Goal: Contribute content: Add original content to the website for others to see

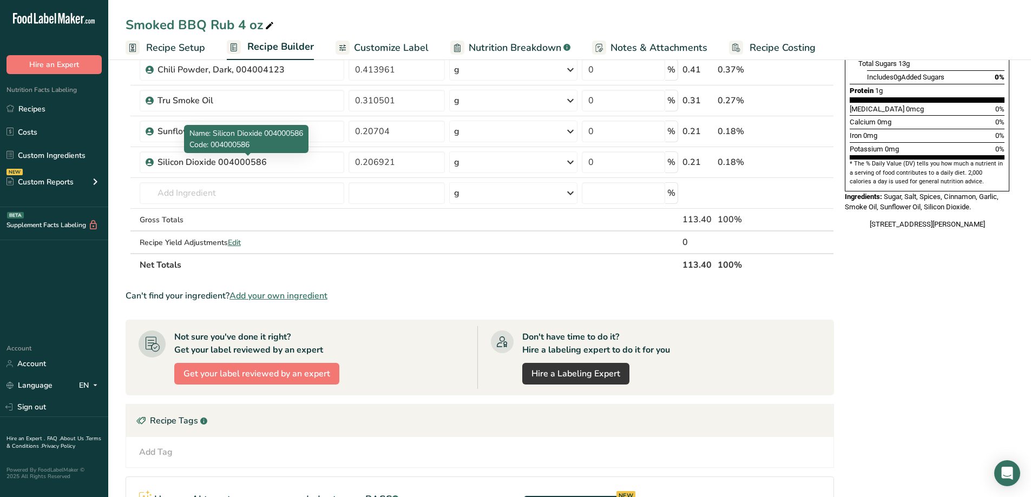
scroll to position [270, 0]
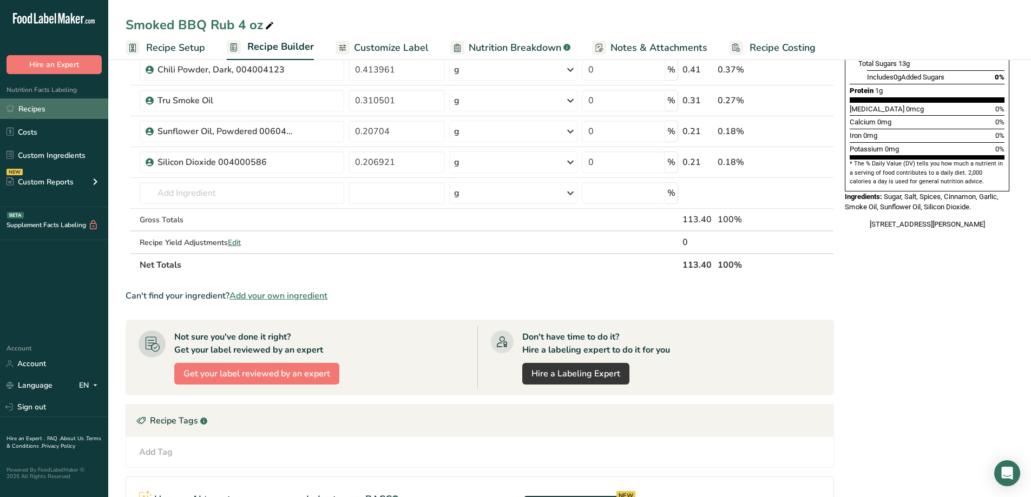
click at [23, 105] on link "Recipes" at bounding box center [54, 108] width 108 height 21
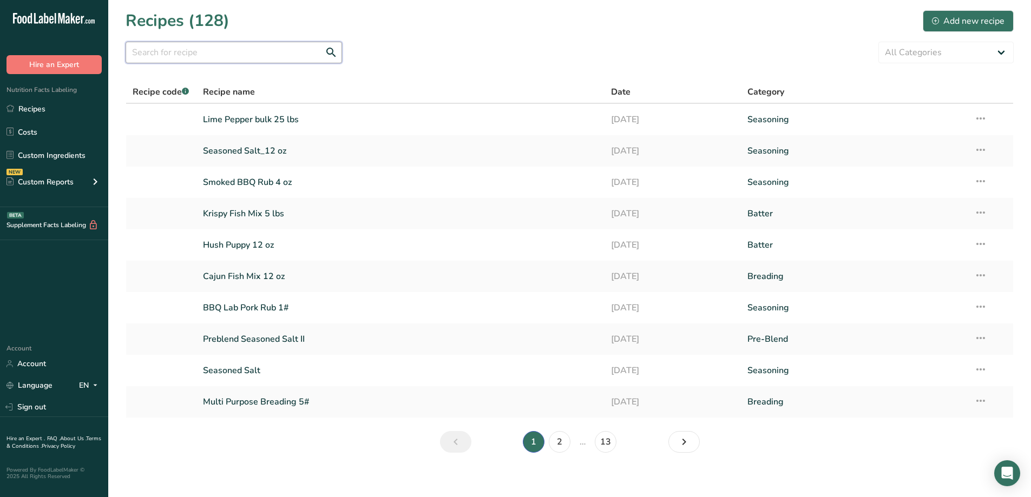
click at [198, 58] on input "text" at bounding box center [234, 53] width 216 height 22
click at [210, 48] on input "text" at bounding box center [234, 53] width 216 height 22
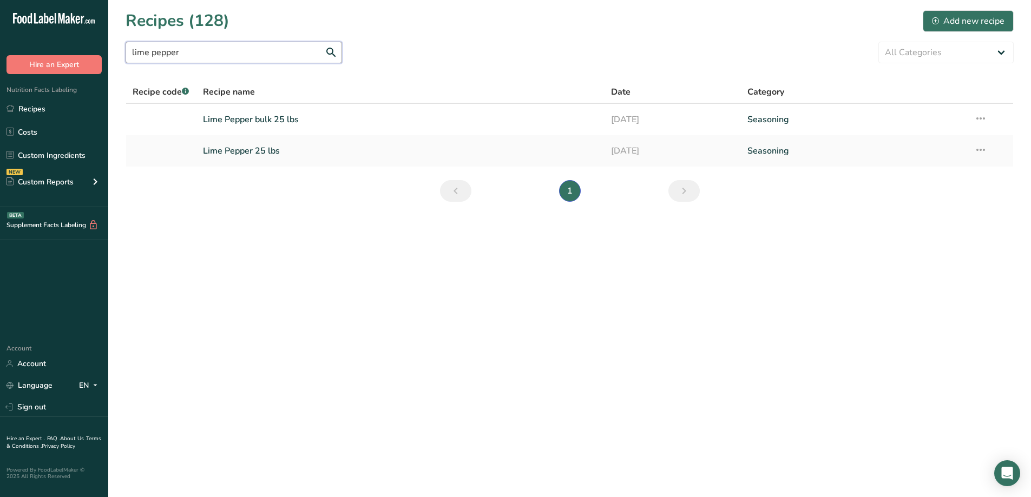
type input "lime pepper"
click at [265, 151] on link "Lime Pepper 25 lbs" at bounding box center [400, 151] width 395 height 23
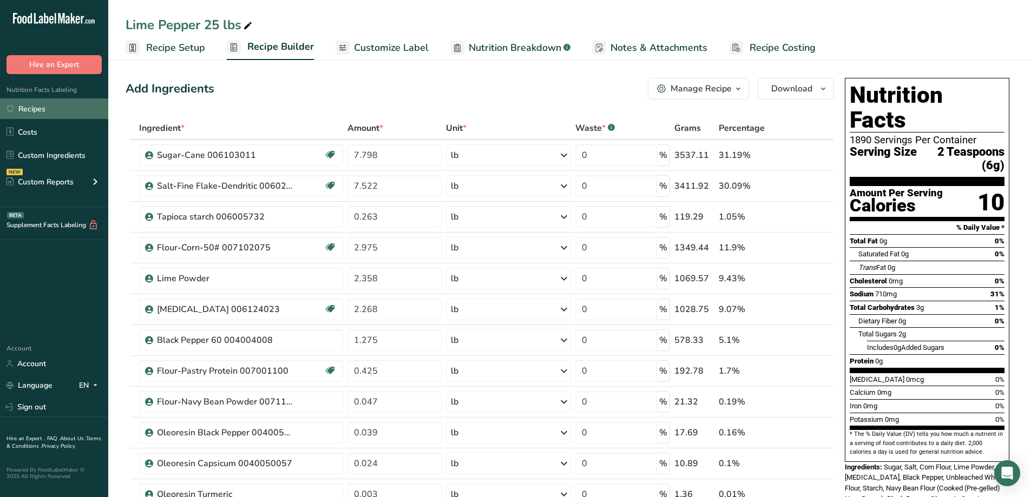
click at [33, 116] on link "Recipes" at bounding box center [54, 108] width 108 height 21
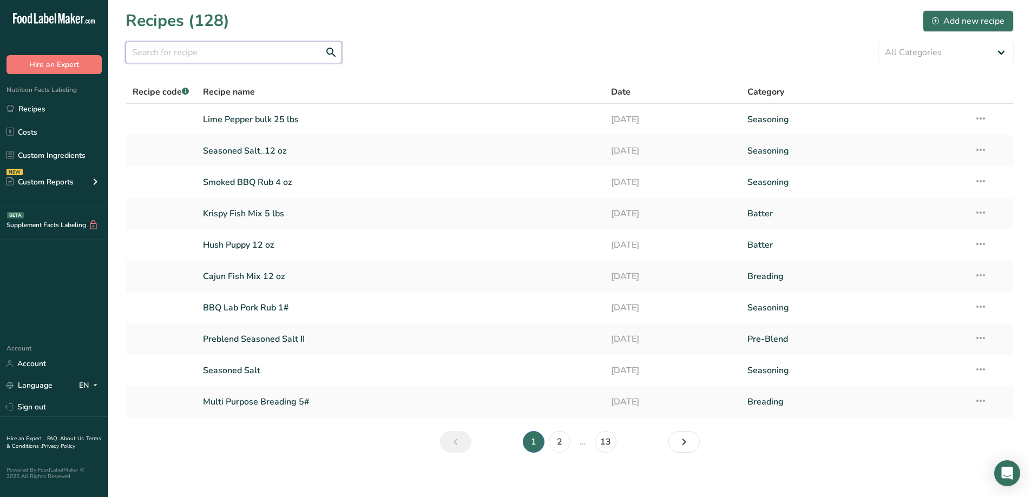
click at [189, 50] on input "text" at bounding box center [234, 53] width 216 height 22
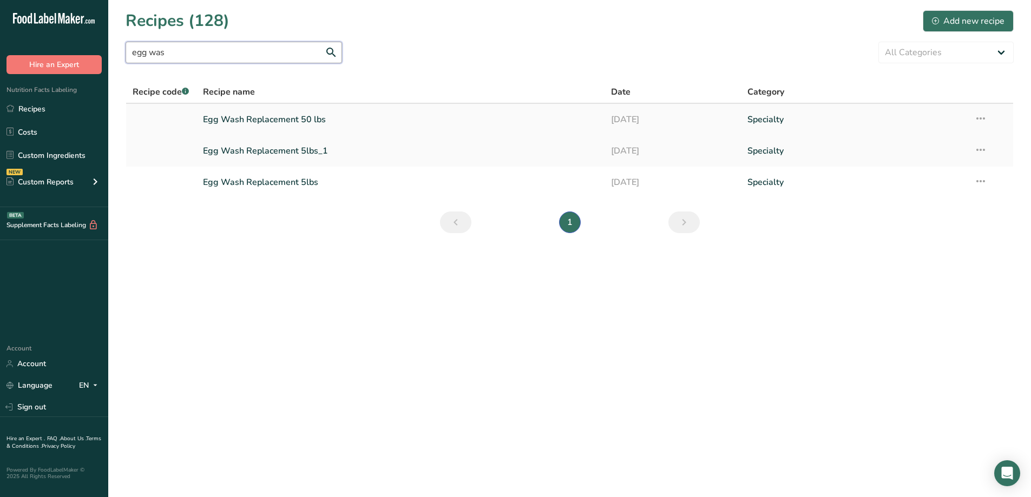
type input "egg was"
click at [294, 120] on link "Egg Wash Replacement 50 lbs" at bounding box center [400, 119] width 395 height 23
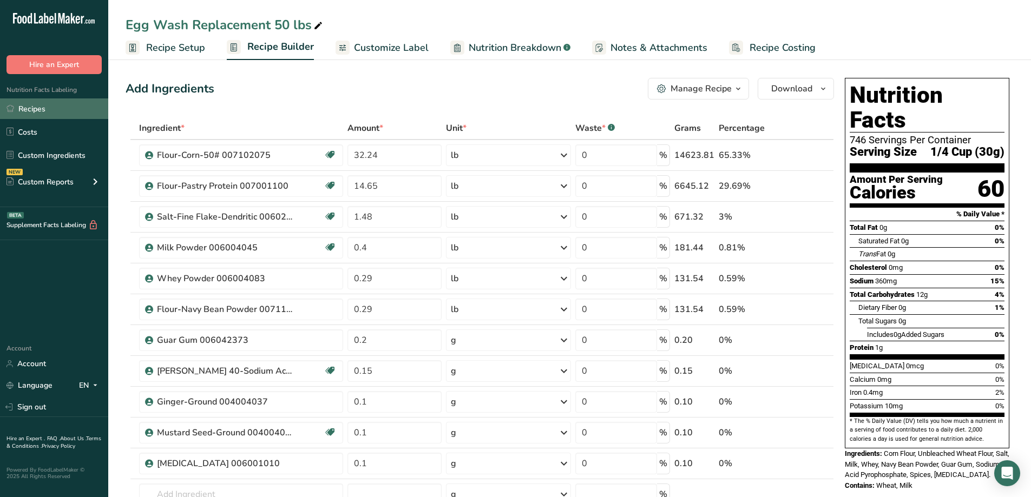
click at [36, 108] on link "Recipes" at bounding box center [54, 108] width 108 height 21
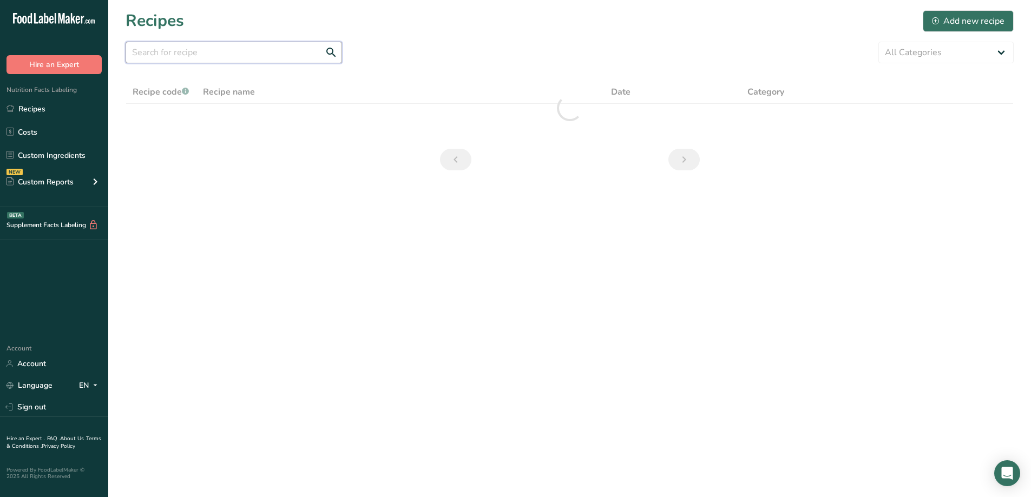
click at [187, 55] on input "text" at bounding box center [234, 53] width 216 height 22
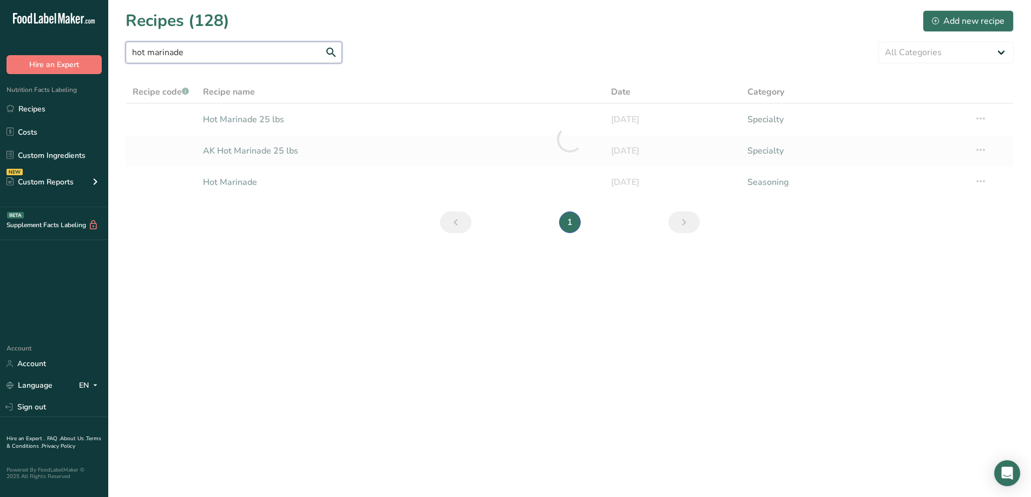
type input "hot marinade"
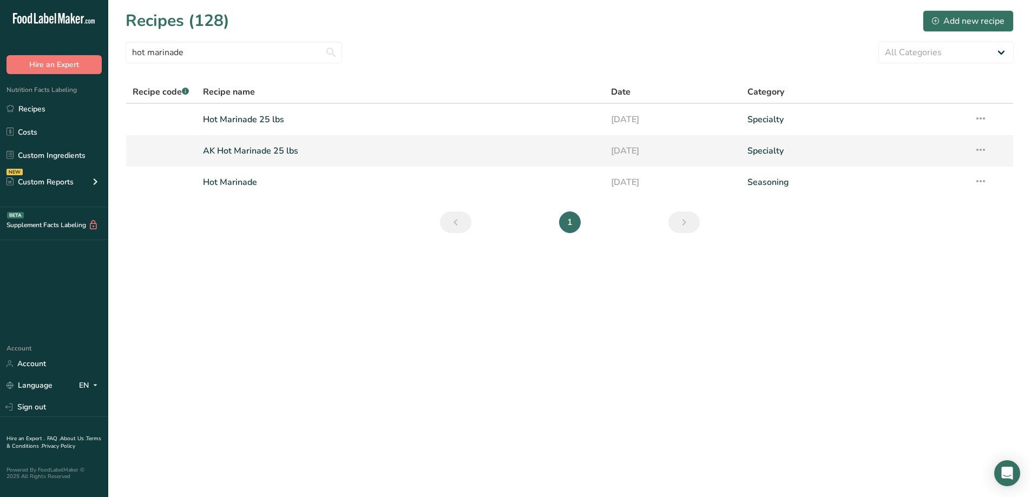
click at [261, 152] on link "AK Hot Marinade 25 lbs" at bounding box center [400, 151] width 395 height 23
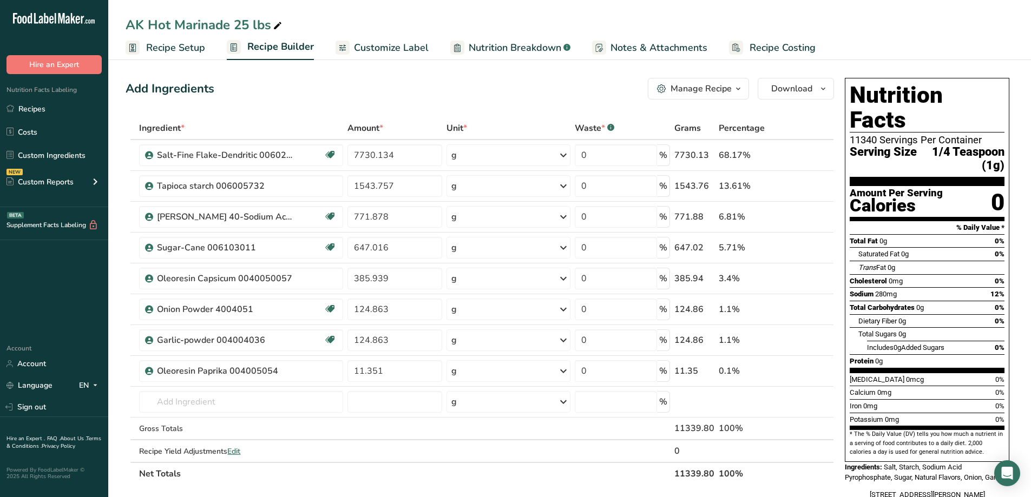
click at [384, 47] on span "Customize Label" at bounding box center [391, 48] width 75 height 15
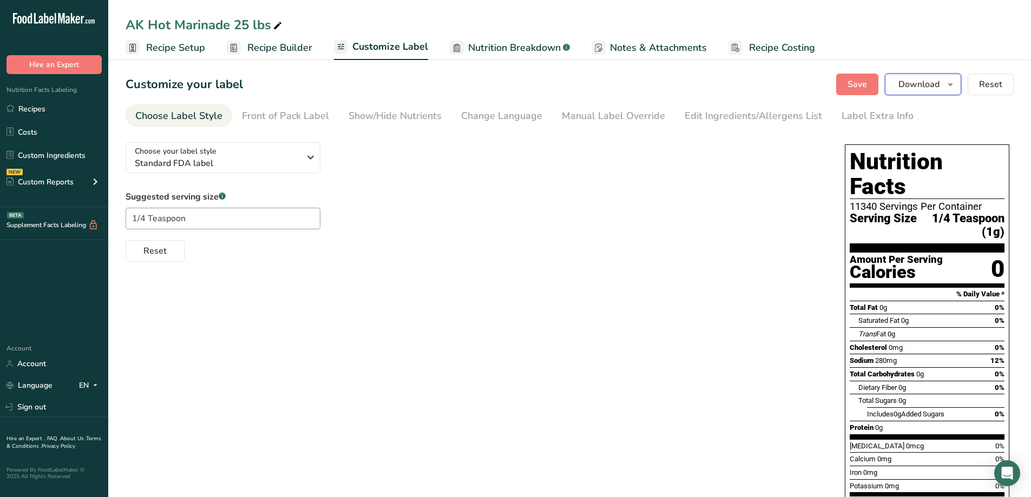
click at [956, 87] on span "button" at bounding box center [949, 84] width 13 height 13
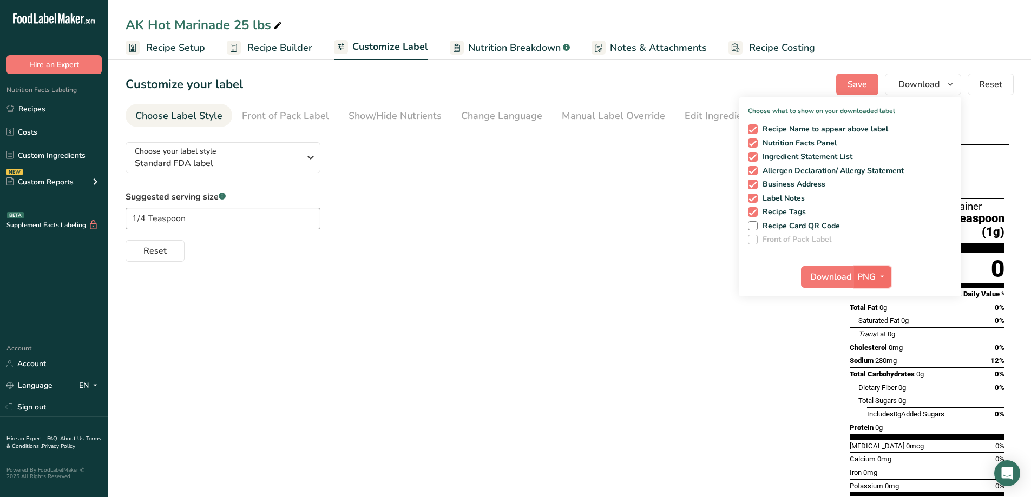
click at [866, 277] on span "PNG" at bounding box center [866, 276] width 18 height 13
click at [874, 353] on link "PDF" at bounding box center [873, 353] width 35 height 18
click at [816, 283] on button "Download" at bounding box center [827, 277] width 53 height 22
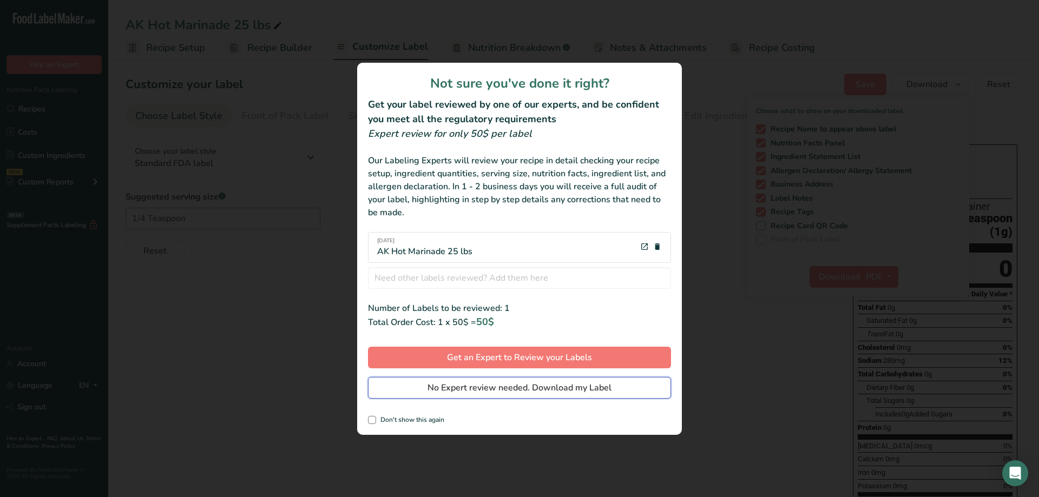
click at [532, 397] on button "No Expert review needed. Download my Label" at bounding box center [519, 388] width 303 height 22
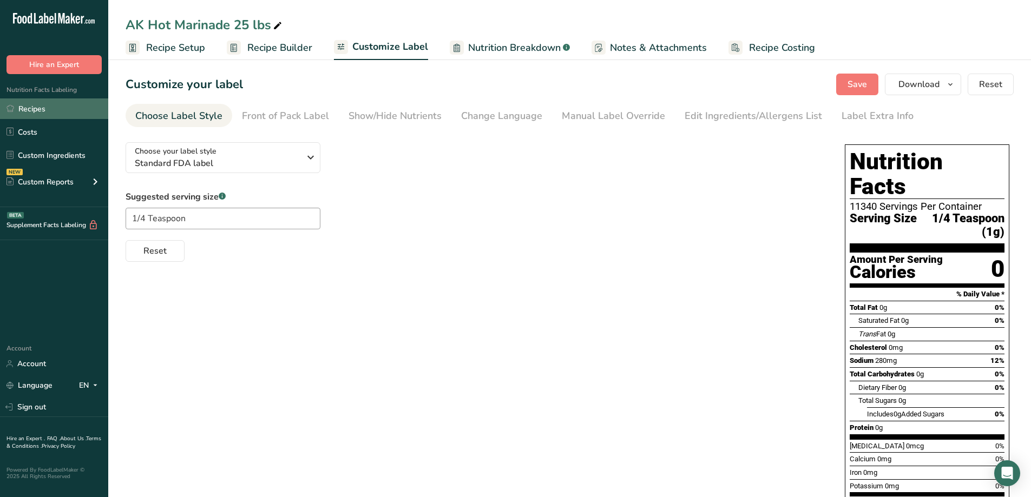
click at [11, 110] on icon at bounding box center [9, 108] width 7 height 7
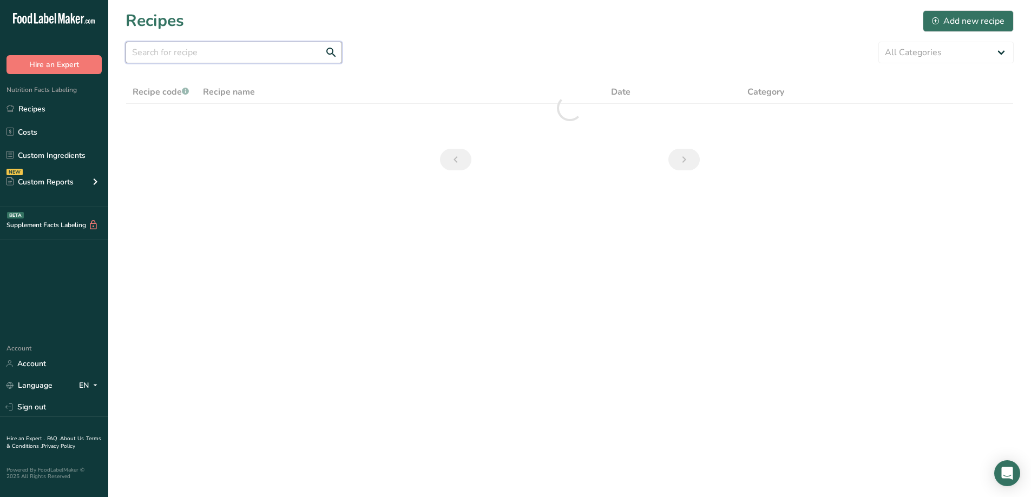
click at [217, 49] on input "text" at bounding box center [234, 53] width 216 height 22
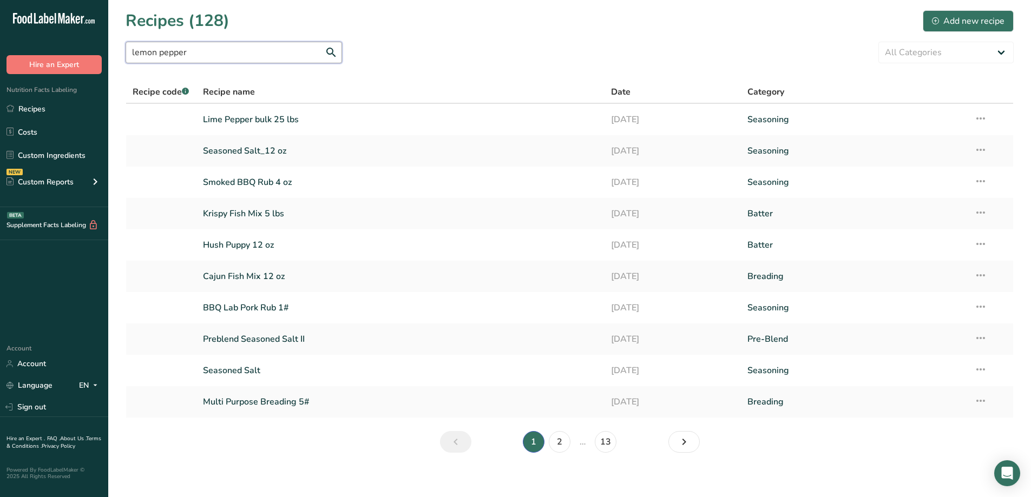
type input "lemon pepper"
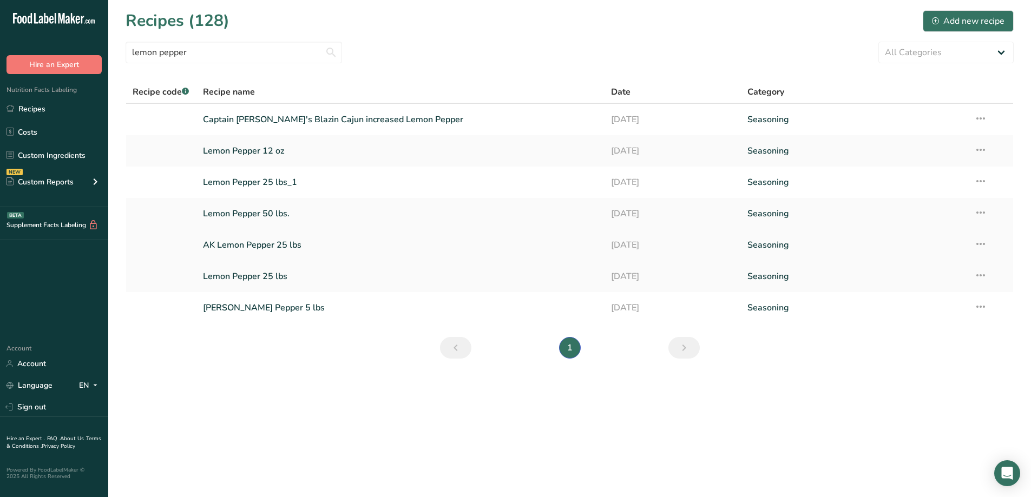
click at [265, 245] on link "AK Lemon Pepper 25 lbs" at bounding box center [400, 245] width 395 height 23
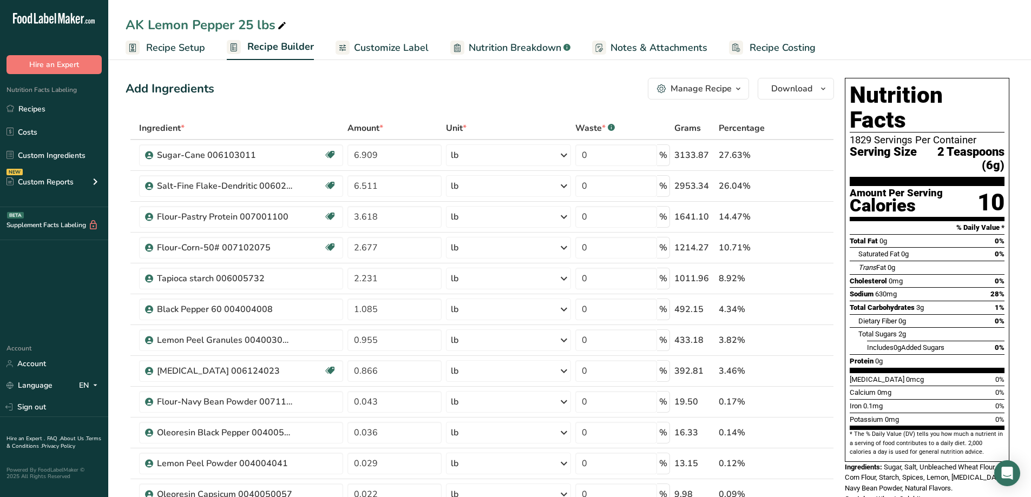
click at [381, 47] on span "Customize Label" at bounding box center [391, 48] width 75 height 15
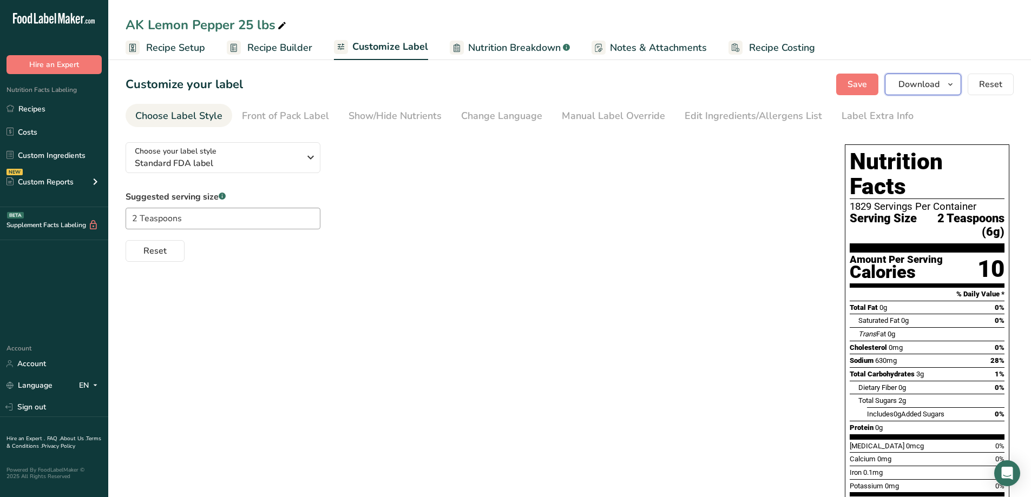
click at [948, 82] on icon "button" at bounding box center [950, 85] width 9 height 14
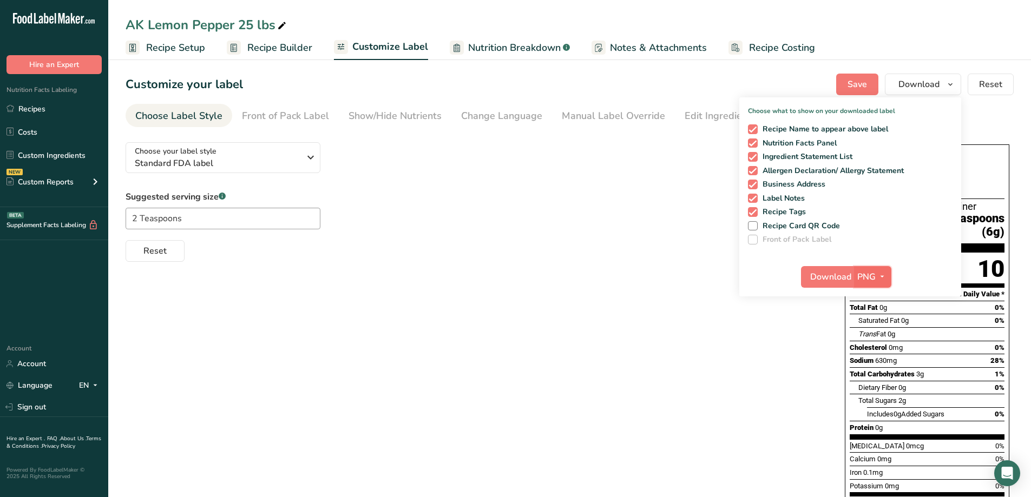
click at [863, 278] on span "PNG" at bounding box center [866, 276] width 18 height 13
click at [877, 354] on link "PDF" at bounding box center [873, 353] width 35 height 18
click at [810, 272] on button "Download" at bounding box center [827, 277] width 53 height 22
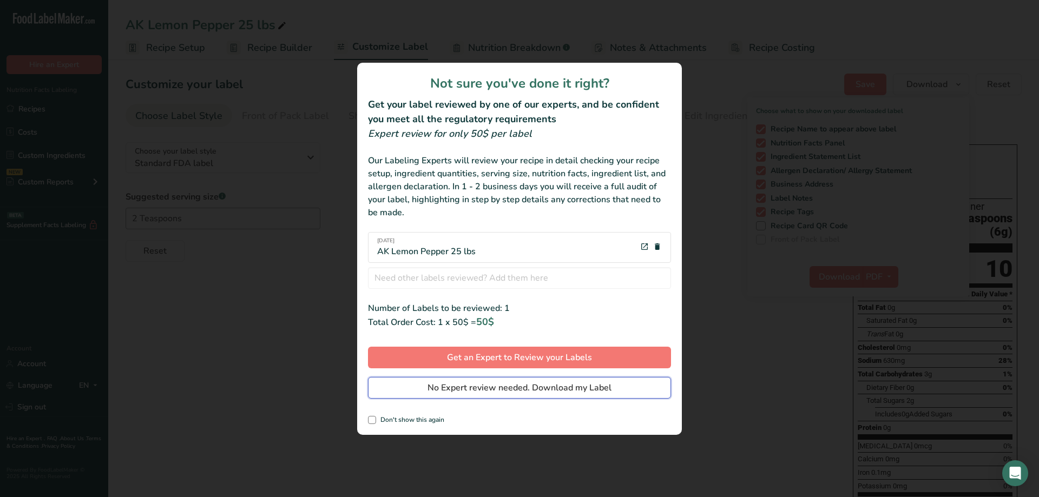
click at [566, 395] on button "No Expert review needed. Download my Label" at bounding box center [519, 388] width 303 height 22
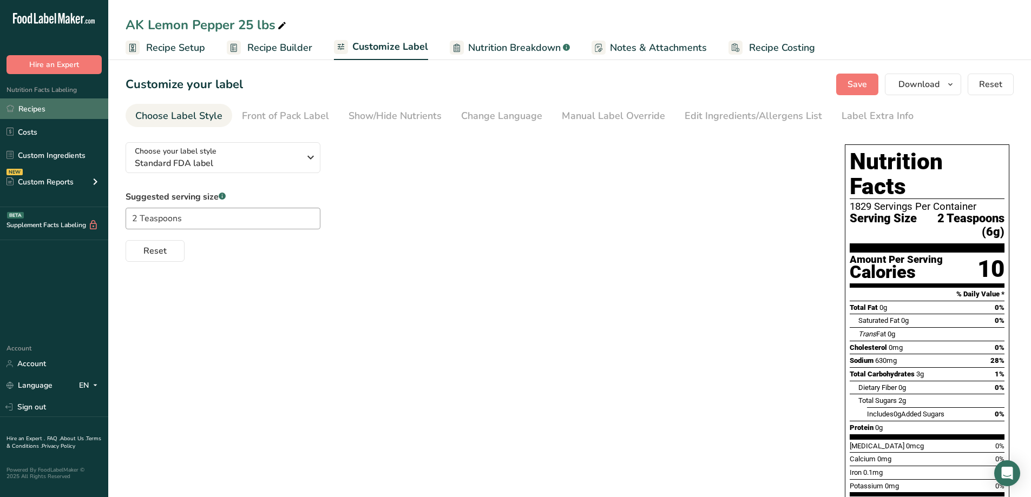
click at [38, 111] on link "Recipes" at bounding box center [54, 108] width 108 height 21
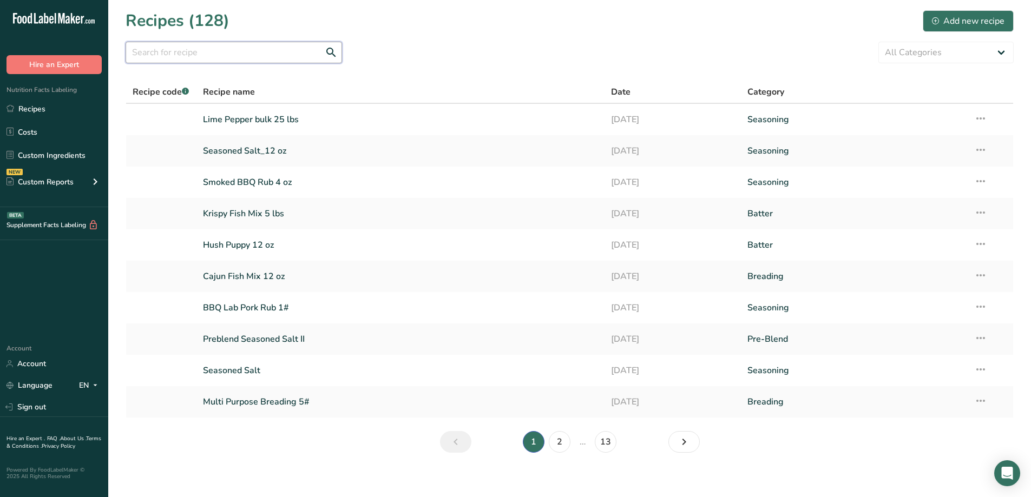
click at [207, 52] on input "text" at bounding box center [234, 53] width 216 height 22
click at [170, 51] on input "text" at bounding box center [234, 53] width 216 height 22
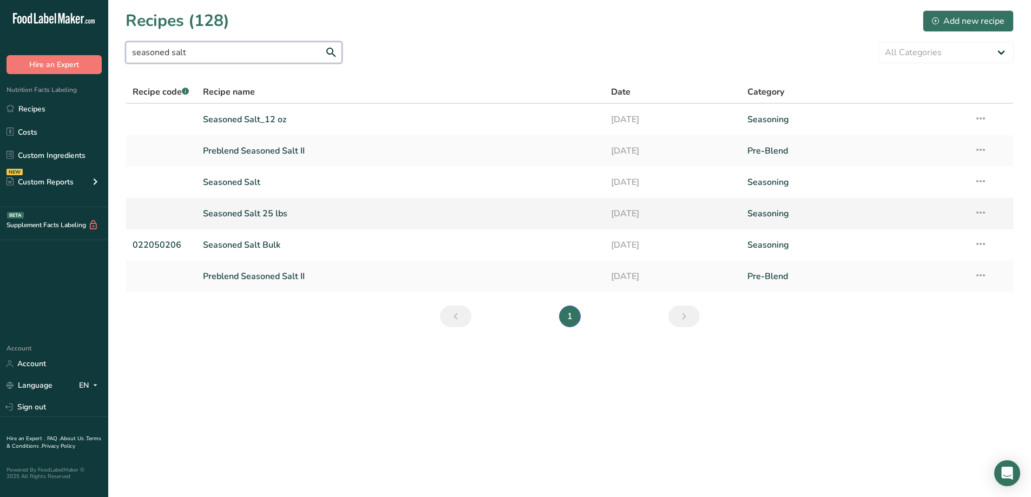
type input "seasoned salt"
click at [223, 212] on link "Seasoned Salt 25 lbs" at bounding box center [400, 213] width 395 height 23
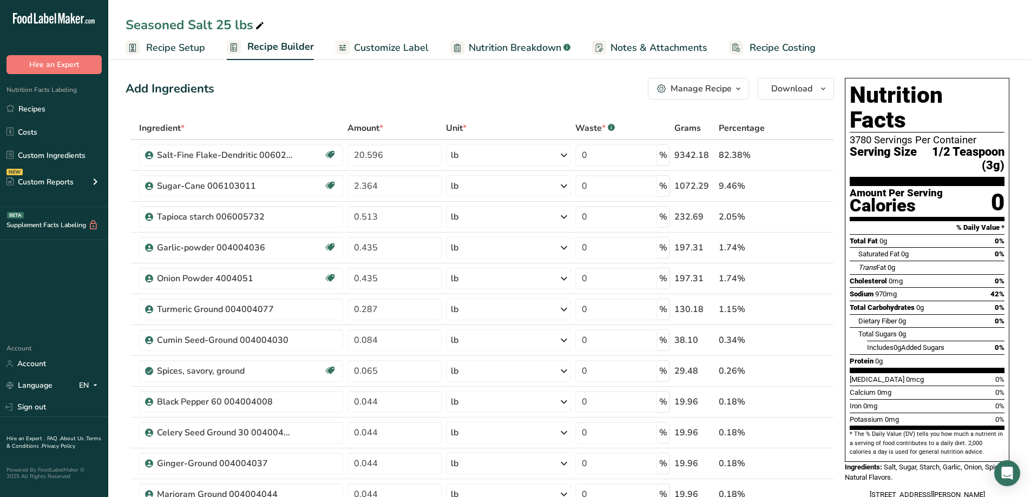
click at [122, 22] on div "Seasoned Salt 25 lbs" at bounding box center [569, 24] width 922 height 19
click at [124, 23] on div "Seasoned Salt 25 lbs" at bounding box center [569, 24] width 922 height 19
click at [126, 23] on div "Seasoned Salt 25 lbs" at bounding box center [196, 24] width 141 height 19
type input "AK Seasoned Salt 25 lbs"
click at [397, 45] on span "Customize Label" at bounding box center [391, 48] width 75 height 15
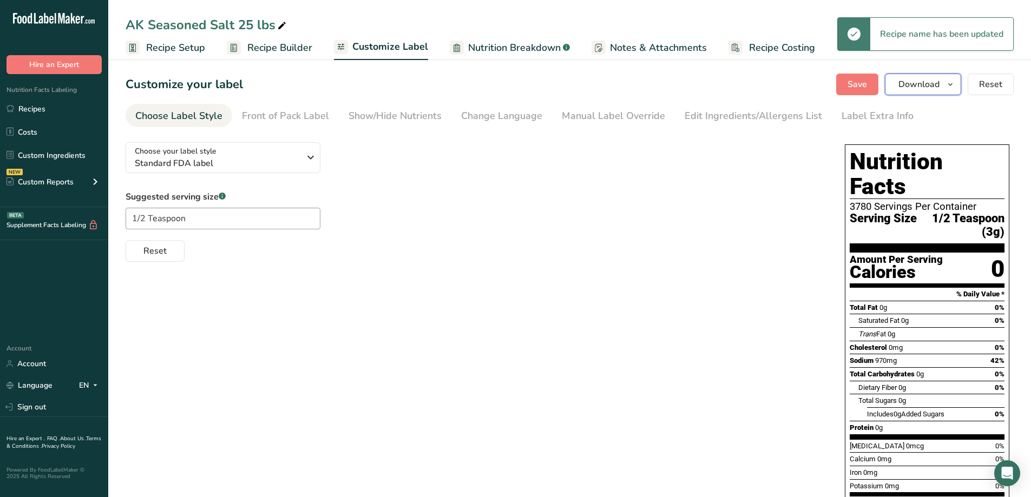
click at [951, 83] on icon "button" at bounding box center [950, 85] width 9 height 14
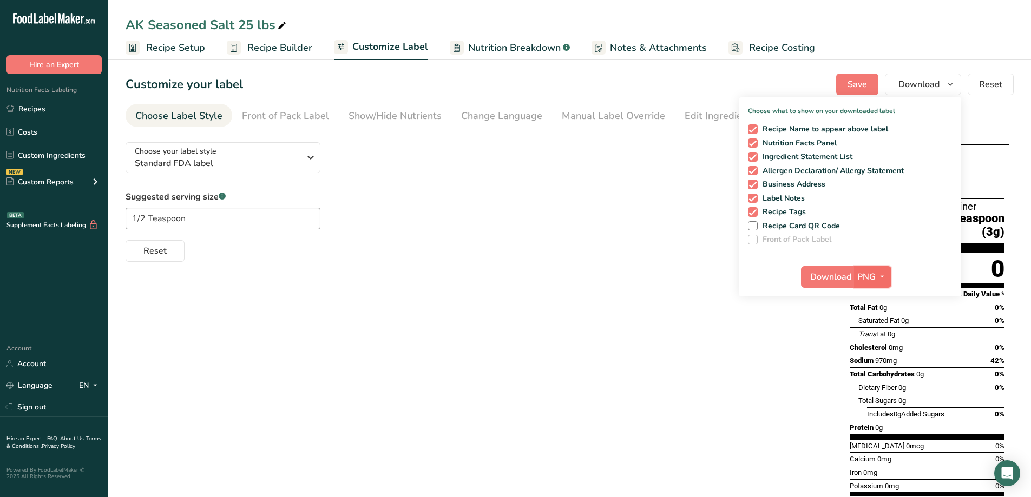
click at [873, 275] on span "PNG" at bounding box center [866, 276] width 18 height 13
click at [877, 353] on link "PDF" at bounding box center [873, 353] width 35 height 18
click at [839, 277] on span "Download" at bounding box center [830, 276] width 41 height 13
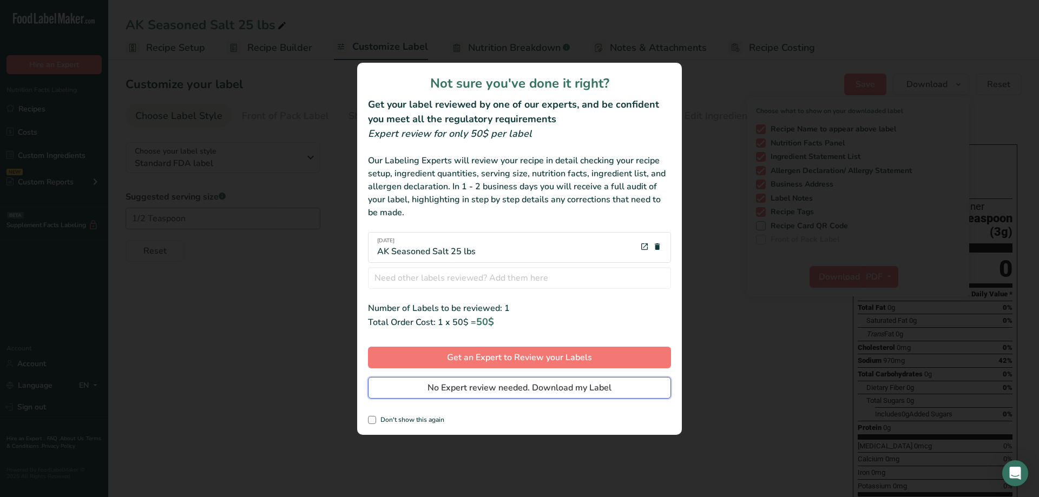
click at [651, 387] on button "No Expert review needed. Download my Label" at bounding box center [519, 388] width 303 height 22
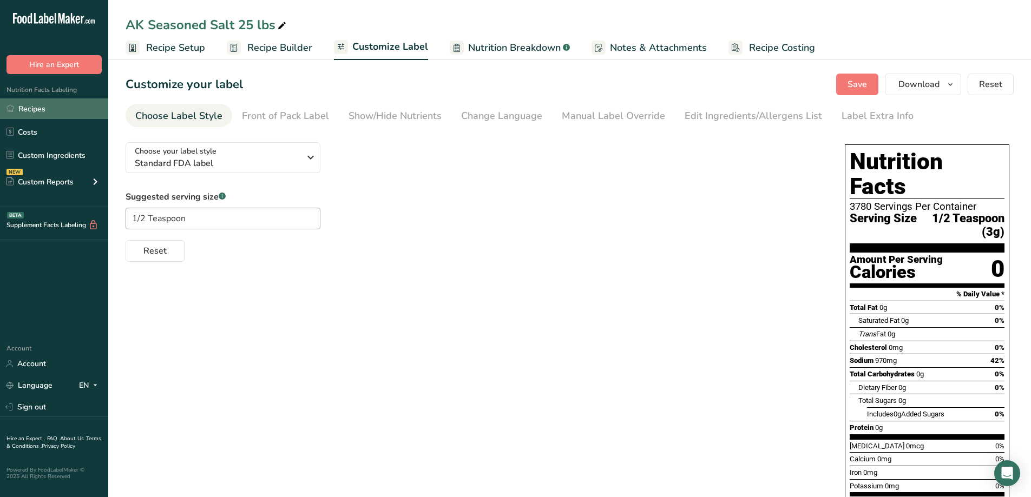
click at [33, 108] on link "Recipes" at bounding box center [54, 108] width 108 height 21
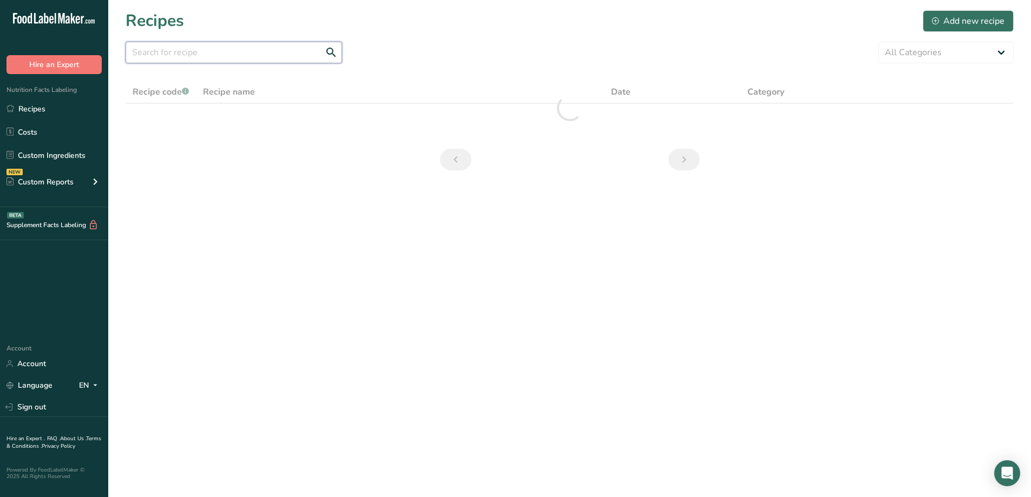
click at [266, 47] on input "text" at bounding box center [234, 53] width 216 height 22
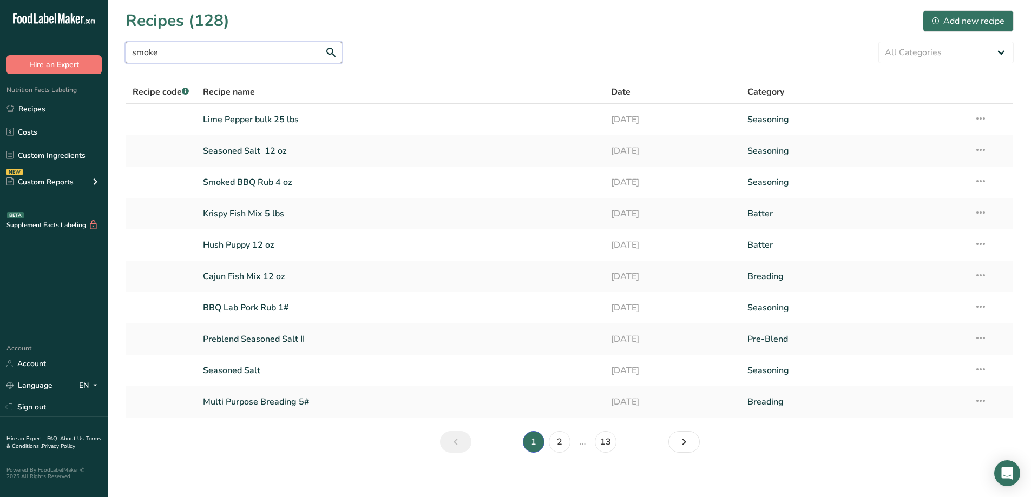
type input "smoked"
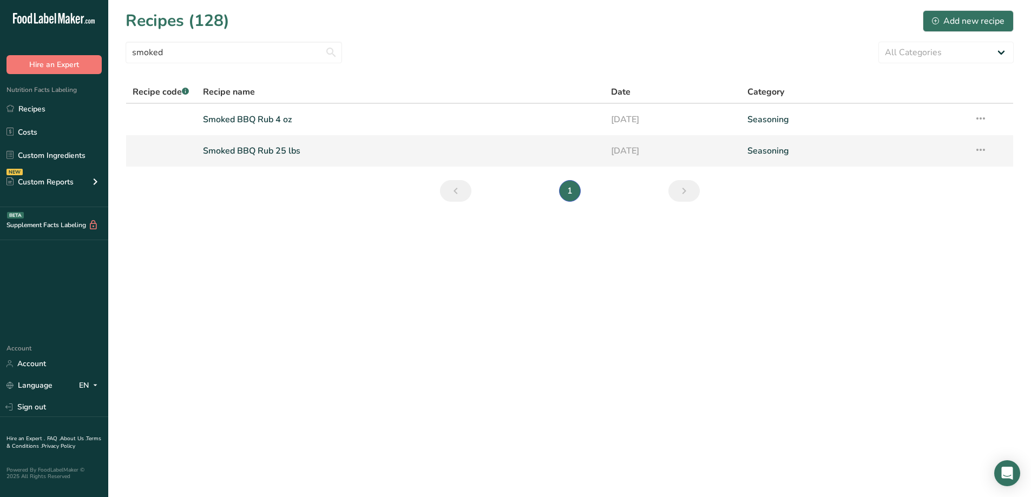
type input "smoked"
click at [305, 157] on link "Smoked BBQ Rub 25 lbs" at bounding box center [400, 151] width 395 height 23
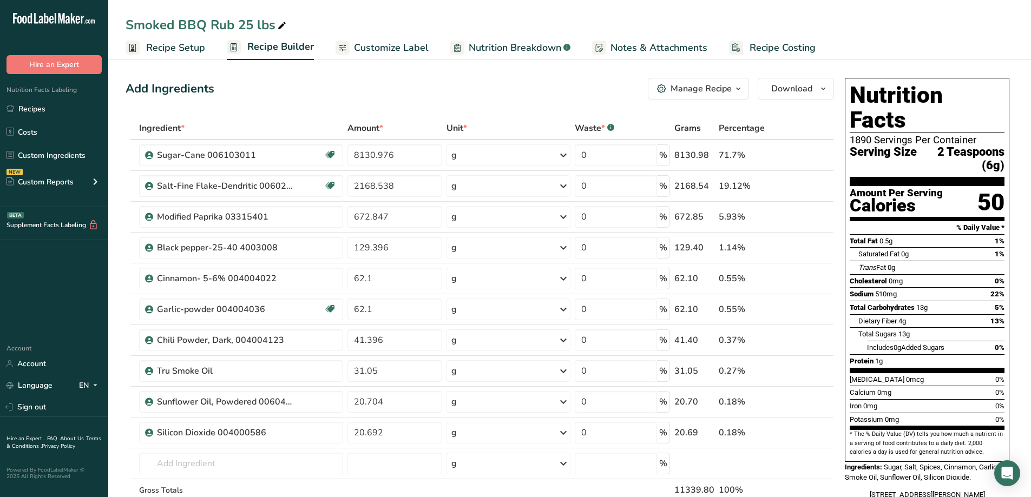
click at [122, 26] on div "Smoked BBQ Rub 25 lbs" at bounding box center [569, 24] width 922 height 19
click at [127, 25] on div "Smoked BBQ Rub 25 lbs" at bounding box center [207, 24] width 163 height 19
click at [127, 26] on input "Smoked BBQ Rub 25 lbs" at bounding box center [570, 24] width 888 height 19
click at [127, 24] on input "Smoked BBQ Rub 25 lbs" at bounding box center [570, 24] width 888 height 19
type input "AK Smoked BBQ Rub 25 lbs"
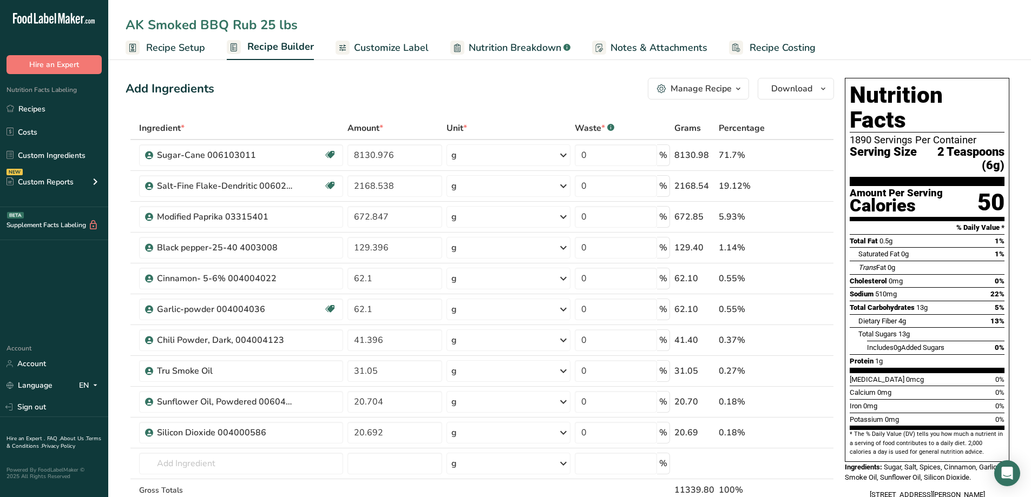
click at [402, 39] on link "Customize Label" at bounding box center [381, 48] width 93 height 24
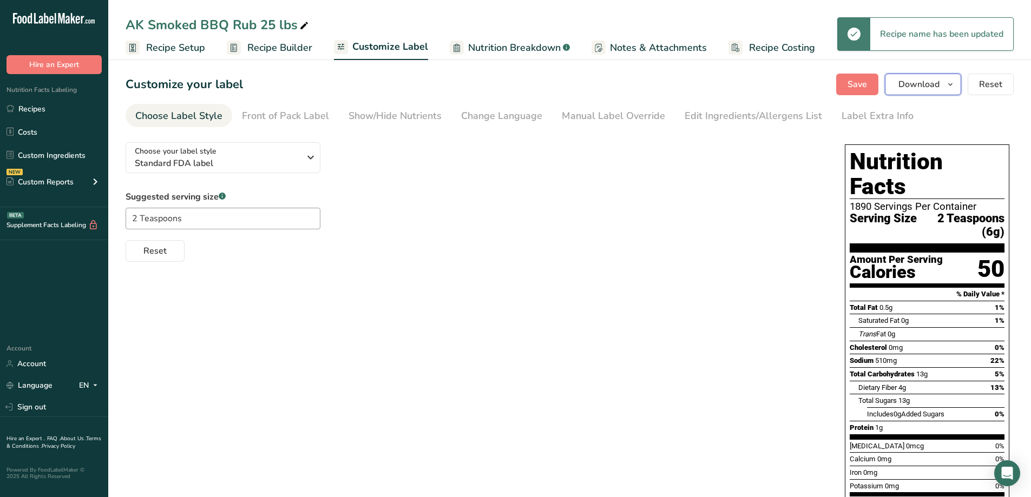
click at [954, 83] on icon "button" at bounding box center [950, 85] width 9 height 14
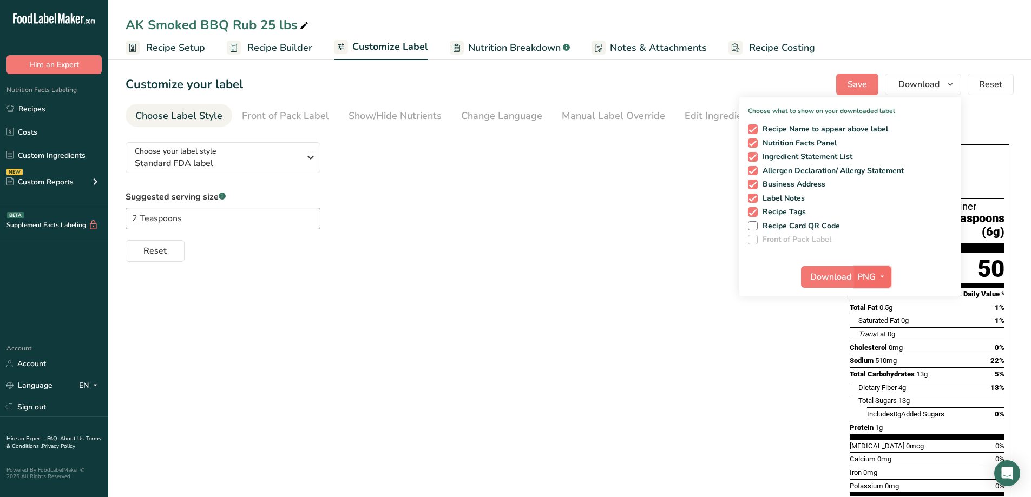
click at [866, 278] on span "PNG" at bounding box center [866, 276] width 18 height 13
click at [880, 355] on link "PDF" at bounding box center [873, 353] width 35 height 18
click at [840, 277] on span "Download" at bounding box center [830, 276] width 41 height 13
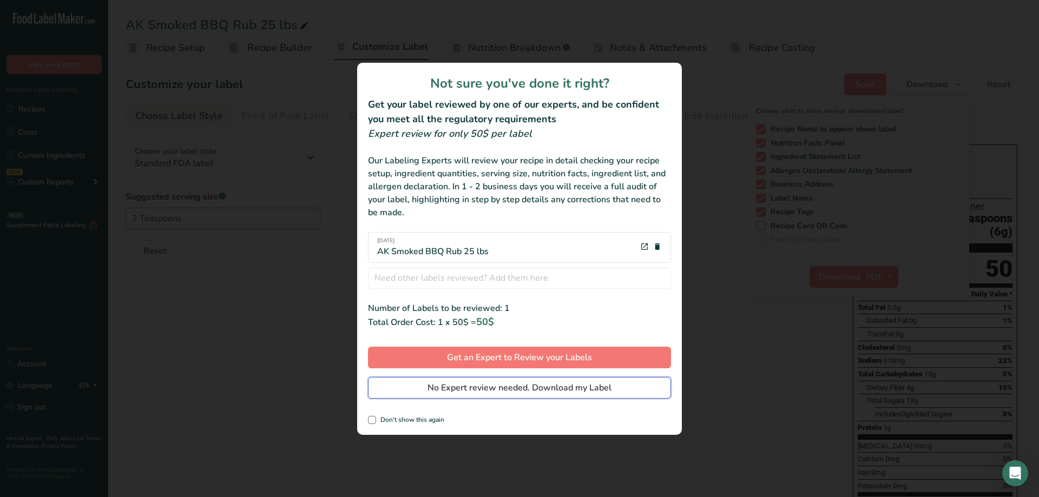
click at [604, 389] on span "No Expert review needed. Download my Label" at bounding box center [519, 387] width 184 height 13
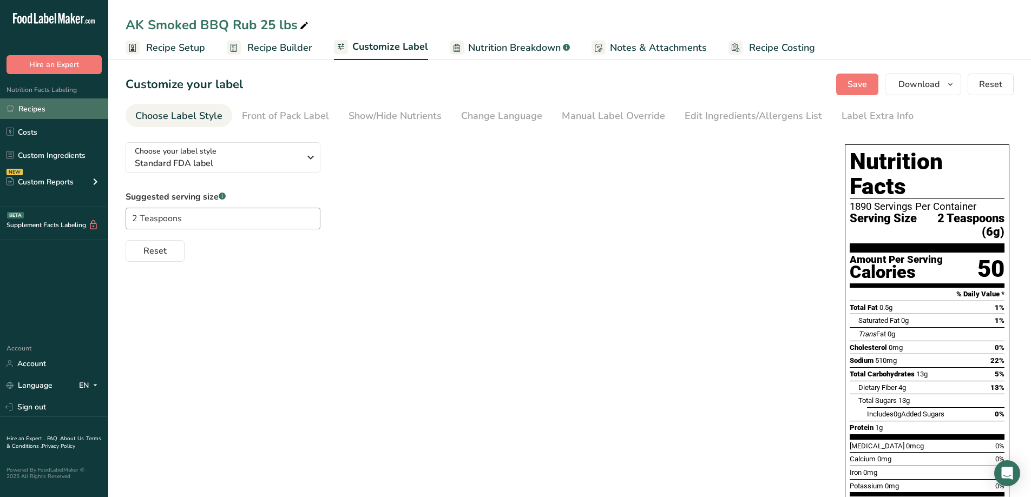
click at [42, 111] on link "Recipes" at bounding box center [54, 108] width 108 height 21
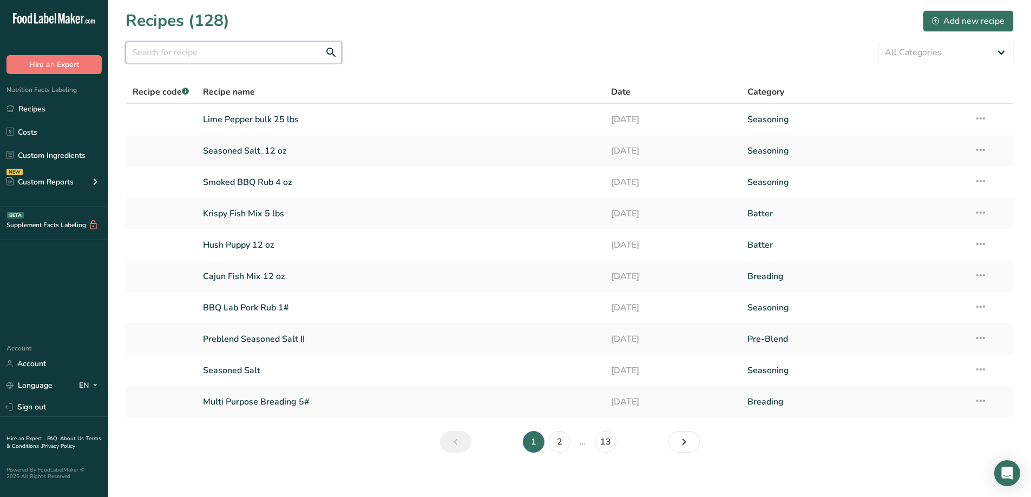
click at [218, 56] on input "text" at bounding box center [234, 53] width 216 height 22
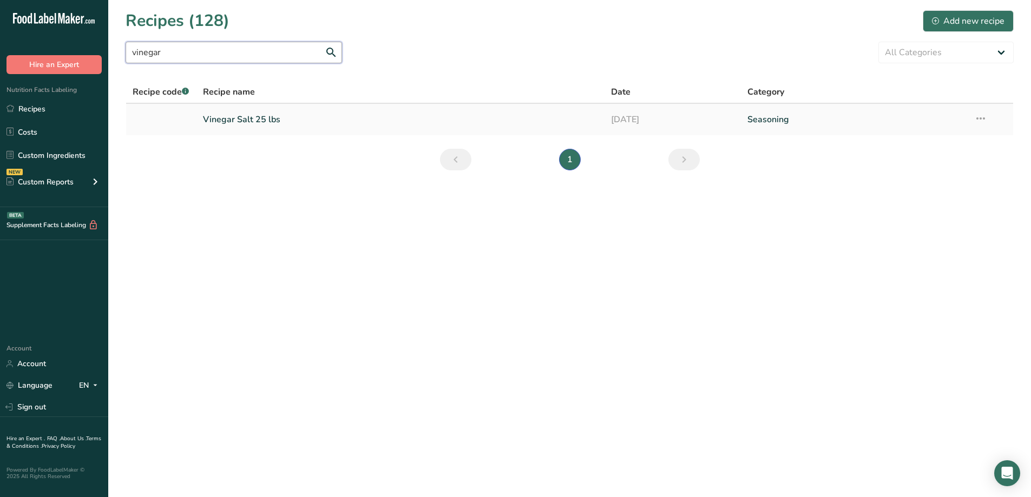
type input "vinegar"
click at [248, 120] on link "Vinegar Salt 25 lbs" at bounding box center [400, 119] width 395 height 23
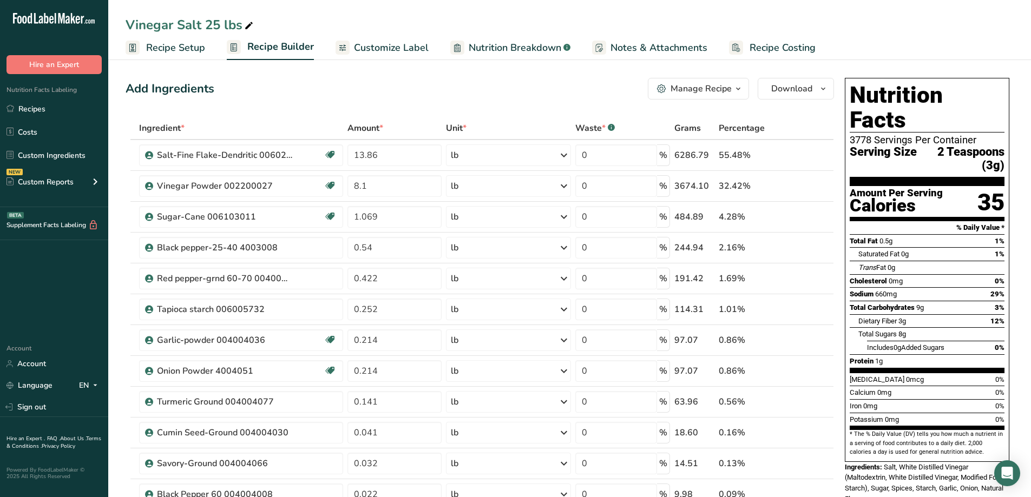
click at [126, 19] on div "Vinegar Salt 25 lbs" at bounding box center [191, 24] width 130 height 19
click at [125, 28] on div "Vinegar Salt 25 lbs" at bounding box center [569, 24] width 922 height 19
click at [129, 24] on div "Vinegar Salt 25 lbs" at bounding box center [191, 24] width 130 height 19
click at [124, 22] on div "Vinegar Salt 25 lbs" at bounding box center [569, 24] width 922 height 19
click at [126, 23] on div "Vinegar Salt 25 lbs" at bounding box center [191, 24] width 130 height 19
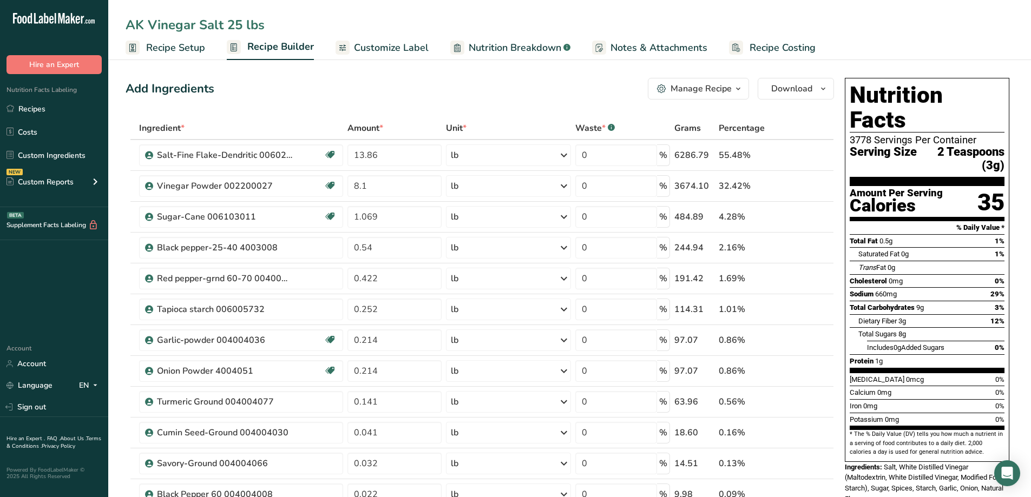
type input "AK Vinegar Salt 25 lbs"
click at [401, 51] on span "Customize Label" at bounding box center [391, 48] width 75 height 15
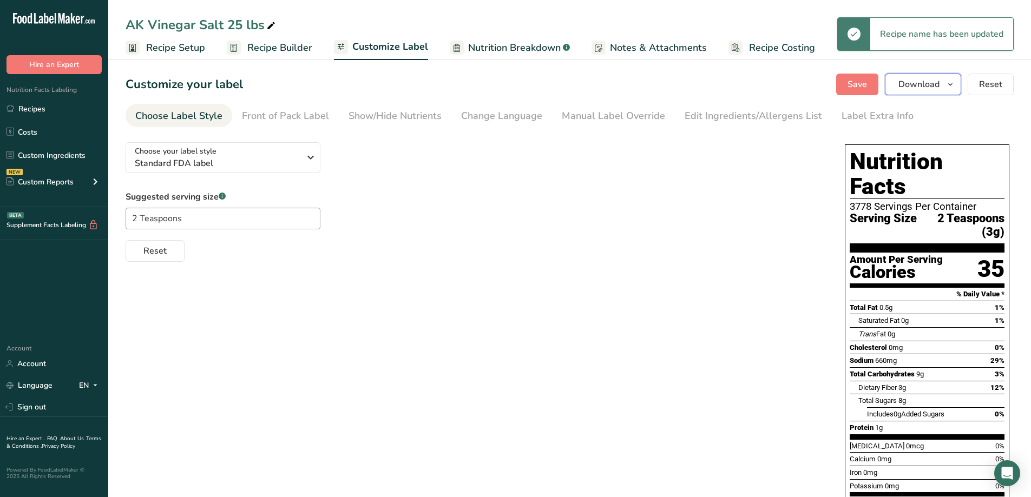
click at [948, 91] on button "Download" at bounding box center [923, 85] width 76 height 22
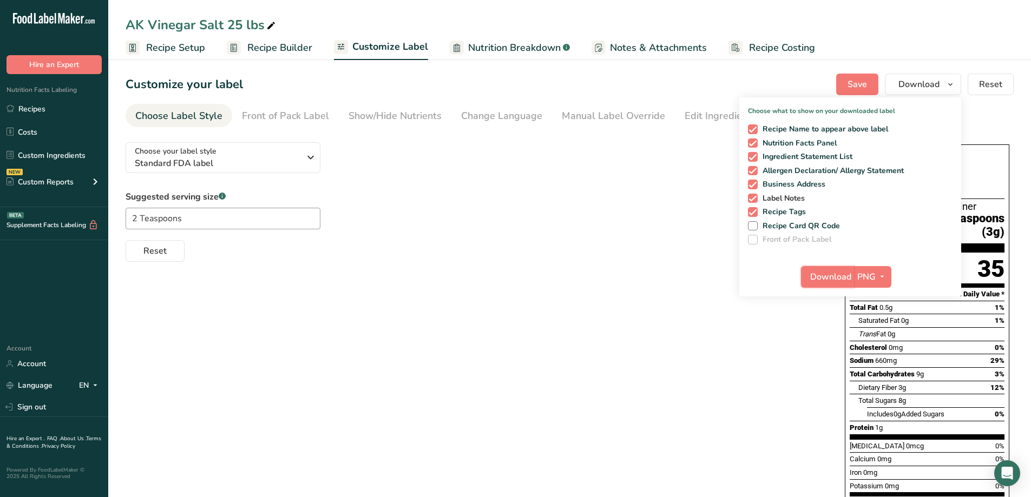
drag, startPoint x: 829, startPoint y: 274, endPoint x: 910, endPoint y: 198, distance: 111.0
click at [910, 198] on div "Choose what to show on your downloaded label Recipe Name to appear above label …" at bounding box center [850, 196] width 222 height 199
click at [870, 279] on span "PNG" at bounding box center [866, 276] width 18 height 13
click at [879, 352] on link "PDF" at bounding box center [873, 353] width 35 height 18
click at [837, 279] on span "Download" at bounding box center [830, 276] width 41 height 13
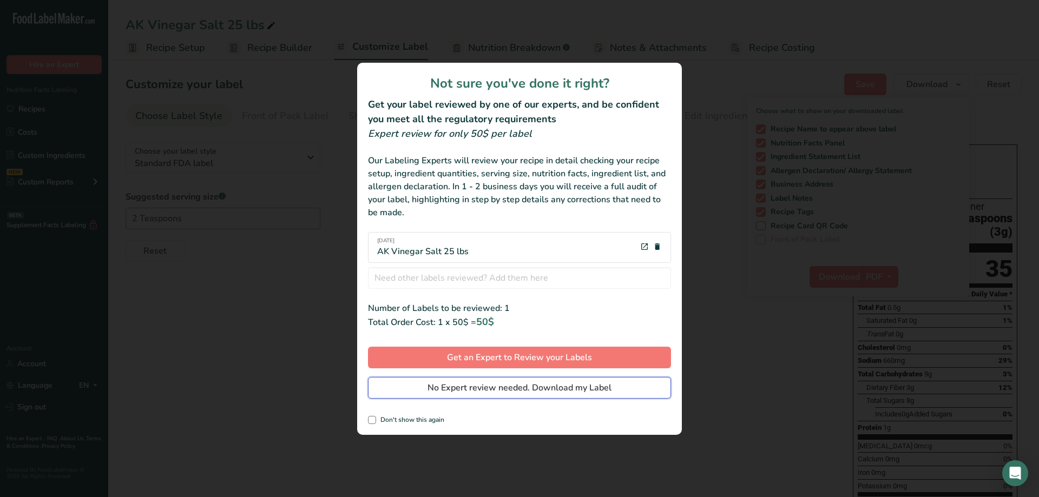
click at [626, 384] on button "No Expert review needed. Download my Label" at bounding box center [519, 388] width 303 height 22
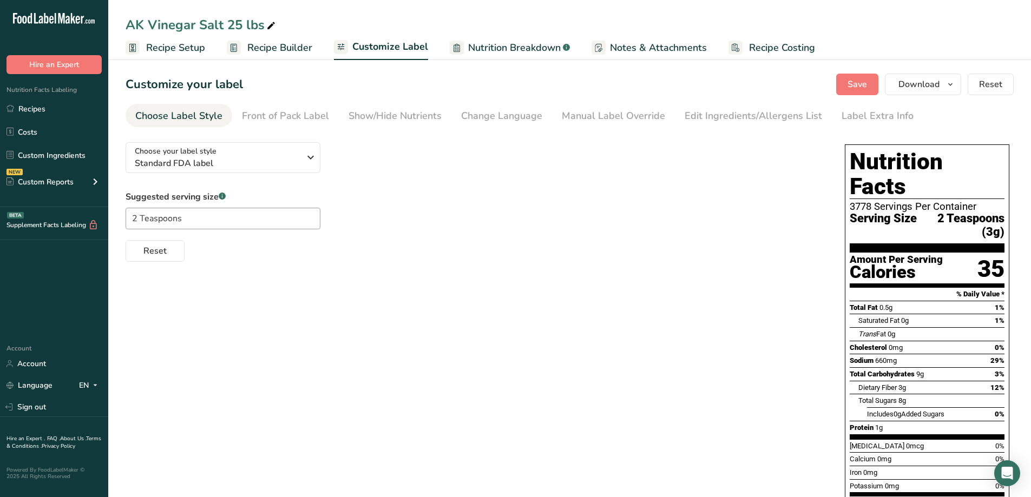
click at [149, 26] on div "AK Vinegar Salt 25 lbs" at bounding box center [202, 24] width 152 height 19
click at [146, 28] on input "AK Vinegar Salt 25 lbs" at bounding box center [570, 24] width 888 height 19
drag, startPoint x: 149, startPoint y: 26, endPoint x: 117, endPoint y: 31, distance: 32.4
click at [117, 31] on div "AK Vinegar Salt 25 lbs" at bounding box center [569, 24] width 922 height 19
click at [147, 21] on input "AK Vinegar Salt 25 lbs" at bounding box center [570, 24] width 888 height 19
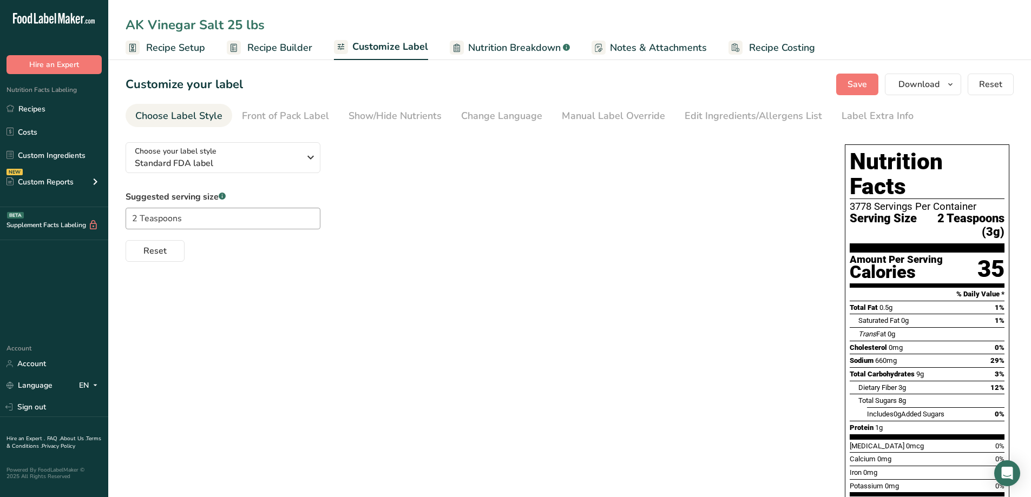
click at [148, 26] on input "AK Vinegar Salt 25 lbs" at bounding box center [570, 24] width 888 height 19
click at [206, 31] on input "AK Vinegar Salt 25 lbs" at bounding box center [570, 24] width 888 height 19
click at [151, 25] on input "AK Vinegar Salt 25 lbs" at bounding box center [570, 24] width 888 height 19
type input "Vinegar Salt 25 lbs"
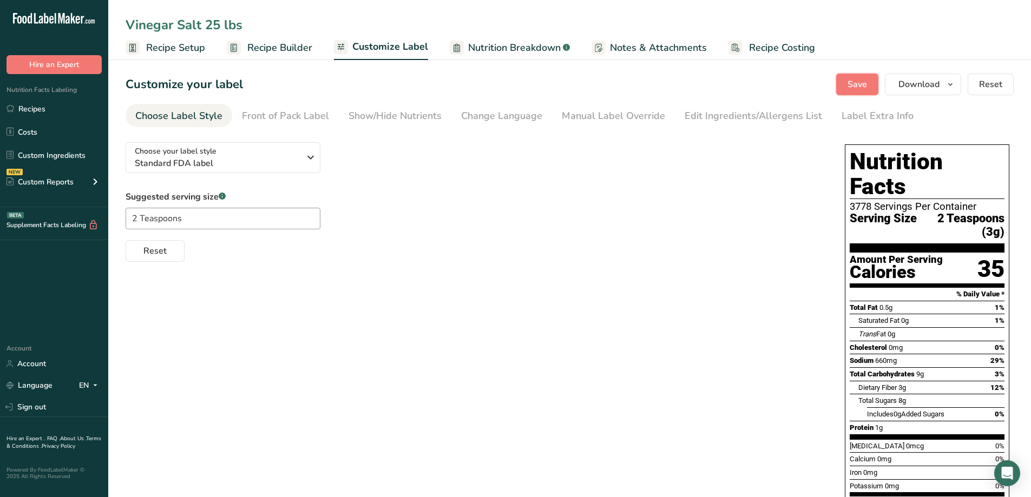
click at [851, 80] on span "Save" at bounding box center [856, 84] width 19 height 13
click at [34, 112] on link "Recipes" at bounding box center [54, 108] width 108 height 21
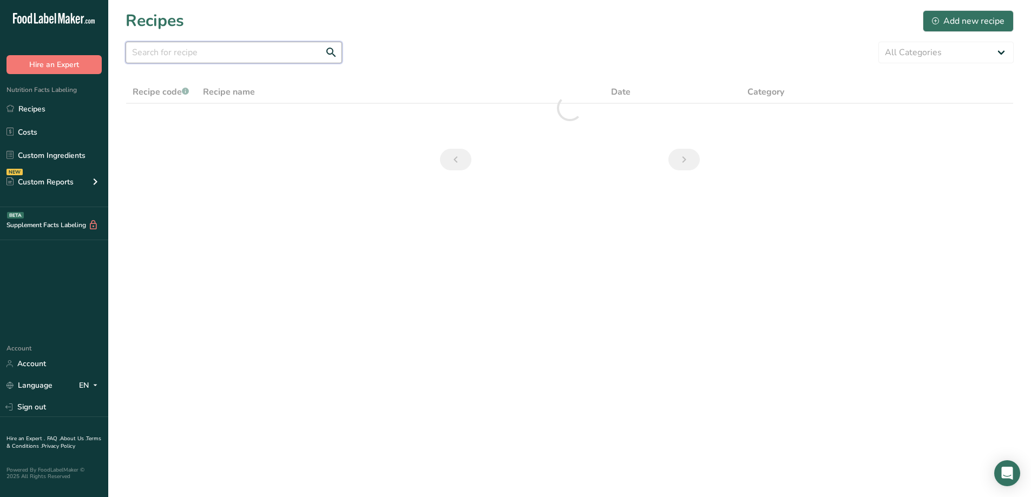
click at [223, 54] on input "text" at bounding box center [234, 53] width 216 height 22
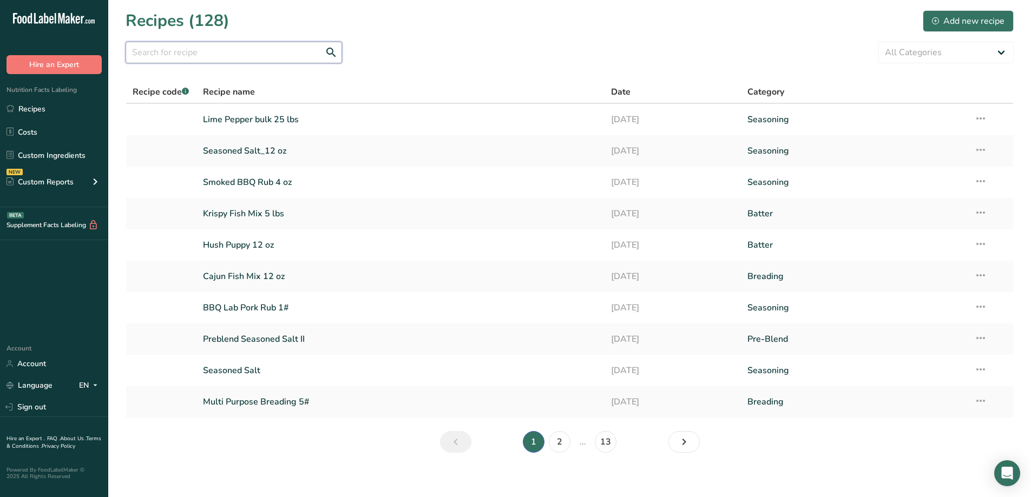
click at [222, 52] on input "text" at bounding box center [234, 53] width 216 height 22
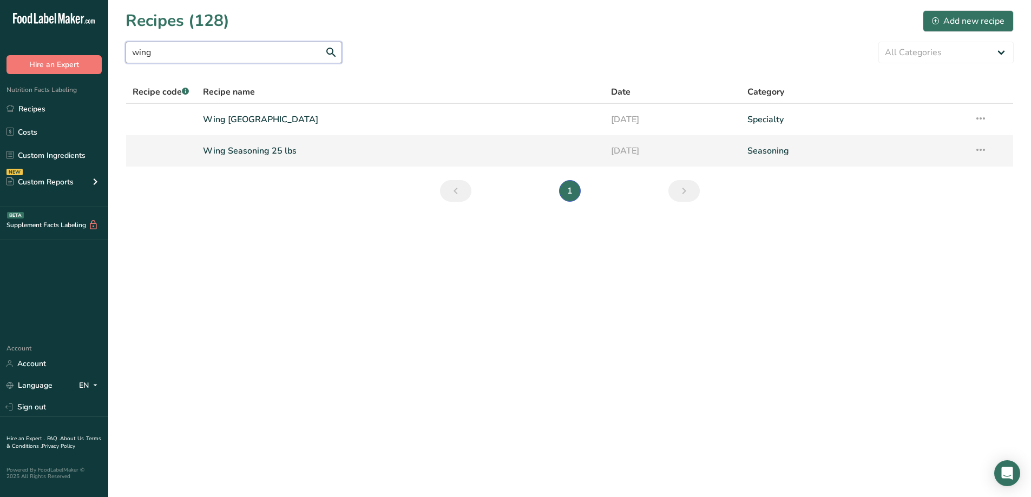
type input "wing"
click at [262, 147] on link "Wing Seasoning 25 lbs" at bounding box center [400, 151] width 395 height 23
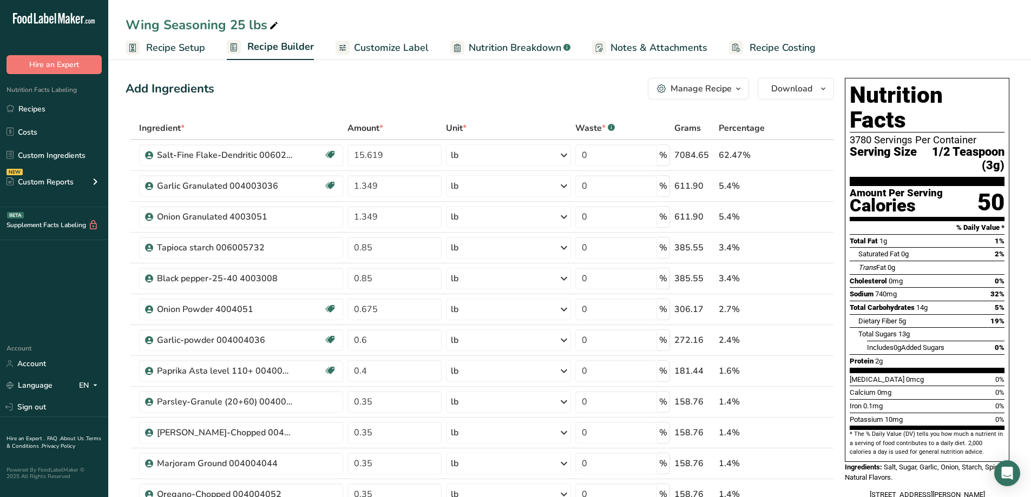
click at [128, 26] on div "Wing Seasoning 25 lbs" at bounding box center [203, 24] width 155 height 19
click at [129, 24] on input "Wing Seasoning 25 lbs" at bounding box center [570, 24] width 888 height 19
type input "AK Wing Seasoning 25 lbs"
click at [404, 39] on link "Customize Label" at bounding box center [381, 48] width 93 height 24
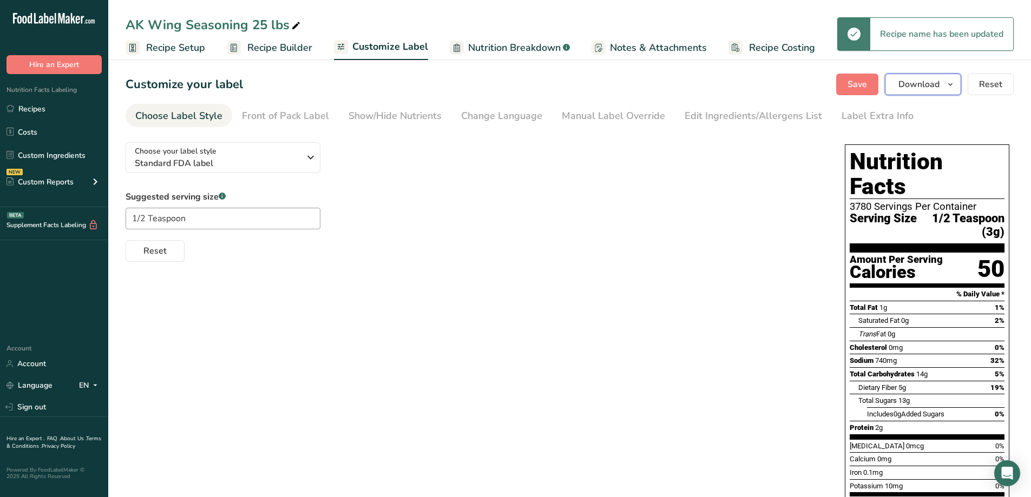
click at [953, 86] on icon "button" at bounding box center [950, 85] width 9 height 14
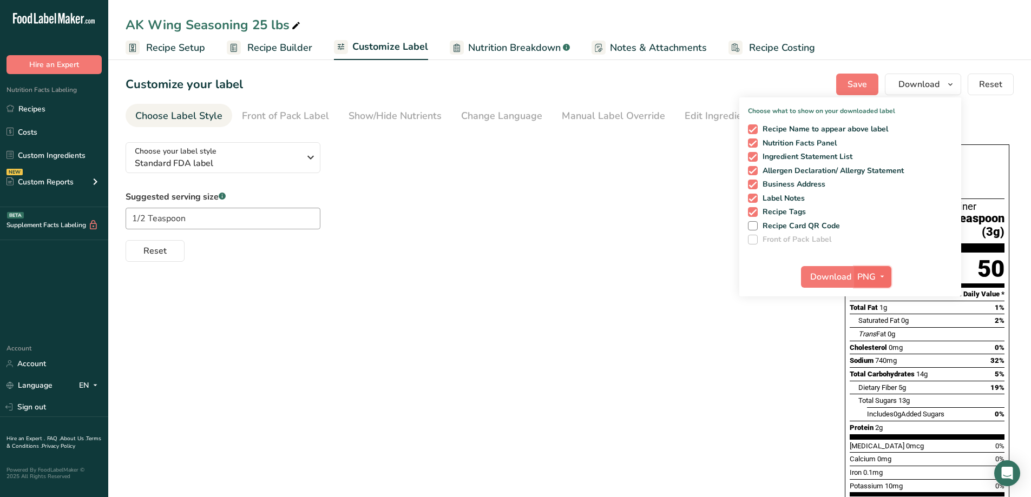
click at [870, 280] on span "PNG" at bounding box center [866, 276] width 18 height 13
click at [879, 352] on link "PDF" at bounding box center [873, 353] width 35 height 18
click at [818, 272] on span "Download" at bounding box center [830, 276] width 41 height 13
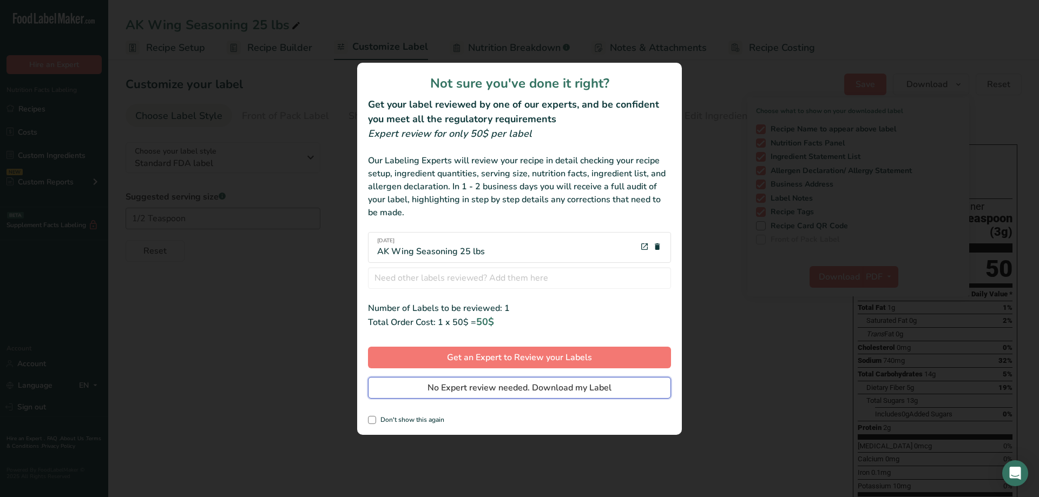
click at [561, 390] on span "No Expert review needed. Download my Label" at bounding box center [519, 387] width 184 height 13
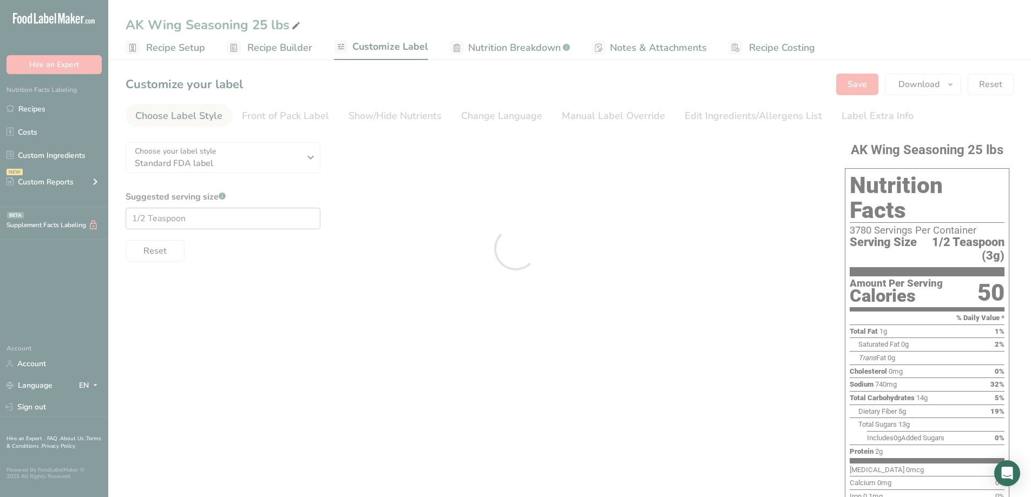
click at [28, 108] on div at bounding box center [515, 248] width 1031 height 497
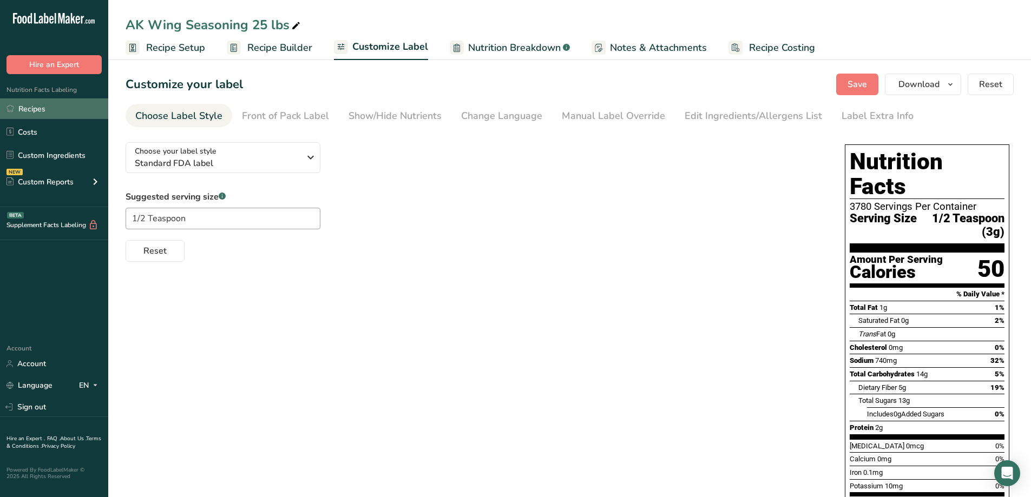
click at [40, 105] on link "Recipes" at bounding box center [54, 108] width 108 height 21
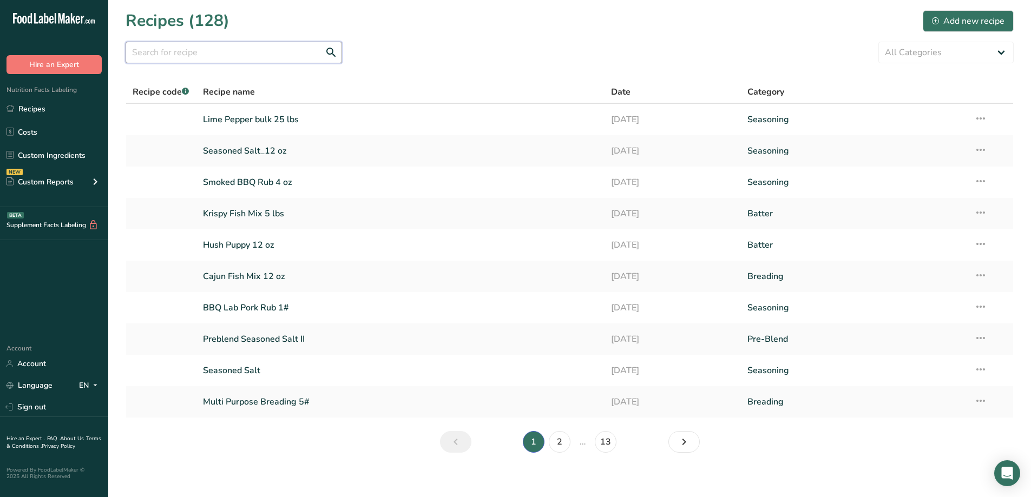
click at [225, 52] on input "text" at bounding box center [234, 53] width 216 height 22
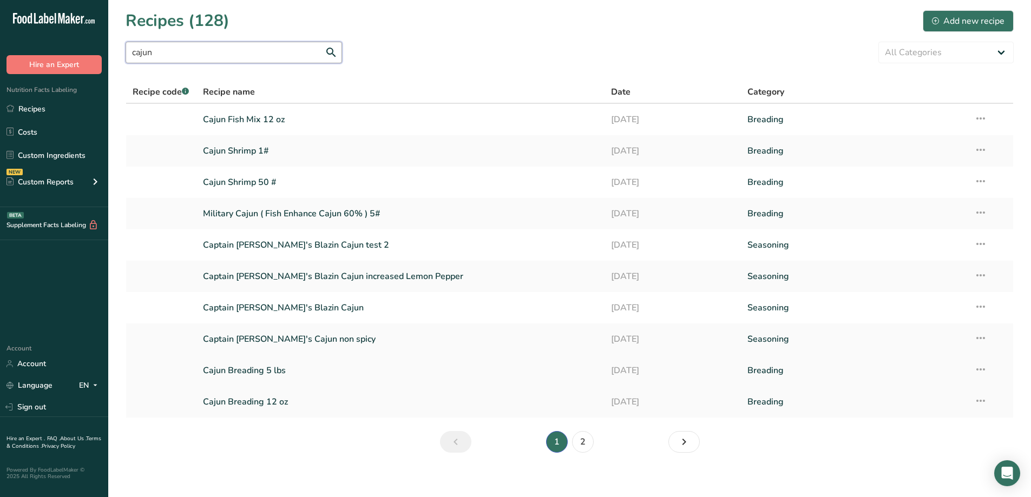
type input "cajun"
click at [269, 374] on link "Cajun Breading 5 lbs" at bounding box center [400, 370] width 395 height 23
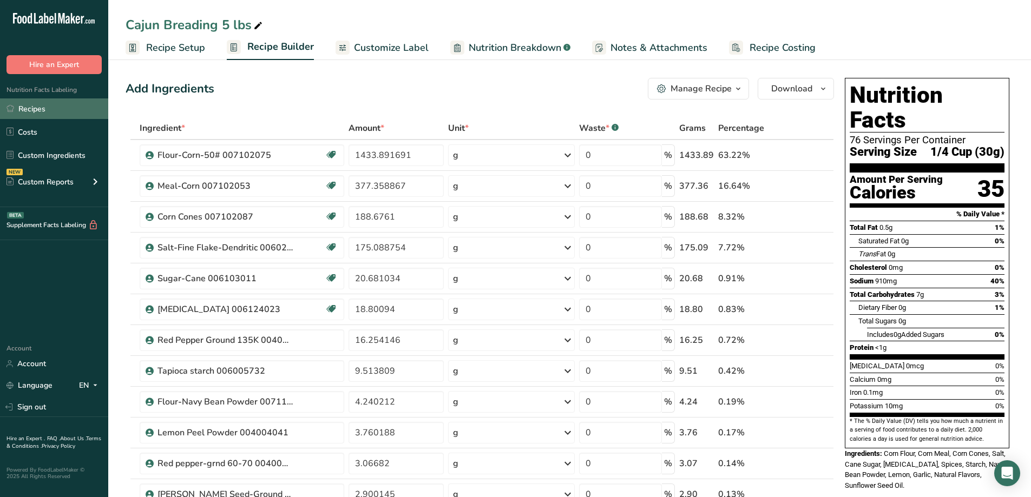
click at [43, 101] on link "Recipes" at bounding box center [54, 108] width 108 height 21
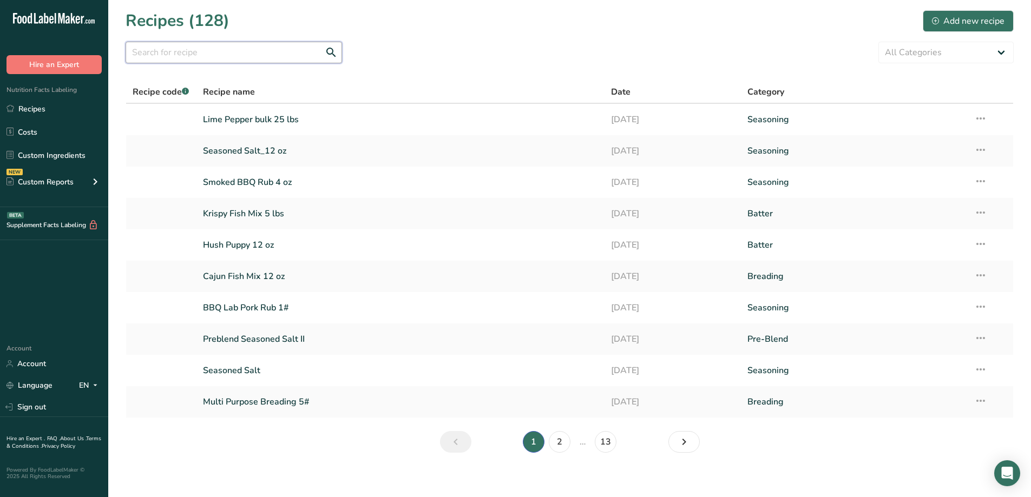
click at [190, 42] on input "text" at bounding box center [234, 53] width 216 height 22
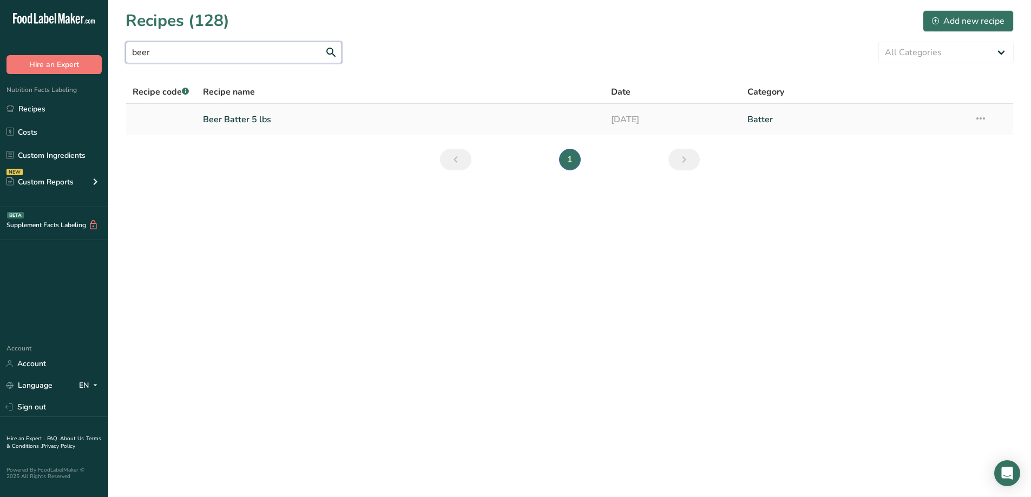
type input "beer"
click at [213, 111] on link "Beer Batter 5 lbs" at bounding box center [400, 119] width 395 height 23
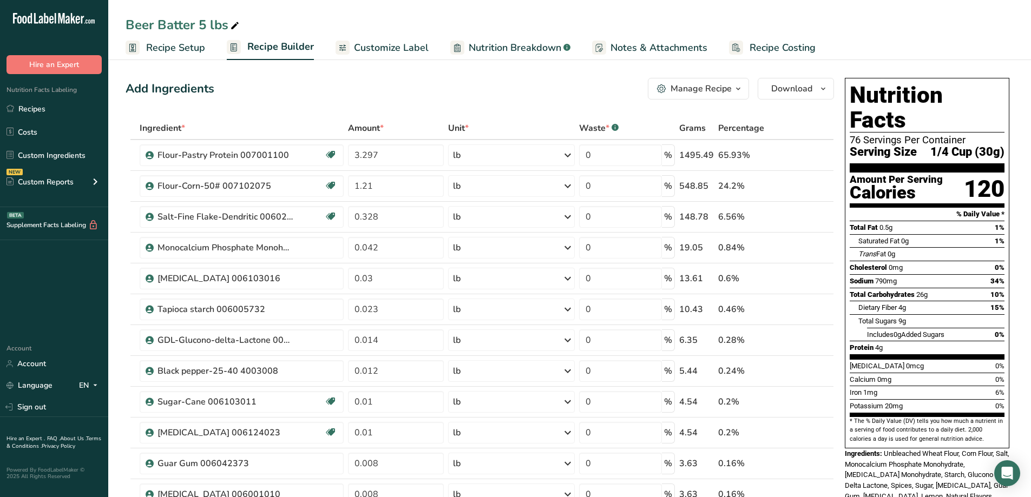
click at [129, 28] on div "Beer Batter 5 lbs" at bounding box center [184, 24] width 116 height 19
click at [128, 27] on input "Beer Batter 5 lbs" at bounding box center [570, 24] width 888 height 19
type input "AK Beer Batter 5 lbs"
click at [354, 52] on span "Customize Label" at bounding box center [391, 48] width 75 height 15
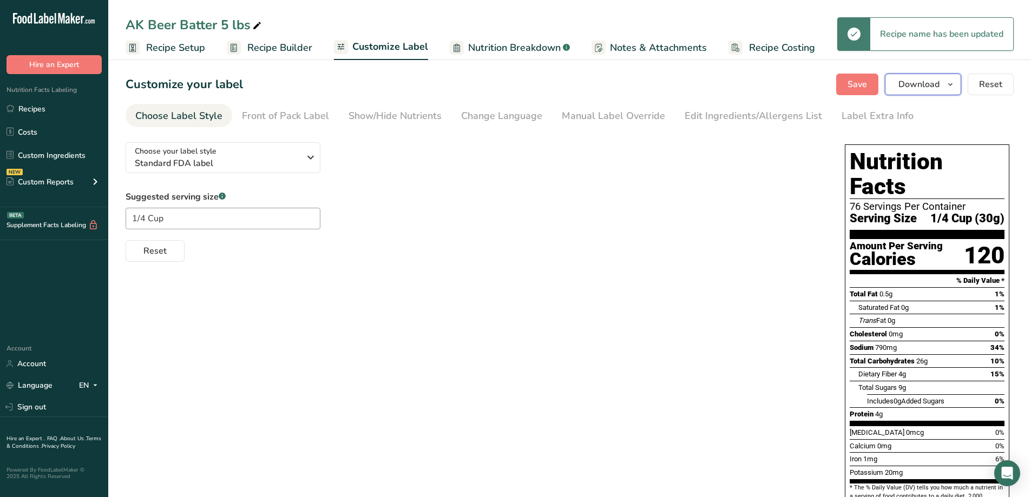
click at [959, 89] on button "Download" at bounding box center [923, 85] width 76 height 22
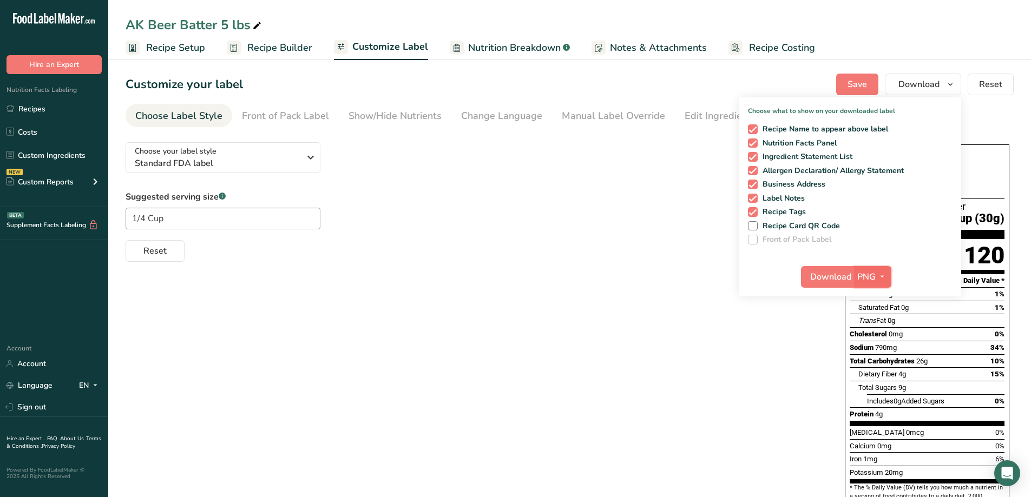
click at [867, 280] on span "PNG" at bounding box center [866, 276] width 18 height 13
click at [877, 348] on link "PDF" at bounding box center [873, 353] width 35 height 18
click at [836, 278] on span "Download" at bounding box center [830, 276] width 41 height 13
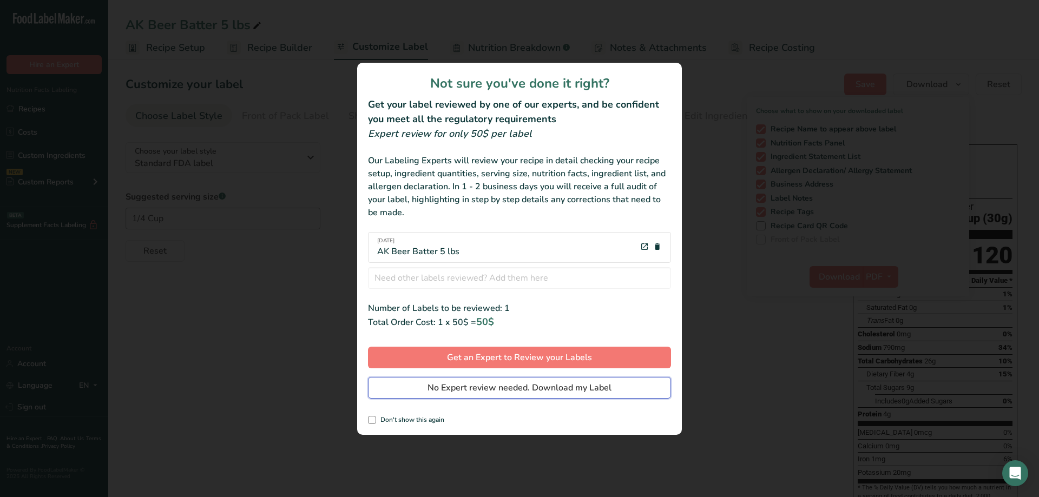
click at [579, 388] on span "No Expert review needed. Download my Label" at bounding box center [519, 387] width 184 height 13
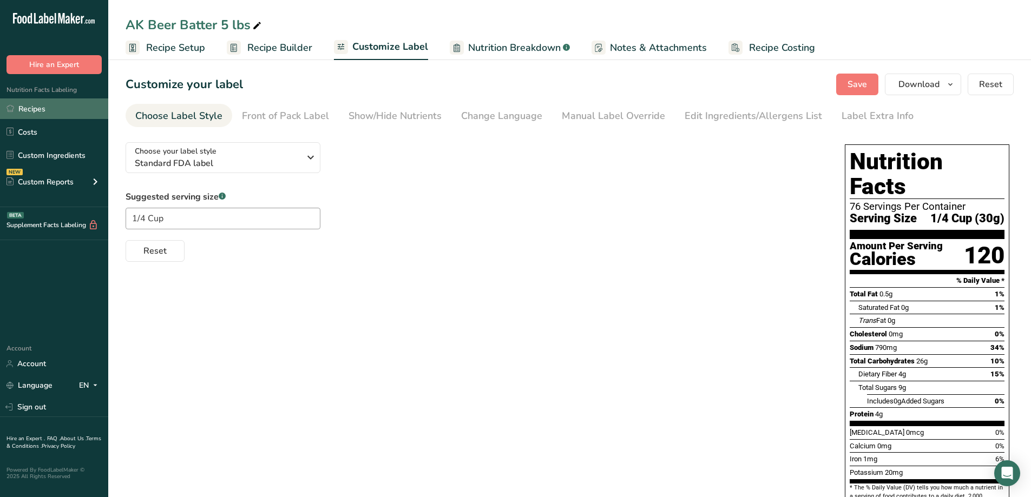
click at [39, 111] on link "Recipes" at bounding box center [54, 108] width 108 height 21
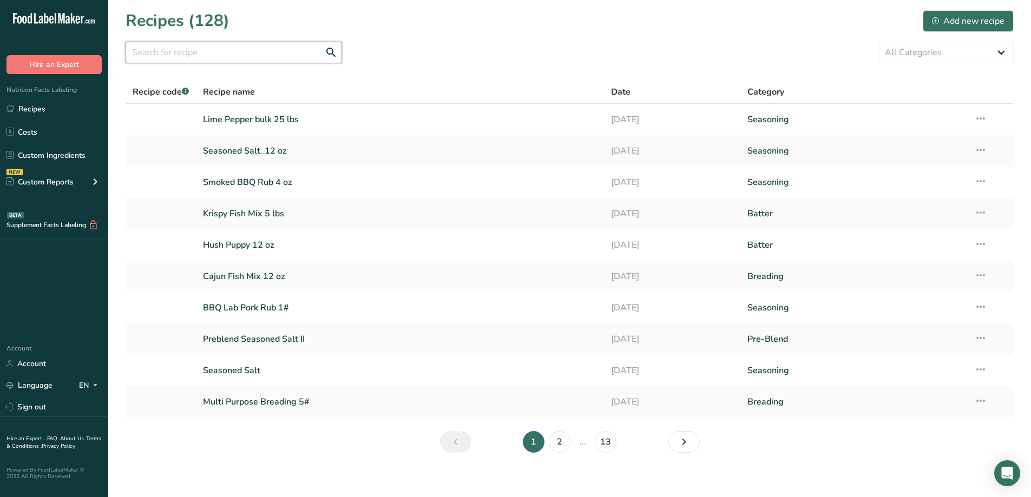
click at [221, 58] on input "text" at bounding box center [234, 53] width 216 height 22
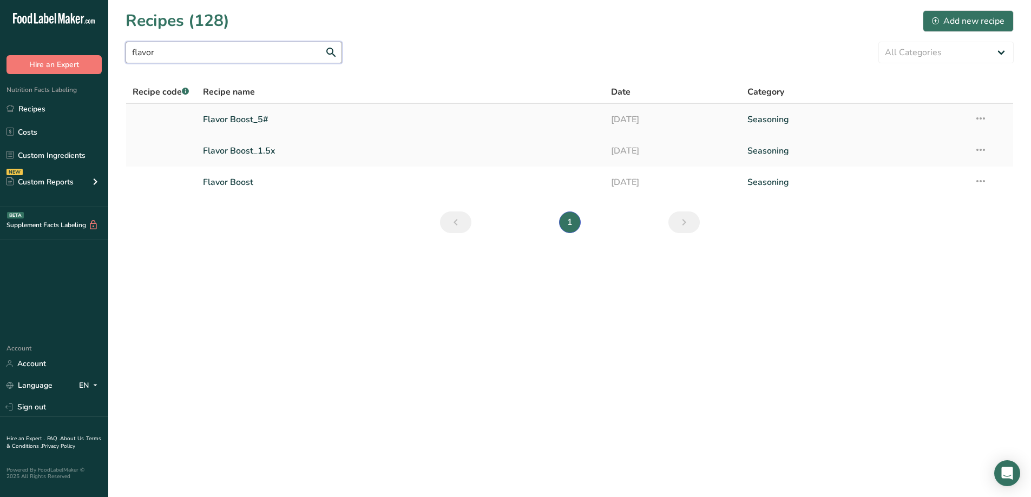
type input "flavor"
click at [257, 120] on link "Flavor Boost_5#" at bounding box center [400, 119] width 395 height 23
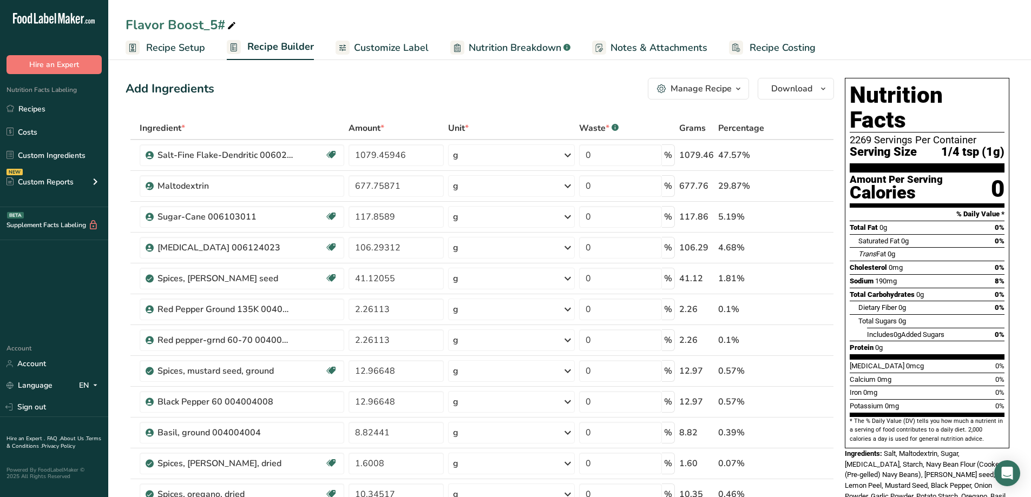
click at [740, 88] on icon "button" at bounding box center [738, 89] width 9 height 14
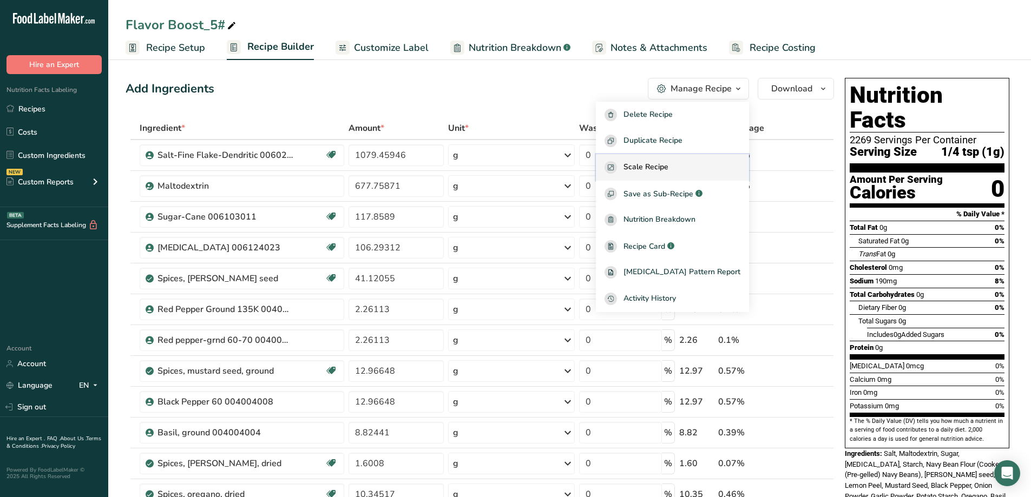
click at [668, 168] on span "Scale Recipe" at bounding box center [645, 167] width 45 height 12
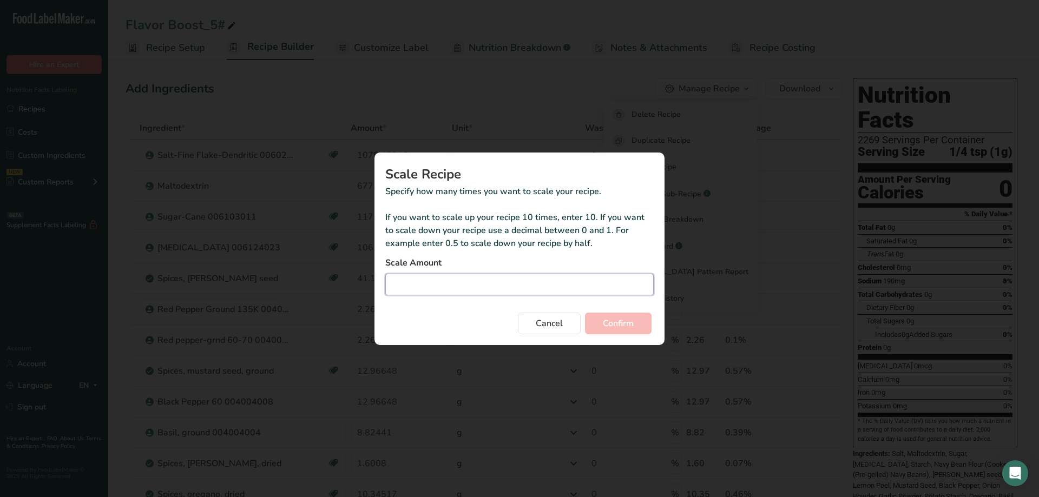
click at [496, 283] on input "Duplicate recipe modal" at bounding box center [519, 285] width 268 height 22
type input "5"
click at [621, 324] on span "Confirm" at bounding box center [618, 323] width 31 height 13
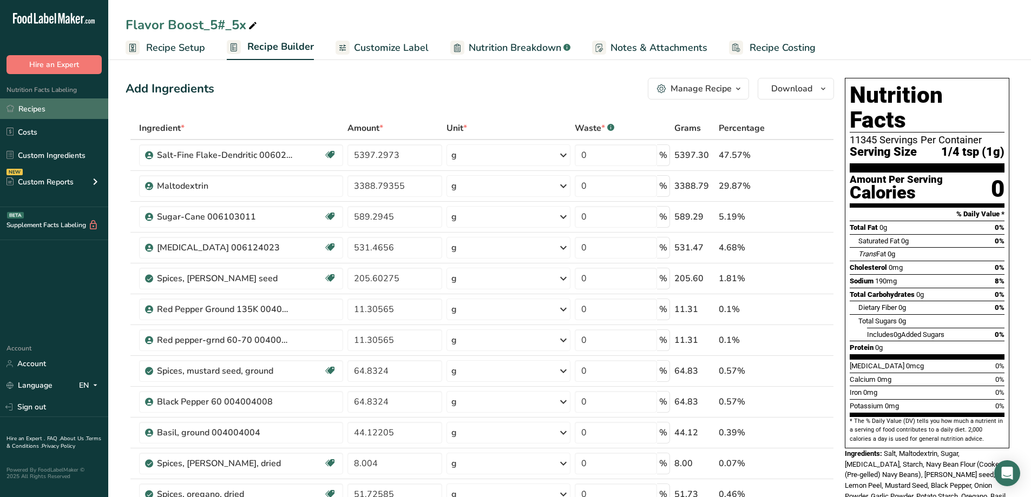
click at [44, 112] on link "Recipes" at bounding box center [54, 108] width 108 height 21
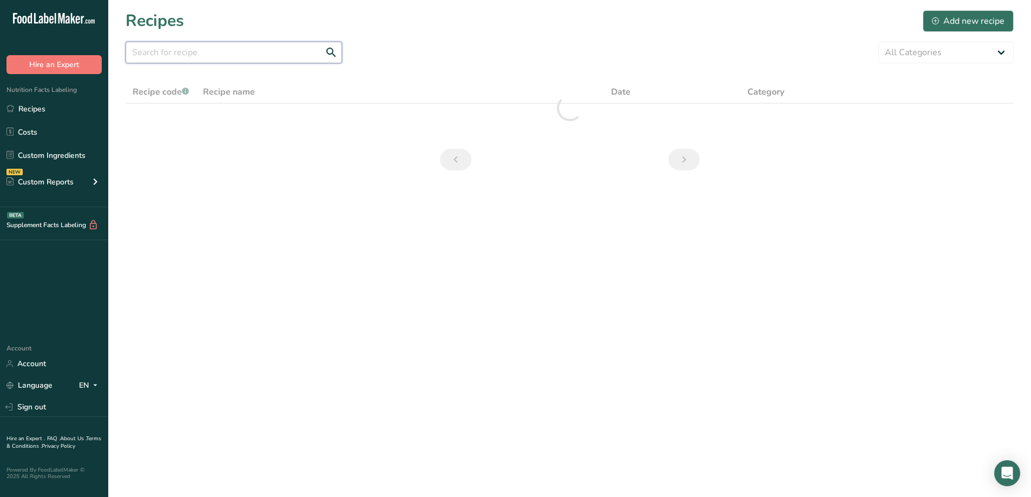
click at [251, 59] on input "text" at bounding box center [234, 53] width 216 height 22
type input "c"
type input "s"
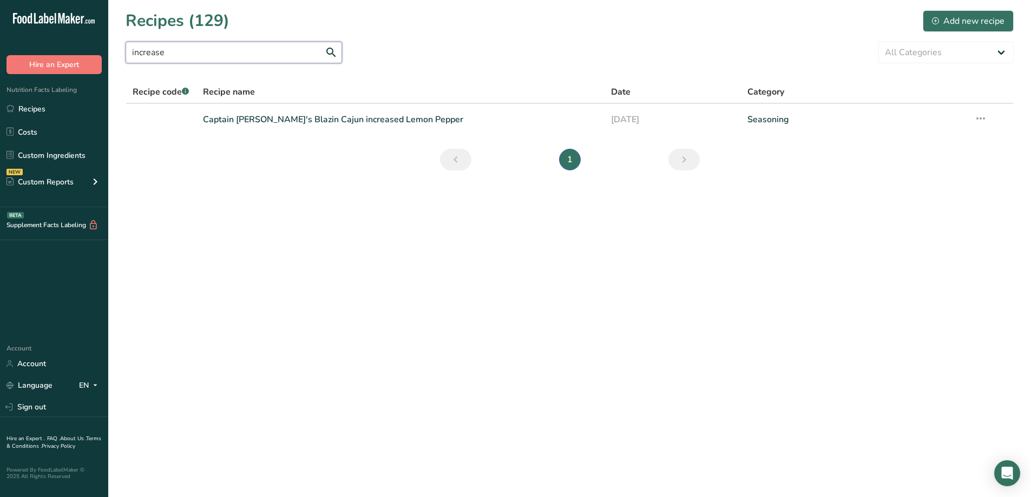
type input "increase"
drag, startPoint x: 174, startPoint y: 51, endPoint x: 101, endPoint y: 54, distance: 72.6
click at [107, 54] on div ".a-20{fill:#fff;} Hire an Expert Nutrition Facts Labeling Recipes Costs Custom …" at bounding box center [515, 248] width 1031 height 497
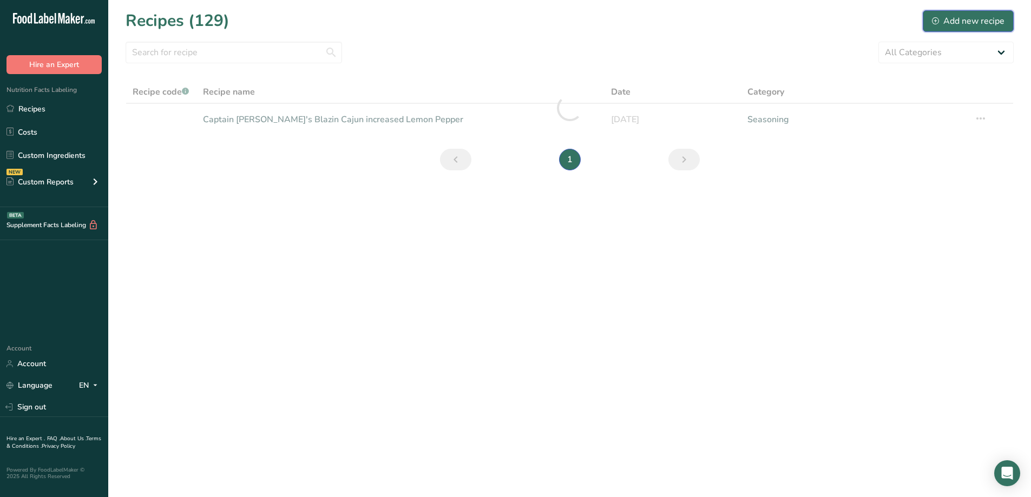
click at [970, 21] on div "Add new recipe" at bounding box center [968, 21] width 72 height 13
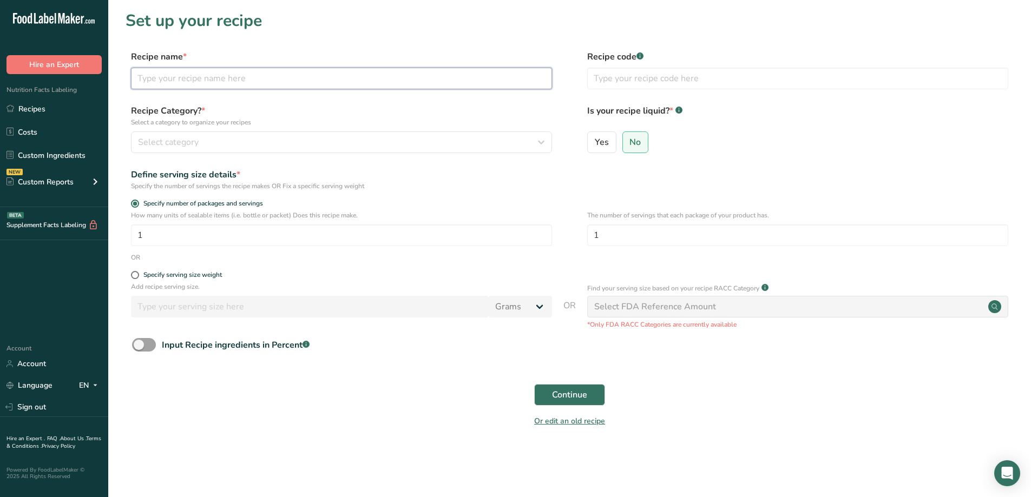
click at [155, 83] on input "text" at bounding box center [341, 79] width 421 height 22
click at [258, 80] on input "text" at bounding box center [341, 79] width 421 height 22
type input "P"
click at [220, 81] on input "Spicy Cajun ( Military)" at bounding box center [341, 79] width 421 height 22
type input "Spicy Cajun ( Military )"
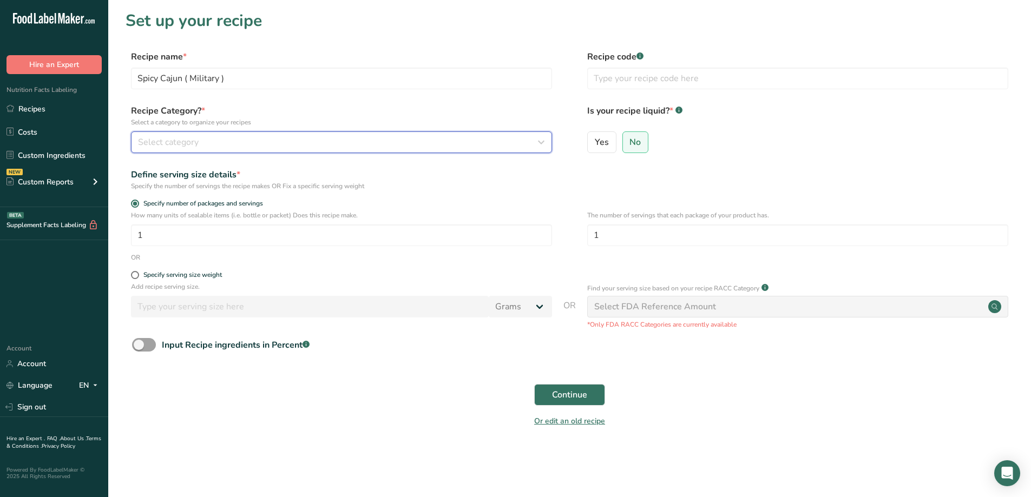
click at [249, 141] on div "Select category" at bounding box center [338, 142] width 400 height 13
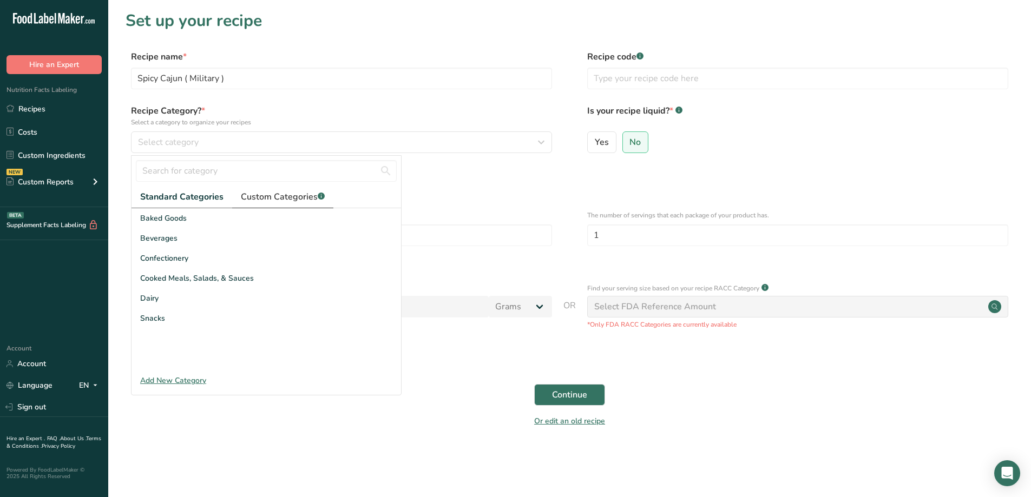
click at [284, 195] on span "Custom Categories .a-a{fill:#347362;}.b-a{fill:#fff;}" at bounding box center [283, 196] width 84 height 13
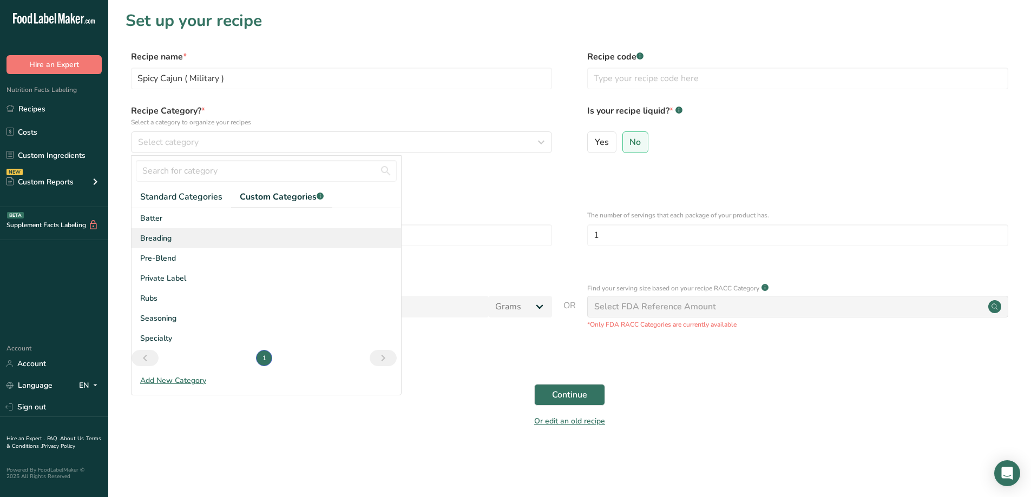
click at [162, 240] on span "Breading" at bounding box center [155, 238] width 31 height 11
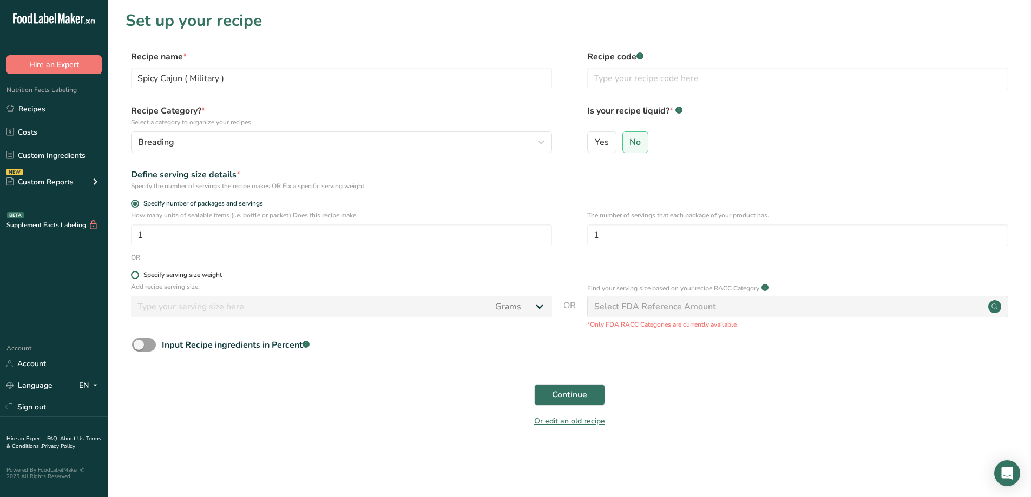
click at [136, 275] on span at bounding box center [135, 275] width 8 height 8
click at [136, 275] on input "Specify serving size weight" at bounding box center [134, 275] width 7 height 7
radio input "true"
radio input "false"
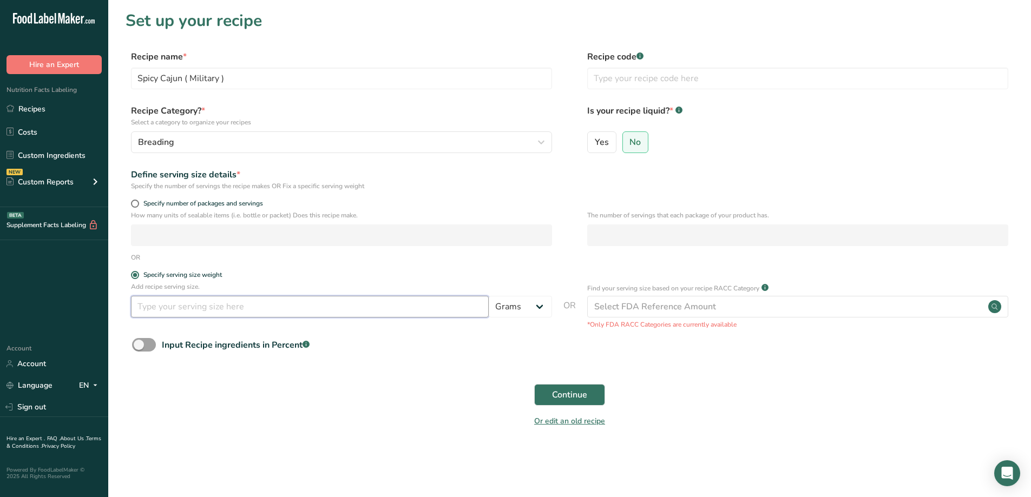
click at [196, 306] on input "number" at bounding box center [310, 307] width 358 height 22
type input "30"
click at [563, 390] on span "Continue" at bounding box center [569, 394] width 35 height 13
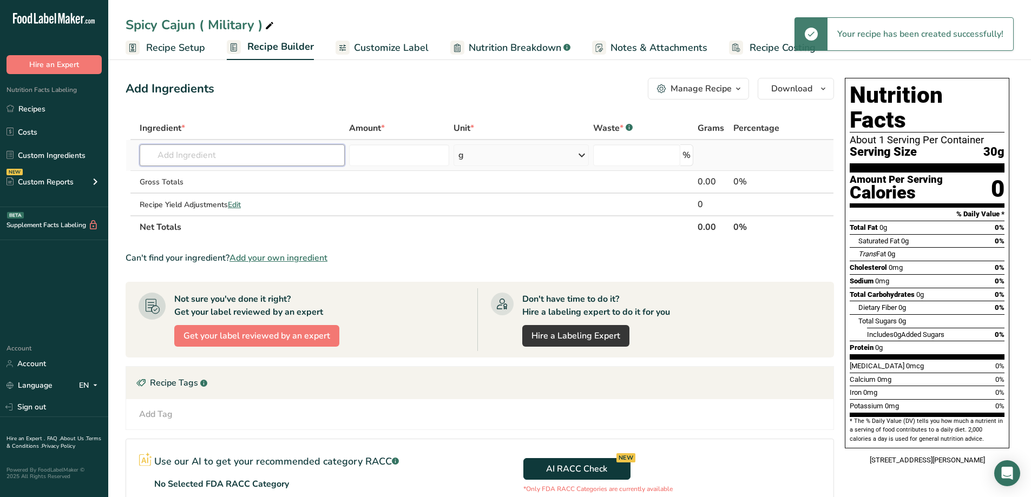
click at [196, 156] on input "text" at bounding box center [242, 155] width 205 height 22
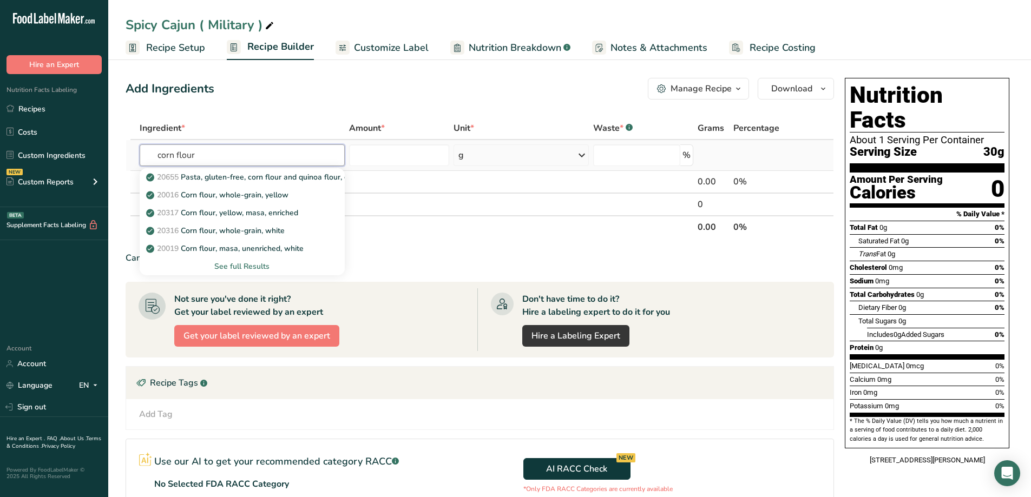
type input "corn flour"
click at [247, 266] on div "See full Results" at bounding box center [242, 266] width 188 height 11
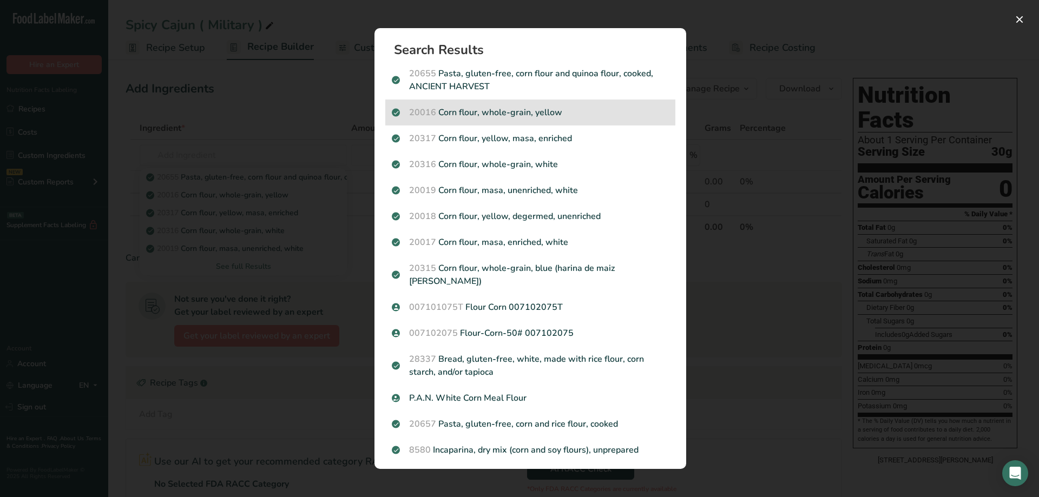
click at [552, 114] on p "20016 Corn flour, whole-grain, yellow" at bounding box center [530, 112] width 277 height 13
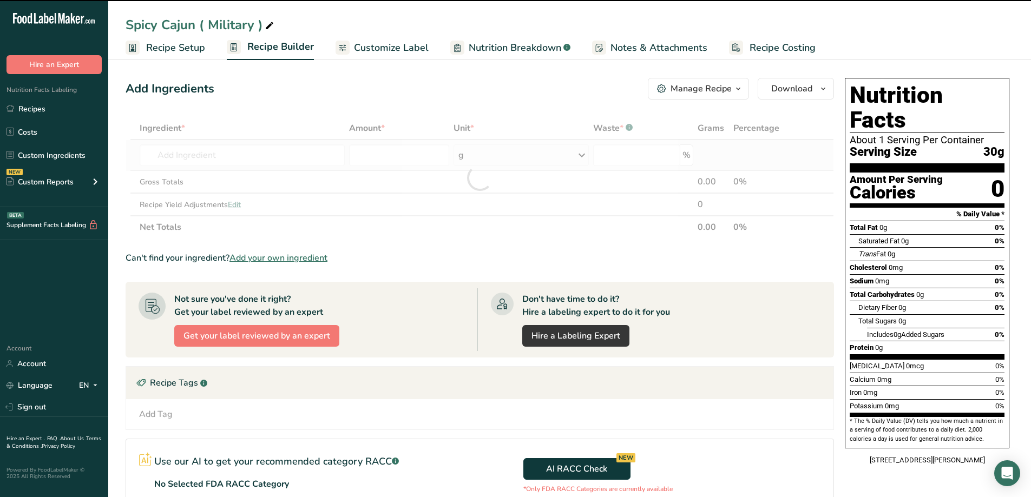
type input "0"
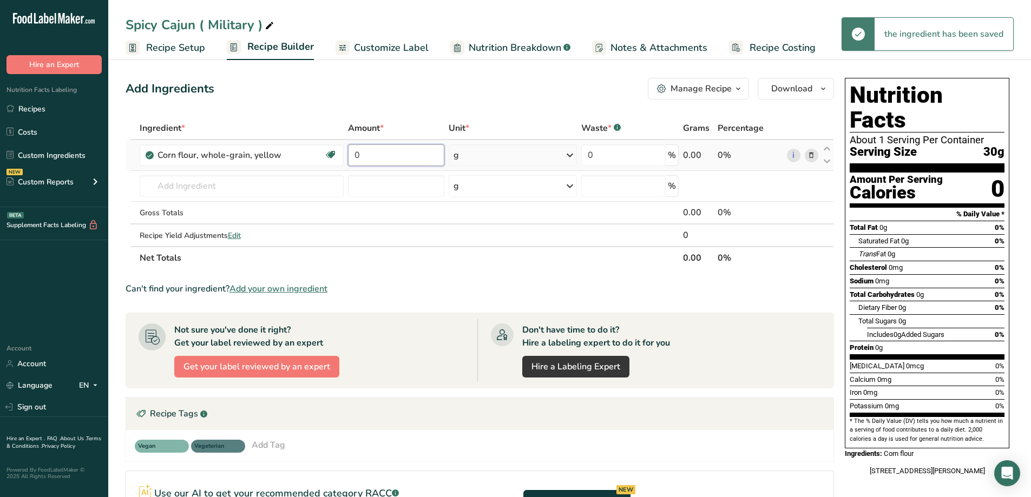
drag, startPoint x: 387, startPoint y: 159, endPoint x: 348, endPoint y: 166, distance: 39.6
click at [348, 166] on div "0" at bounding box center [396, 155] width 96 height 22
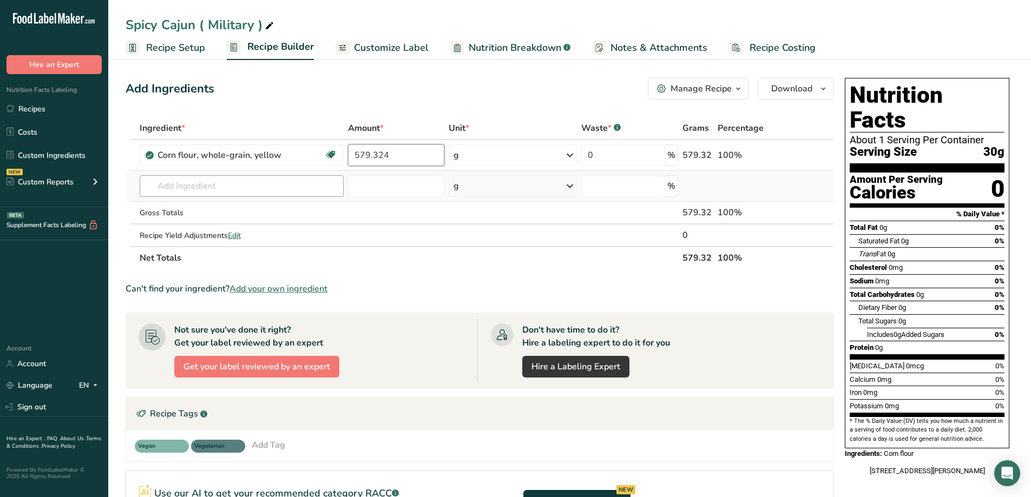
type input "579.324"
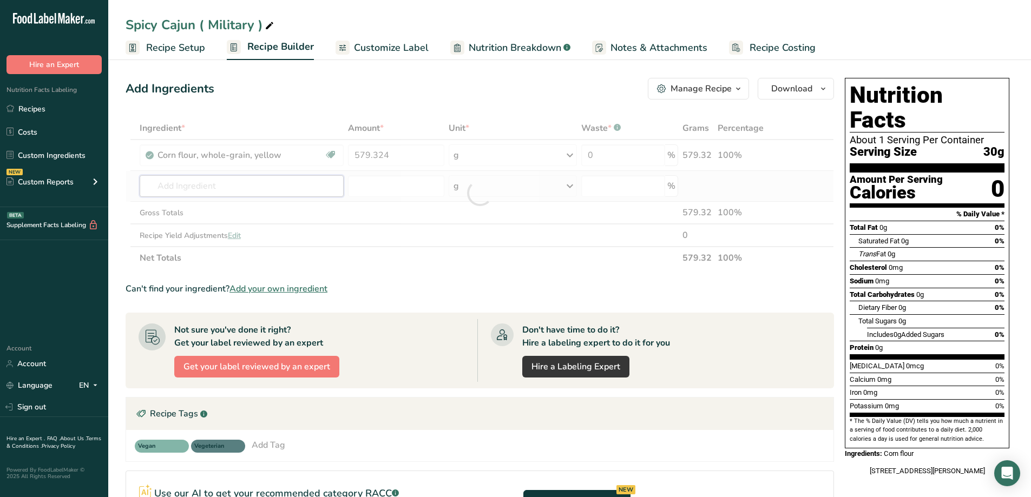
click at [276, 190] on div "Ingredient * Amount * Unit * Waste * .a-a{fill:#347362;}.b-a{fill:#fff;} Grams …" at bounding box center [480, 193] width 708 height 153
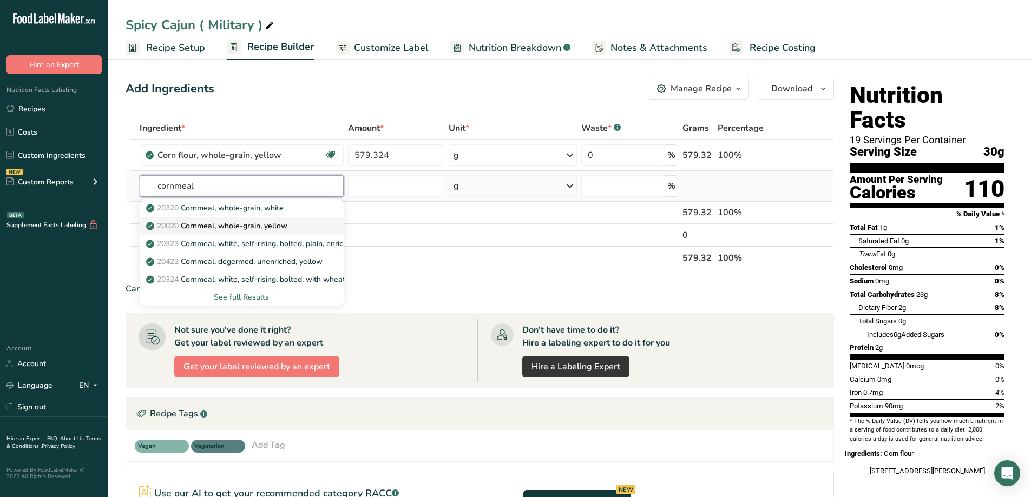
type input "cornmeal"
click at [269, 223] on p "20020 Cornmeal, whole-grain, yellow" at bounding box center [217, 225] width 139 height 11
type input "Cornmeal, whole-grain, yellow"
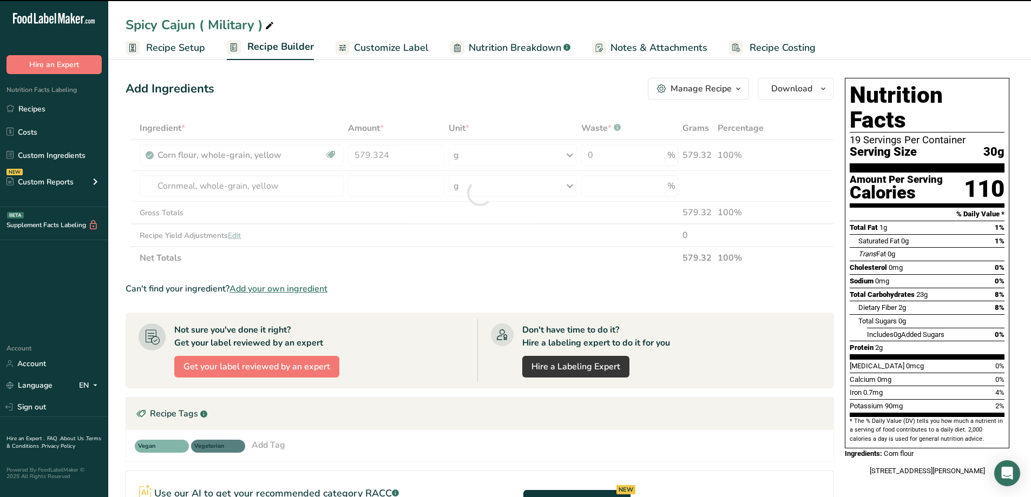
type input "0"
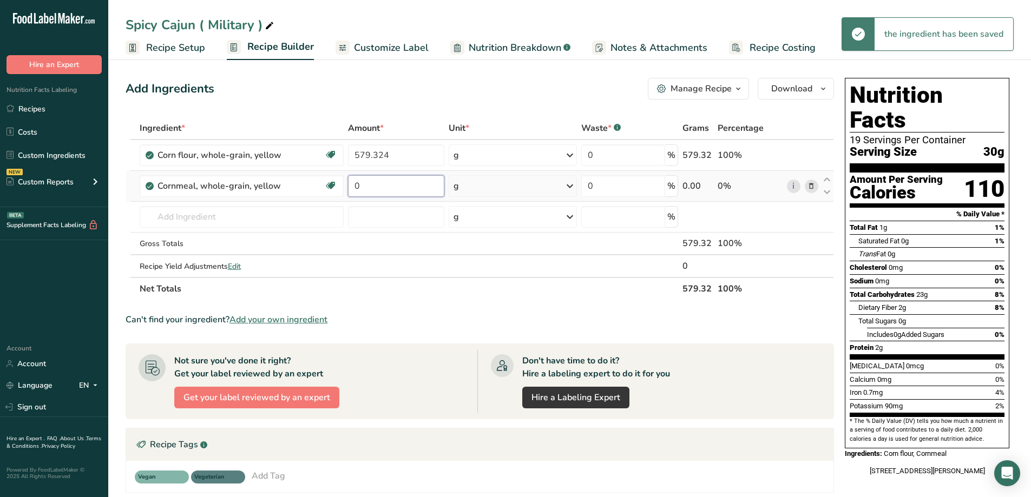
click at [377, 187] on input "0" at bounding box center [396, 186] width 96 height 22
drag, startPoint x: 370, startPoint y: 189, endPoint x: 359, endPoint y: 194, distance: 11.9
click at [359, 194] on input "0" at bounding box center [396, 186] width 96 height 22
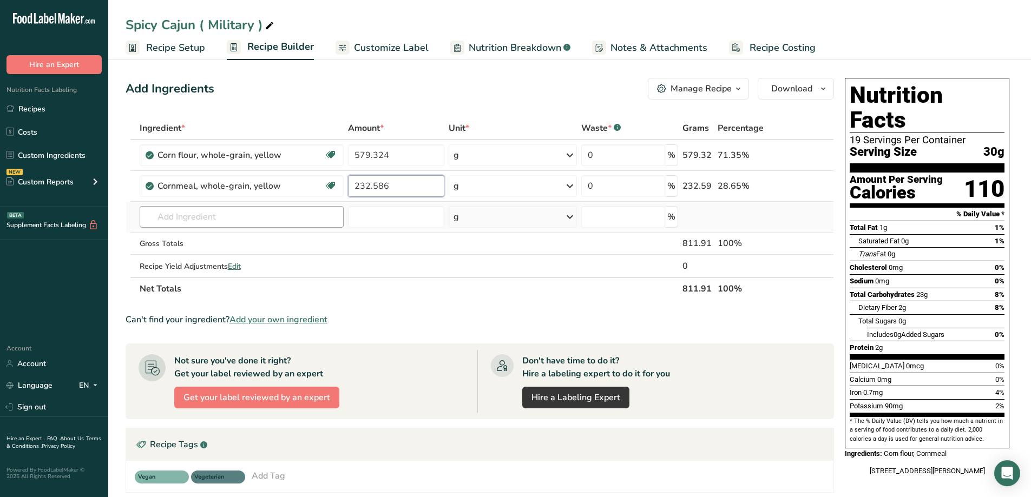
type input "232.586"
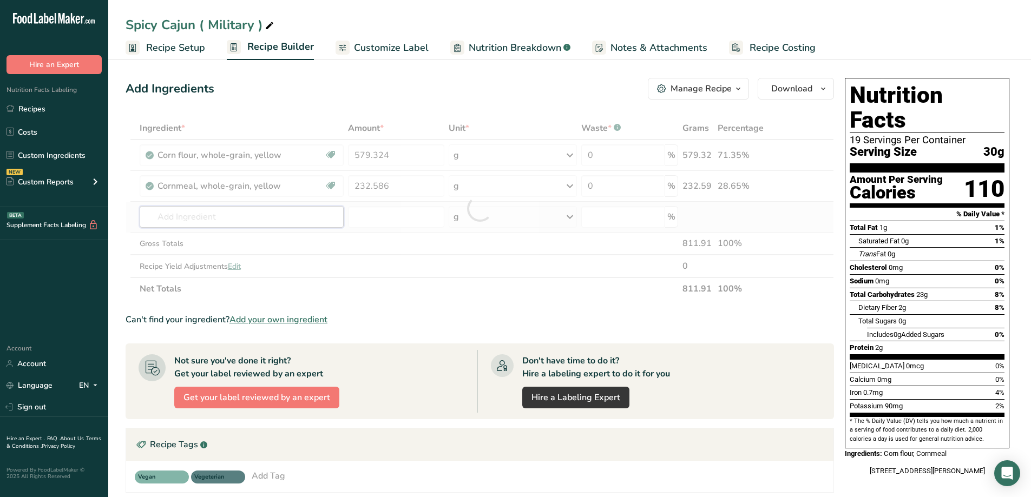
click at [267, 223] on div "Ingredient * Amount * Unit * Waste * .a-a{fill:#347362;}.b-a{fill:#fff;} Grams …" at bounding box center [480, 208] width 708 height 183
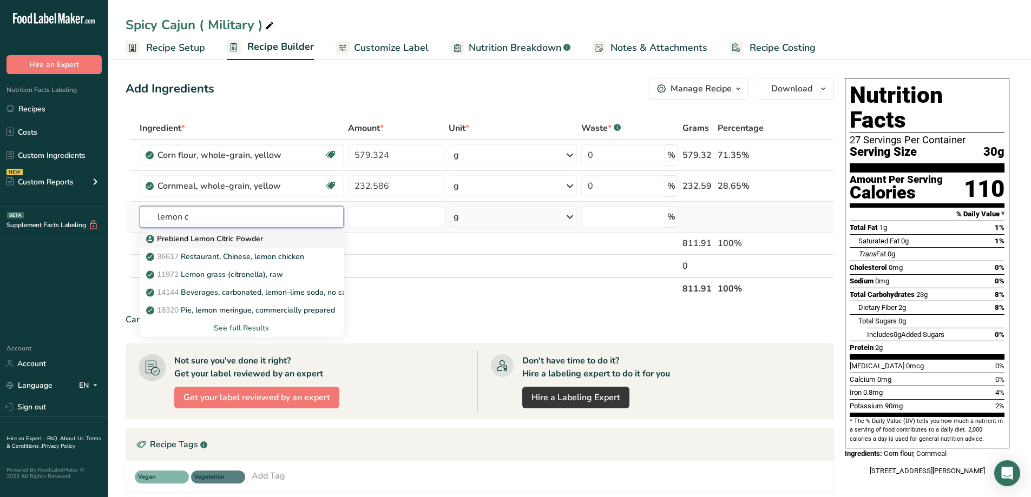
type input "lemon c"
click at [259, 240] on p "Preblend Lemon Citric Powder" at bounding box center [205, 238] width 115 height 11
type input "Preblend Lemon Citric Powder"
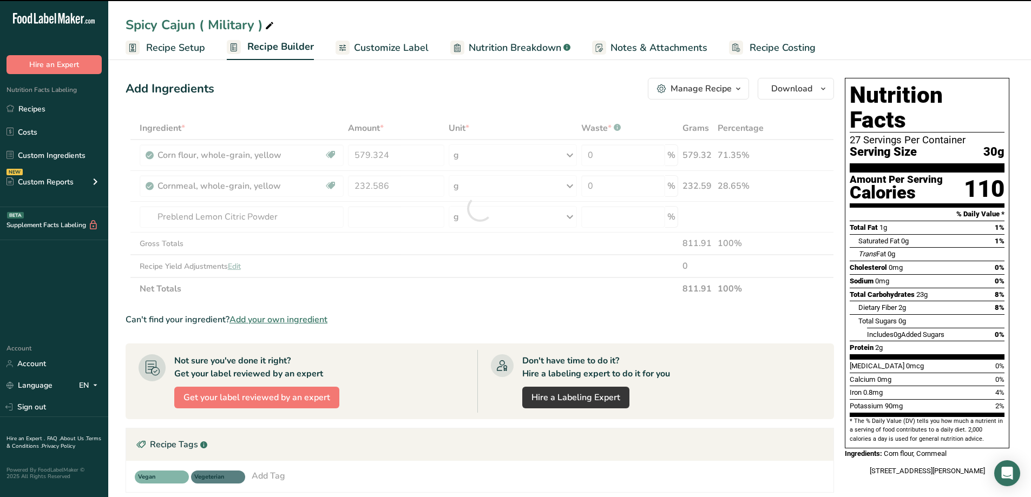
click at [388, 220] on div at bounding box center [480, 208] width 708 height 183
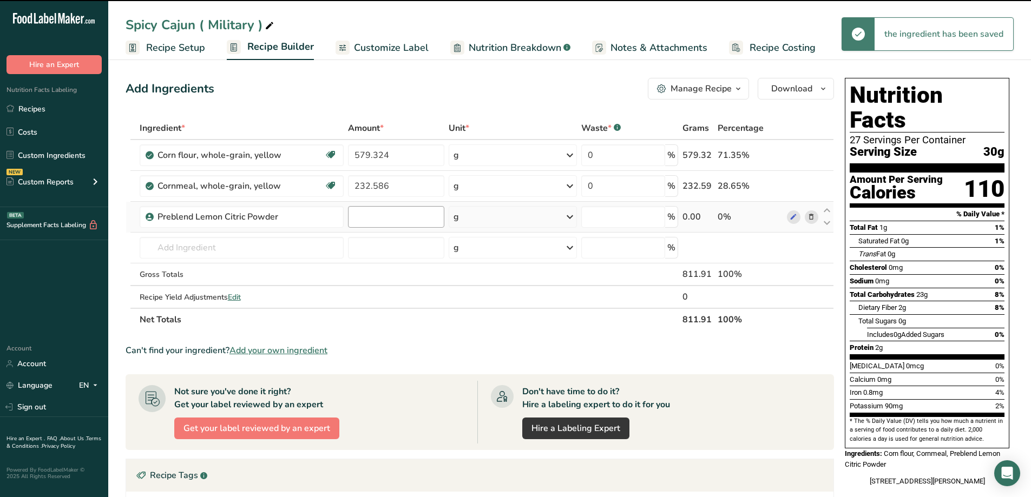
type input "0"
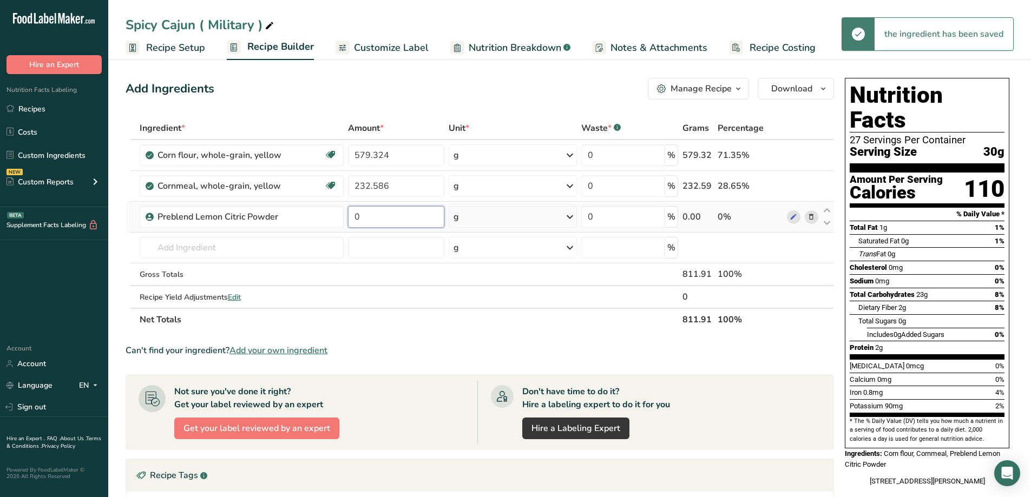
click at [383, 216] on input "0" at bounding box center [396, 217] width 96 height 22
drag, startPoint x: 383, startPoint y: 216, endPoint x: 354, endPoint y: 227, distance: 31.0
click at [354, 226] on input "0" at bounding box center [396, 217] width 96 height 22
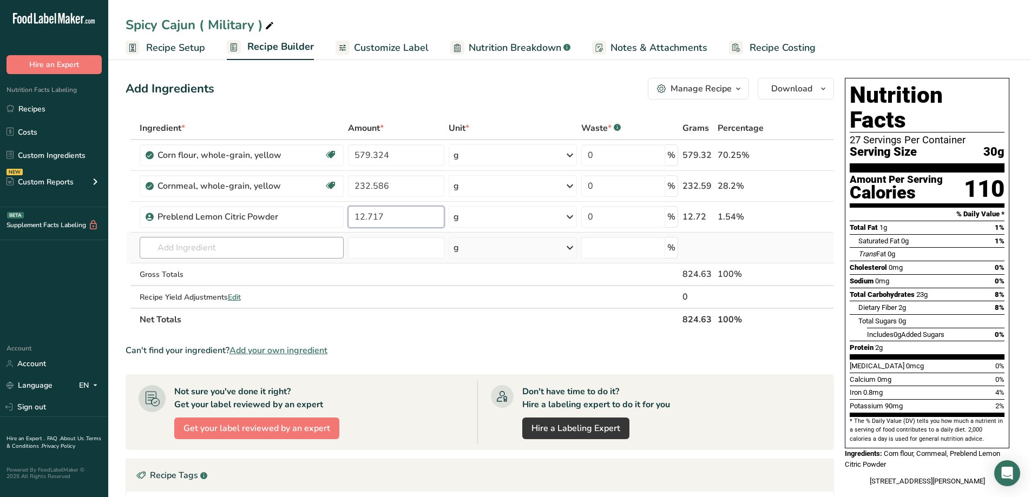
type input "12.717"
click at [314, 248] on div "Ingredient * Amount * Unit * Waste * .a-a{fill:#347362;}.b-a{fill:#fff;} Grams …" at bounding box center [480, 224] width 708 height 214
type input "vintage"
click at [220, 267] on p "033105600 Vintage Picante Pre-Blend" at bounding box center [219, 269] width 143 height 11
type input "Vintage Picante Pre-Blend"
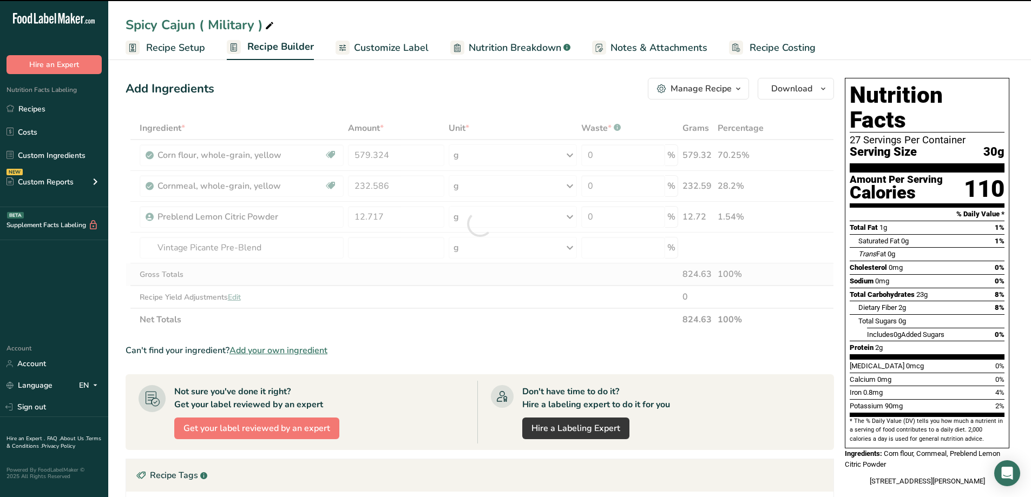
type input "0"
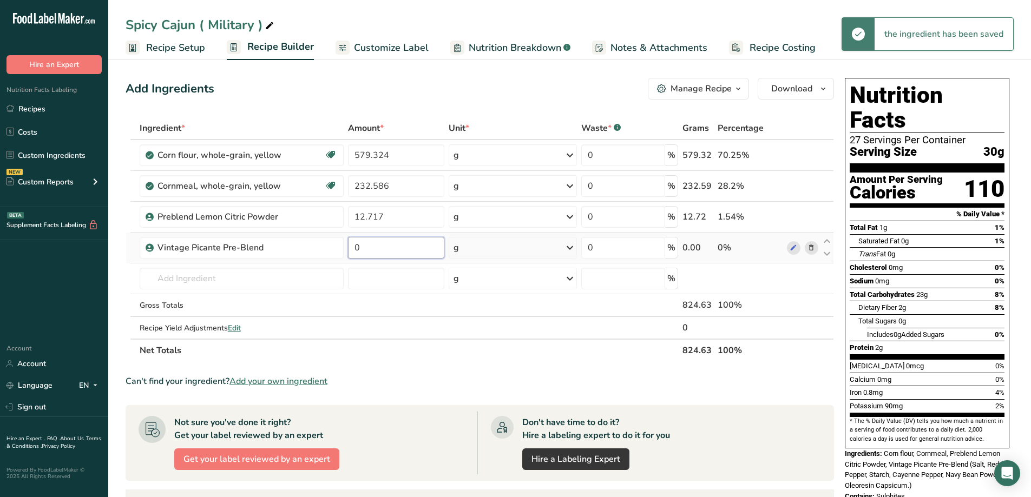
drag, startPoint x: 366, startPoint y: 248, endPoint x: 351, endPoint y: 256, distance: 16.5
click at [351, 256] on input "0" at bounding box center [396, 248] width 96 height 22
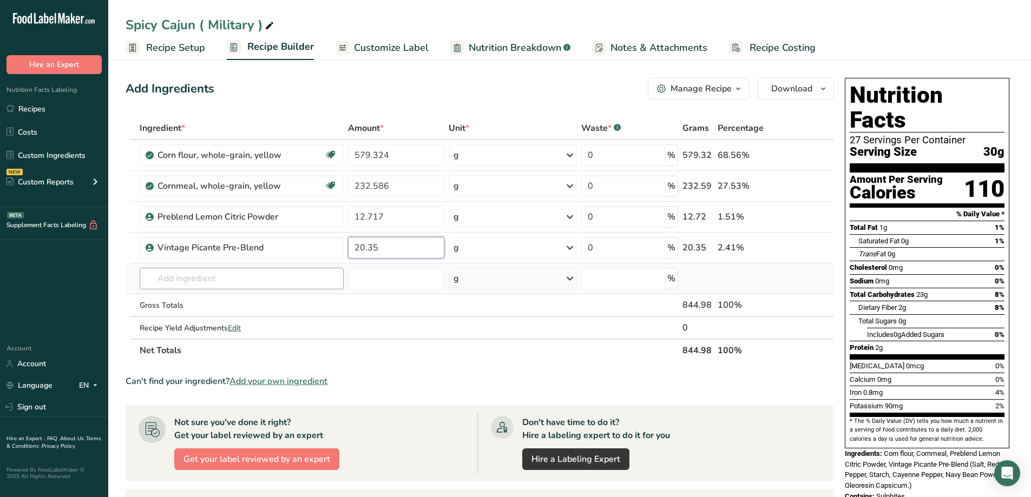
type input "20.35"
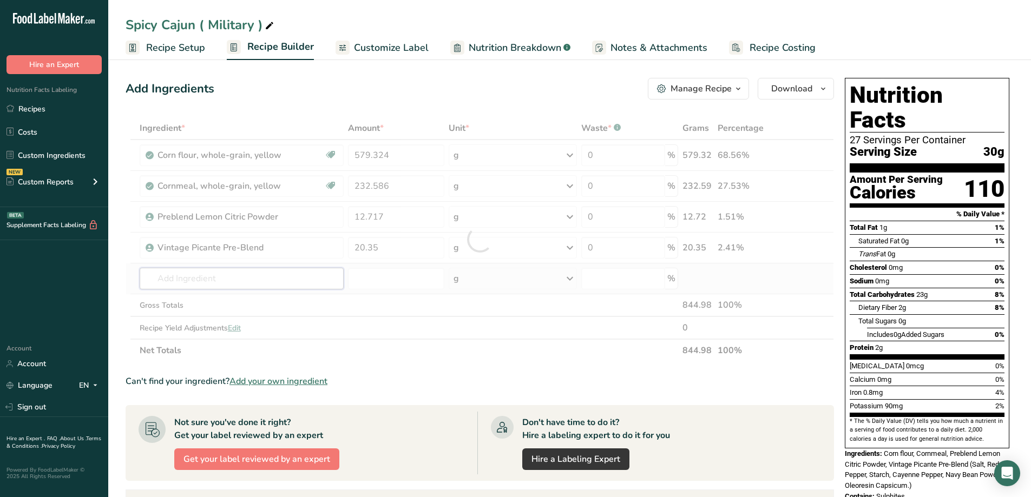
click at [304, 280] on div "Ingredient * Amount * Unit * Waste * .a-a{fill:#347362;}.b-a{fill:#fff;} Grams …" at bounding box center [480, 239] width 708 height 245
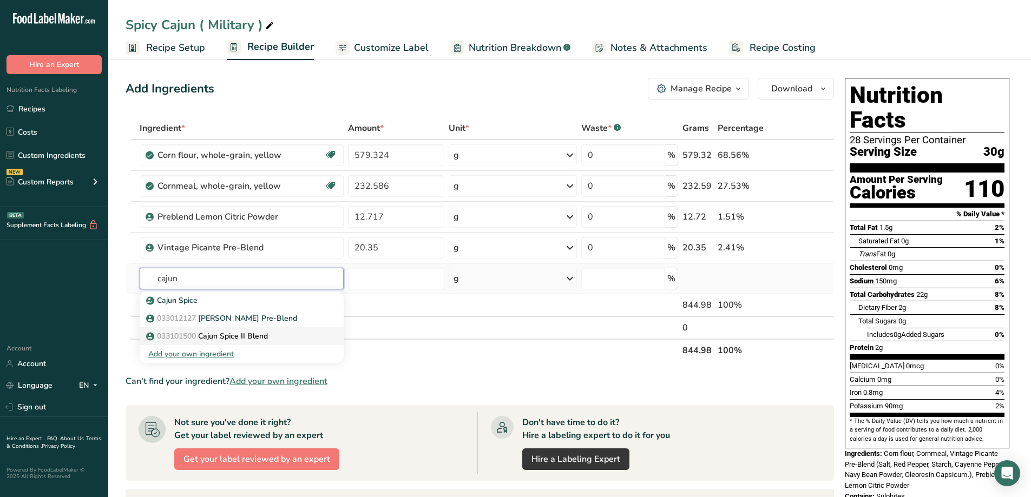
type input "cajun"
click at [274, 341] on div "033101500 Cajun Spice II Blend" at bounding box center [232, 336] width 169 height 11
type input "Cajun Spice II Blend"
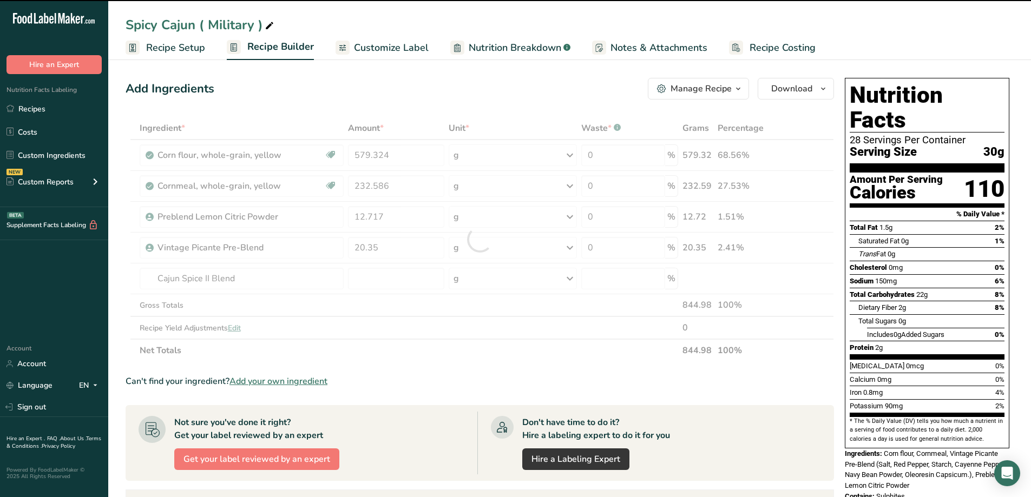
type input "0"
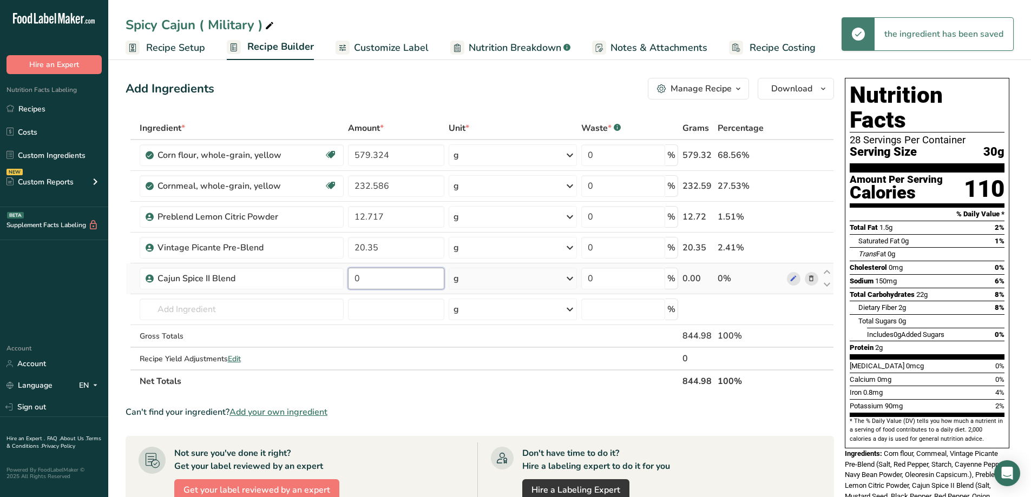
drag, startPoint x: 379, startPoint y: 285, endPoint x: 354, endPoint y: 289, distance: 25.4
click at [354, 288] on input "0" at bounding box center [396, 279] width 96 height 22
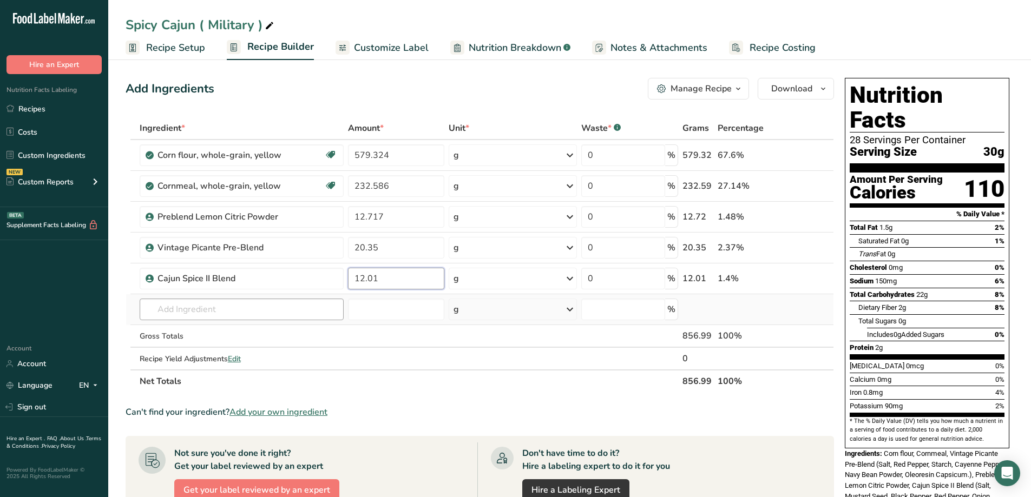
type input "12.01"
click at [239, 312] on div "Ingredient * Amount * Unit * Waste * .a-a{fill:#347362;}.b-a{fill:#fff;} Grams …" at bounding box center [480, 255] width 708 height 276
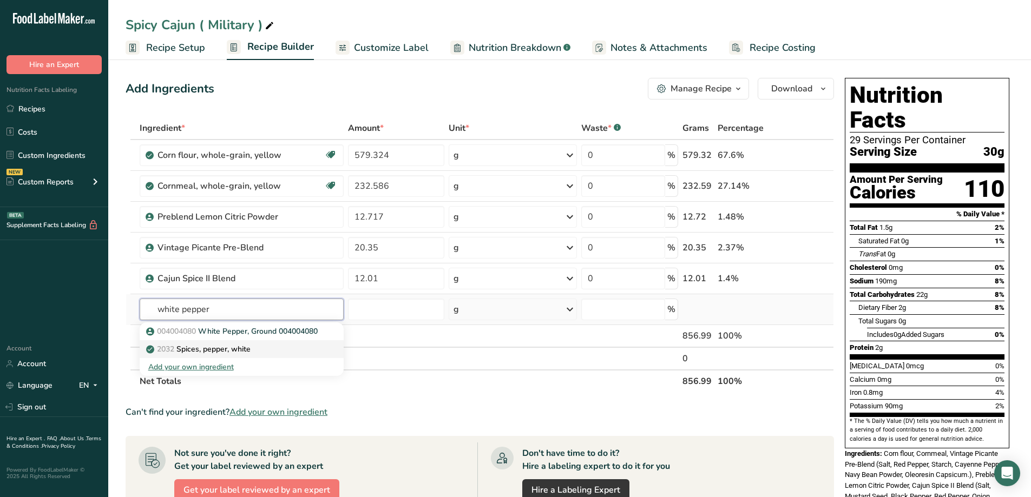
type input "white pepper"
click at [245, 348] on p "2032 Spices, pepper, white" at bounding box center [199, 349] width 102 height 11
type input "Spices, pepper, white"
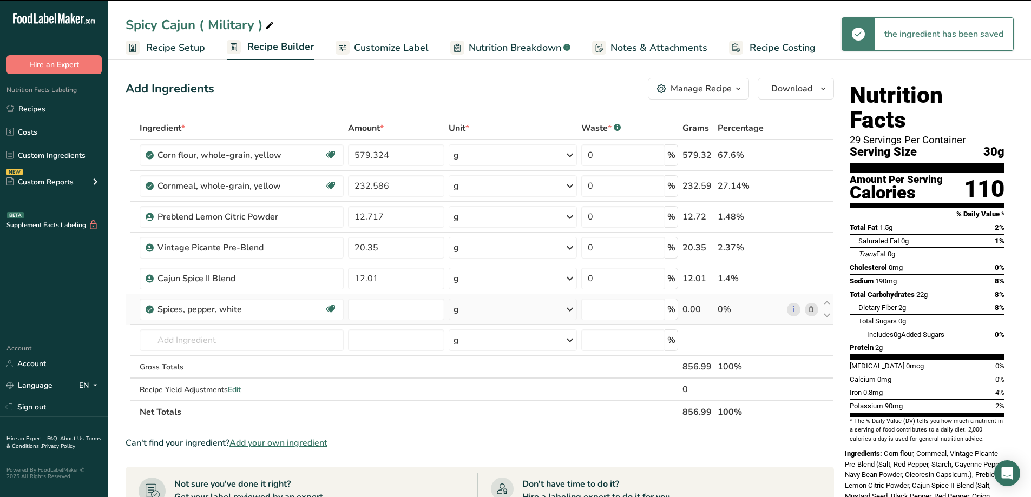
type input "0"
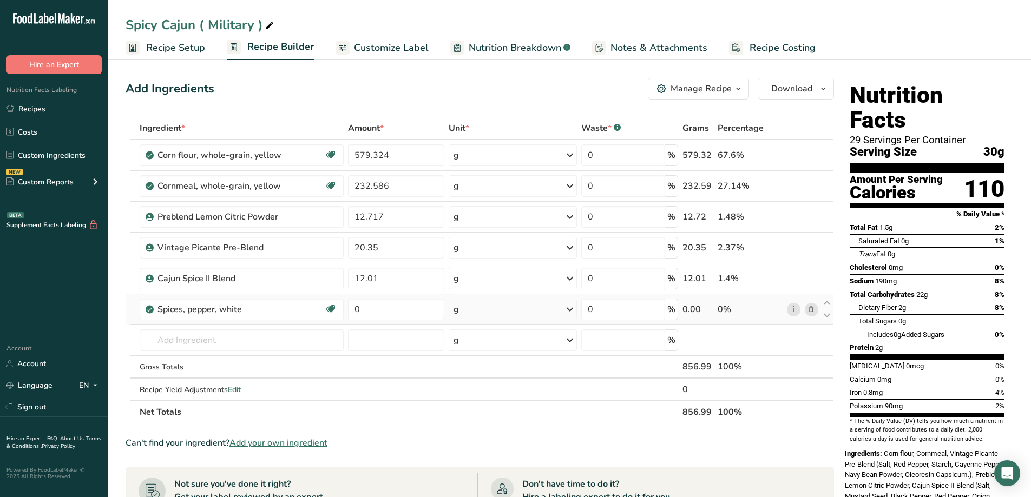
click at [736, 88] on icon "button" at bounding box center [738, 89] width 9 height 14
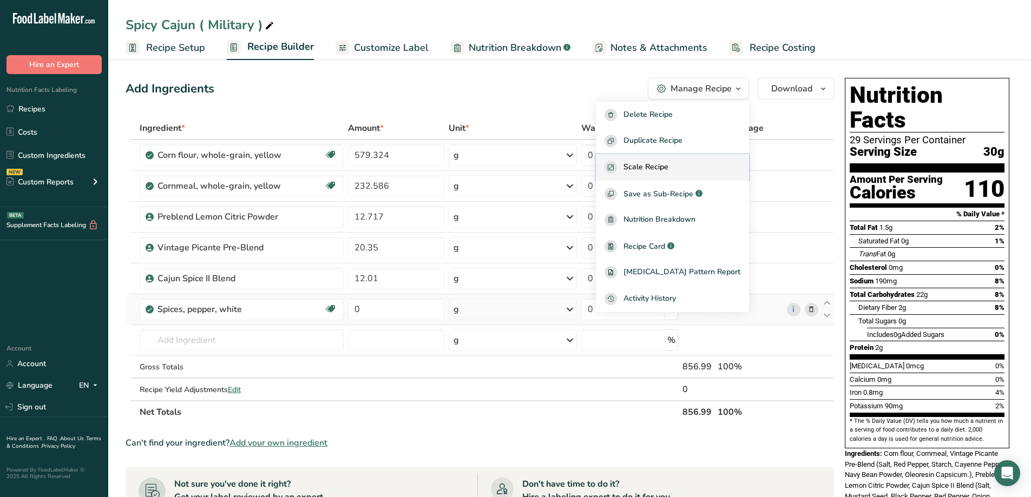
click at [668, 167] on span "Scale Recipe" at bounding box center [645, 167] width 45 height 12
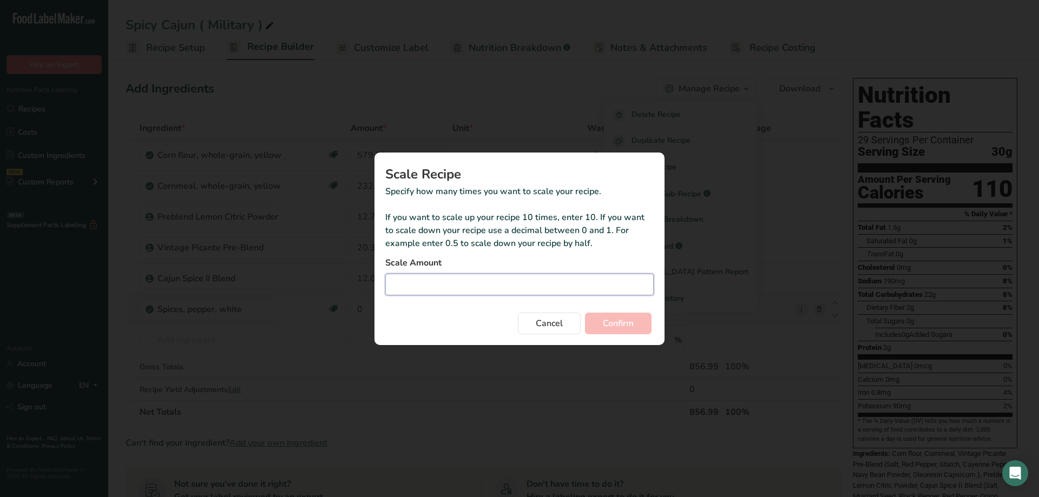
click at [481, 275] on input "Duplicate recipe modal" at bounding box center [519, 285] width 268 height 22
type input "13.23"
click at [648, 331] on button "Confirm" at bounding box center [618, 324] width 67 height 22
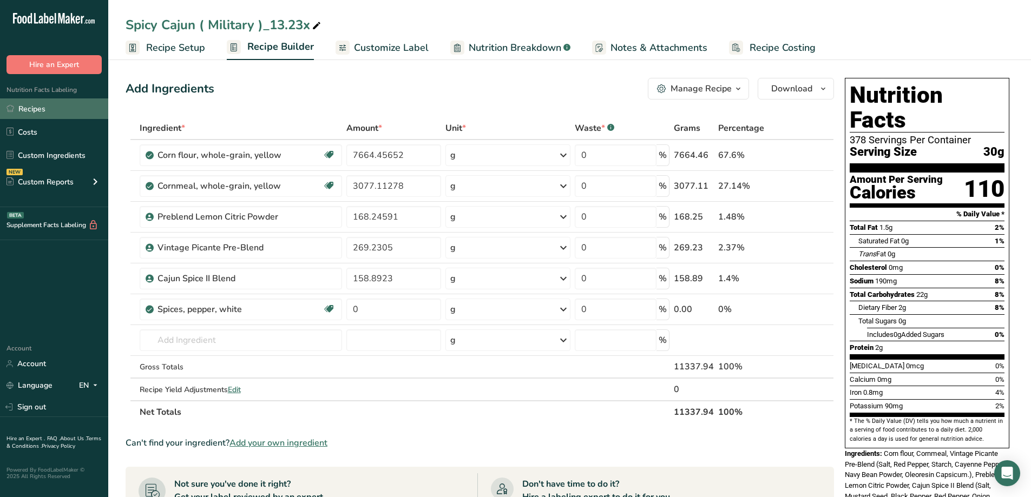
click at [39, 113] on link "Recipes" at bounding box center [54, 108] width 108 height 21
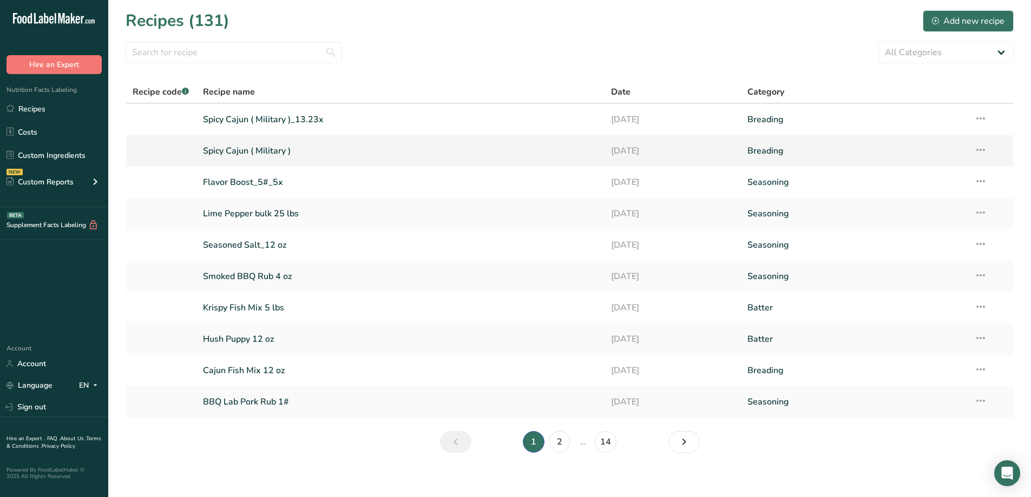
click at [244, 151] on link "Spicy Cajun ( Military )" at bounding box center [400, 151] width 395 height 23
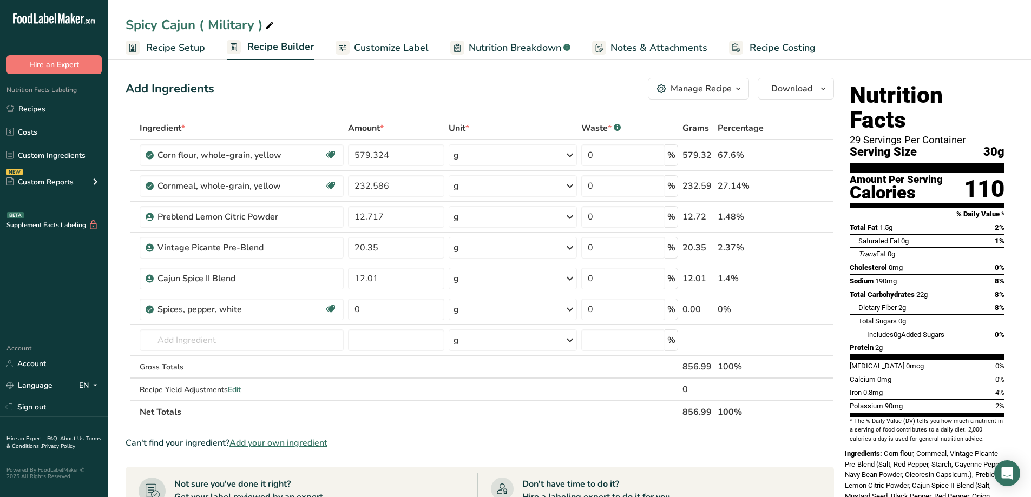
click at [743, 87] on span "button" at bounding box center [737, 88] width 13 height 13
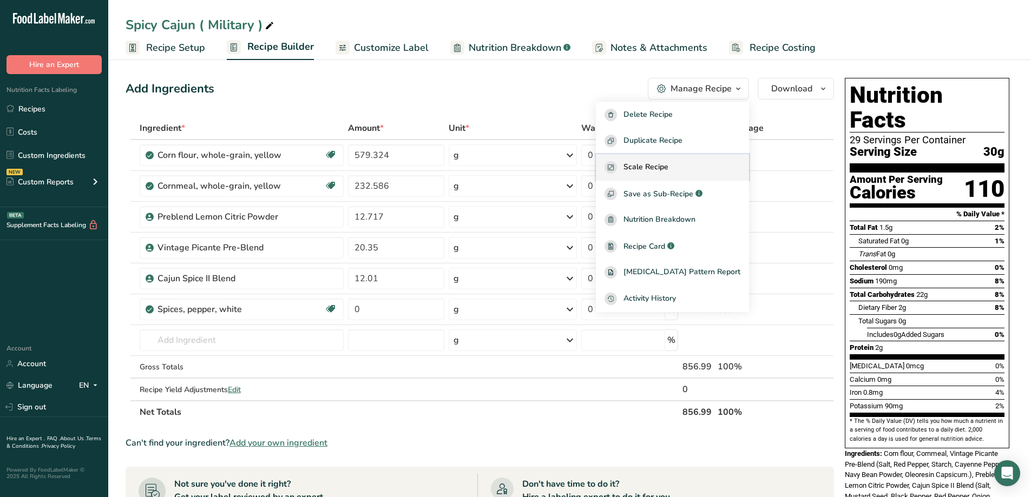
click at [668, 167] on span "Scale Recipe" at bounding box center [645, 167] width 45 height 12
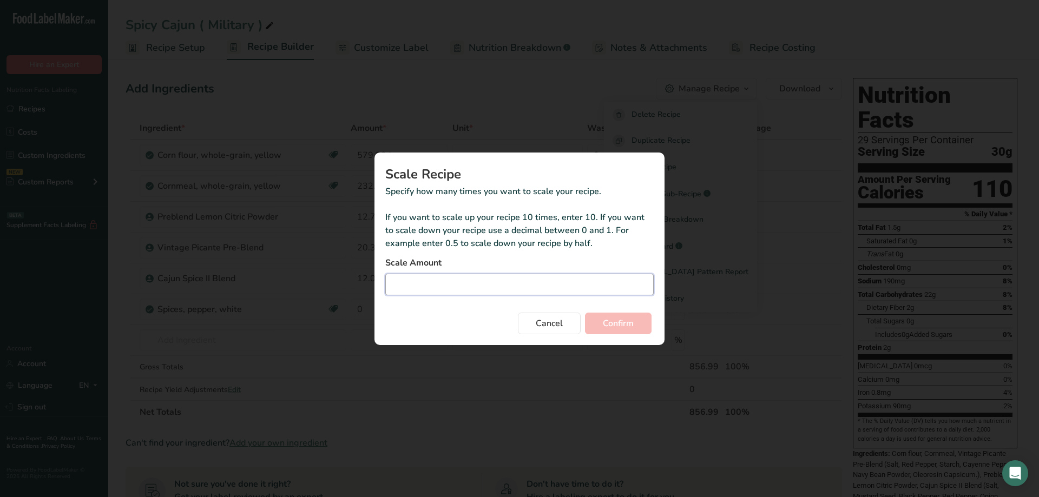
click at [432, 289] on input "Duplicate recipe modal" at bounding box center [519, 285] width 268 height 22
type input "13.234"
click at [624, 326] on span "Confirm" at bounding box center [618, 323] width 31 height 13
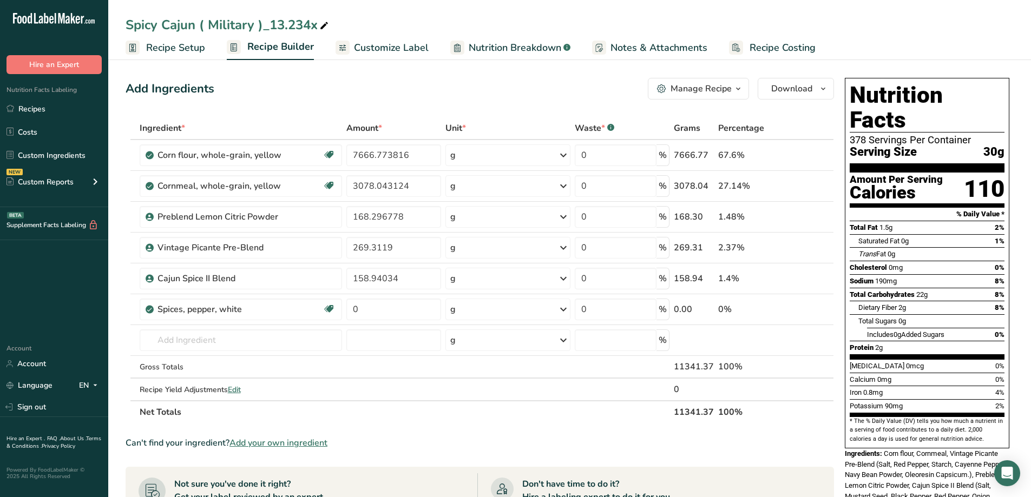
click at [320, 23] on icon at bounding box center [324, 25] width 10 height 15
type input "Spicy Cajun ( Military ) 25 lbs"
click at [962, 146] on div "Serving Size 30g" at bounding box center [926, 153] width 155 height 14
click at [29, 99] on link "Recipes" at bounding box center [54, 108] width 108 height 21
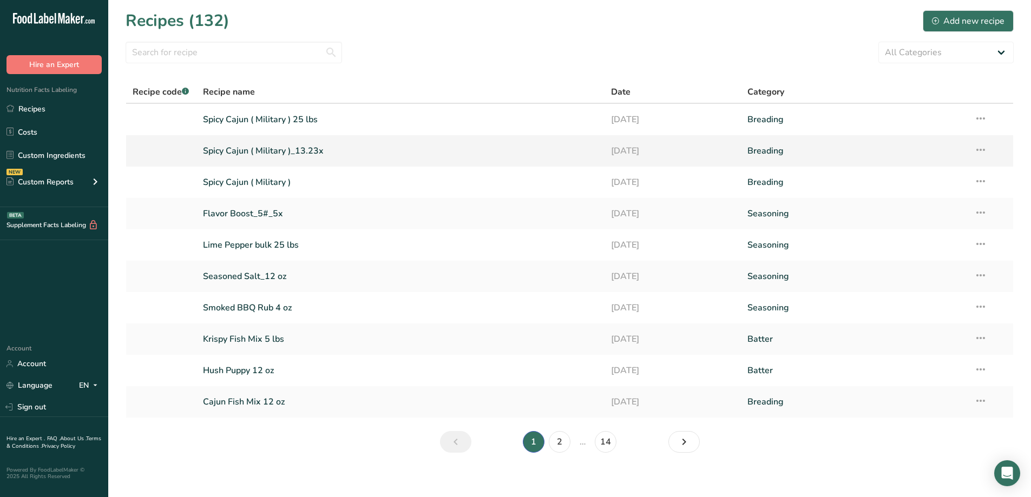
click at [982, 149] on icon at bounding box center [980, 149] width 13 height 19
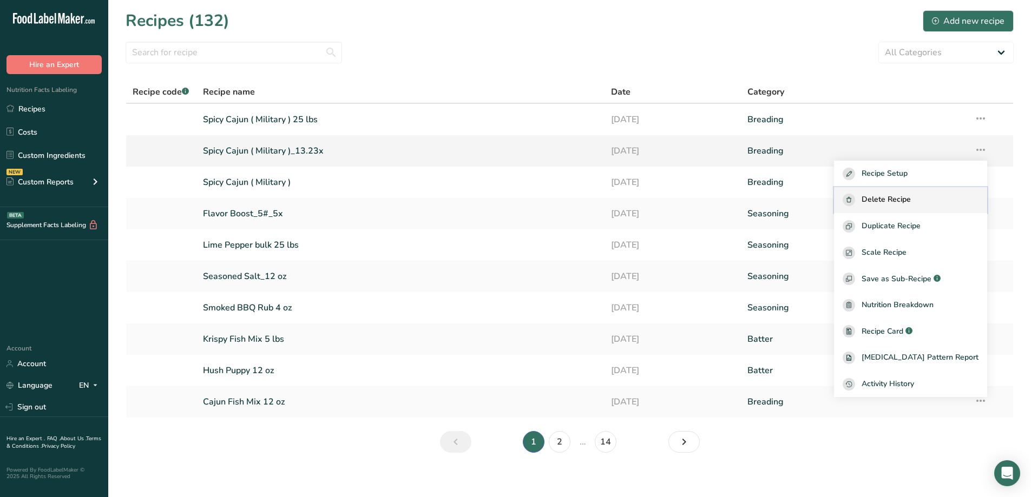
click at [904, 202] on span "Delete Recipe" at bounding box center [885, 200] width 49 height 12
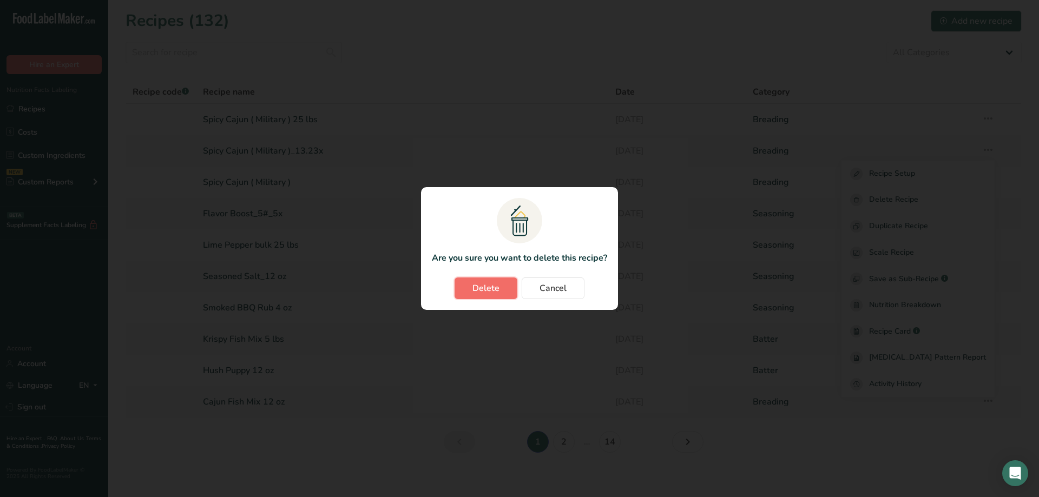
click at [476, 282] on span "Delete" at bounding box center [485, 288] width 27 height 13
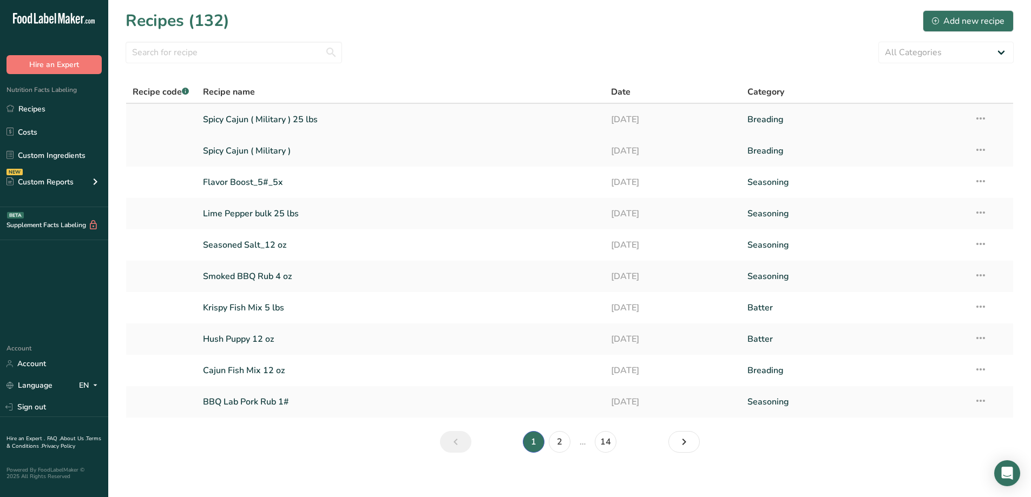
click at [269, 113] on link "Spicy Cajun ( Military ) 25 lbs" at bounding box center [400, 119] width 395 height 23
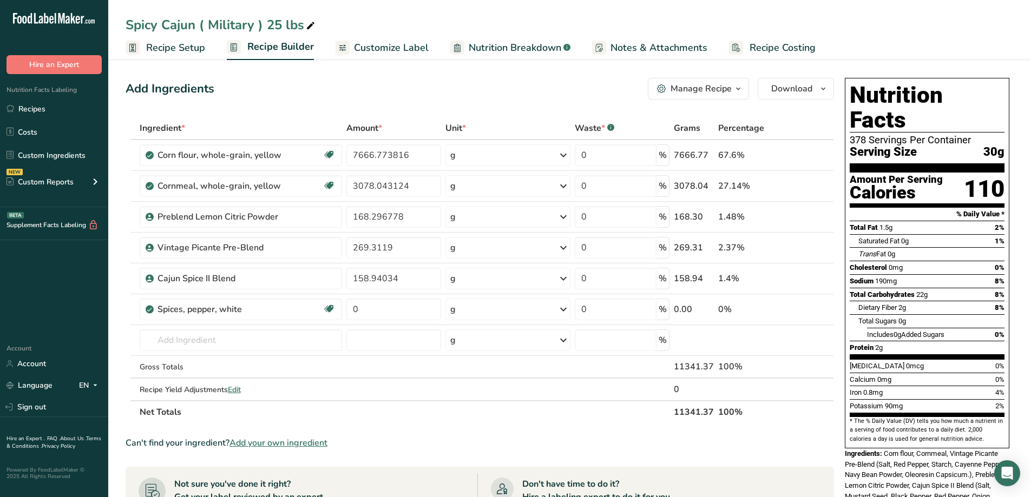
drag, startPoint x: 260, startPoint y: 24, endPoint x: 199, endPoint y: 30, distance: 60.9
click at [199, 30] on div "Spicy Cajun ( Military ) 25 lbs" at bounding box center [222, 24] width 192 height 19
click at [269, 26] on input "Spicy Cajun ( Military ) 25 lbs" at bounding box center [570, 24] width 888 height 19
click at [262, 23] on input "Spicy Cajun ( Military ) 25 lbs" at bounding box center [570, 24] width 888 height 19
type input "Spicy Cajun 25 lbs"
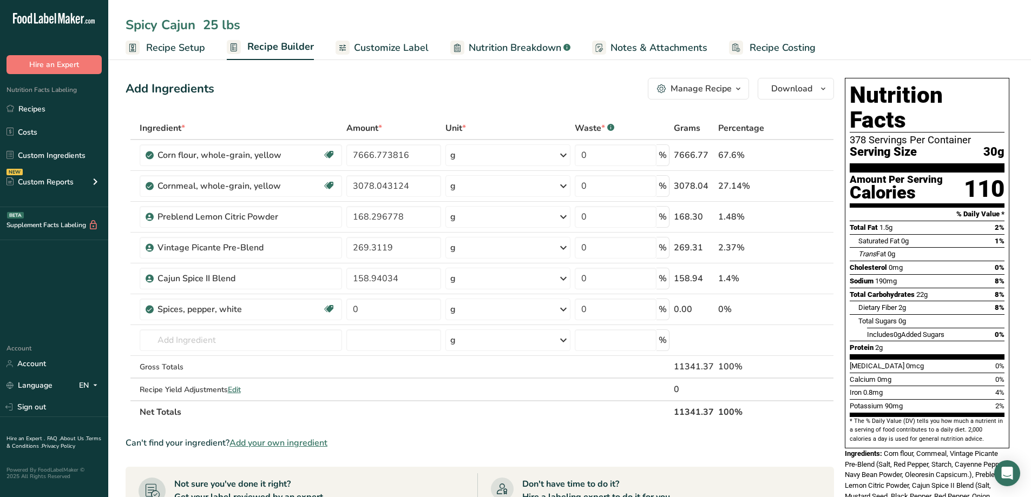
click at [400, 47] on span "Customize Label" at bounding box center [391, 48] width 75 height 15
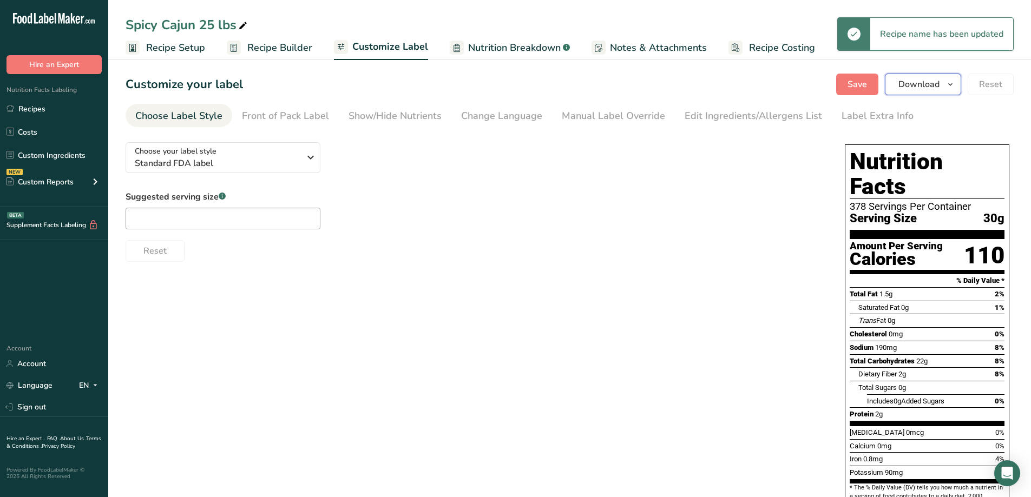
click at [951, 88] on icon "button" at bounding box center [950, 85] width 9 height 14
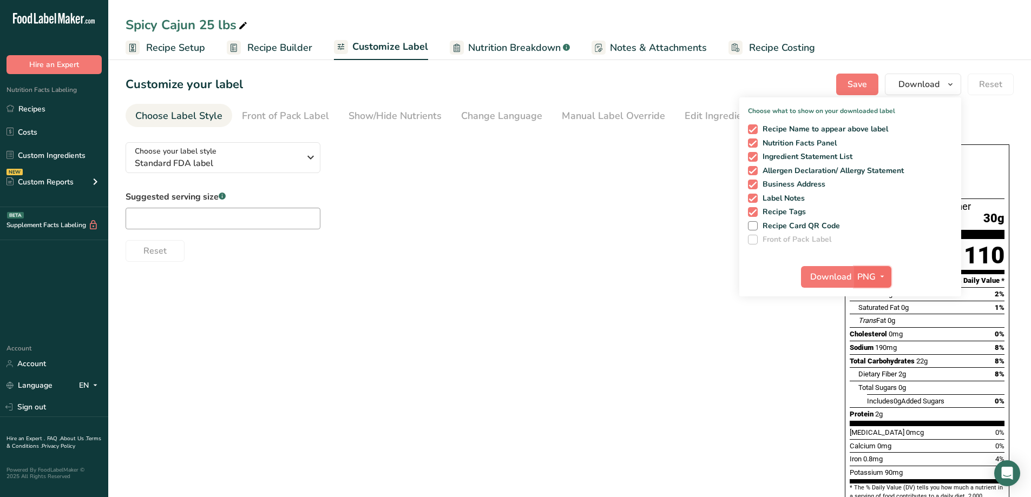
click at [869, 276] on span "PNG" at bounding box center [866, 276] width 18 height 13
drag, startPoint x: 472, startPoint y: 282, endPoint x: 468, endPoint y: 276, distance: 7.8
click at [471, 281] on div "Choose your label style Standard FDA label USA (FDA) Standard FDA label Tabular…" at bounding box center [570, 392] width 888 height 516
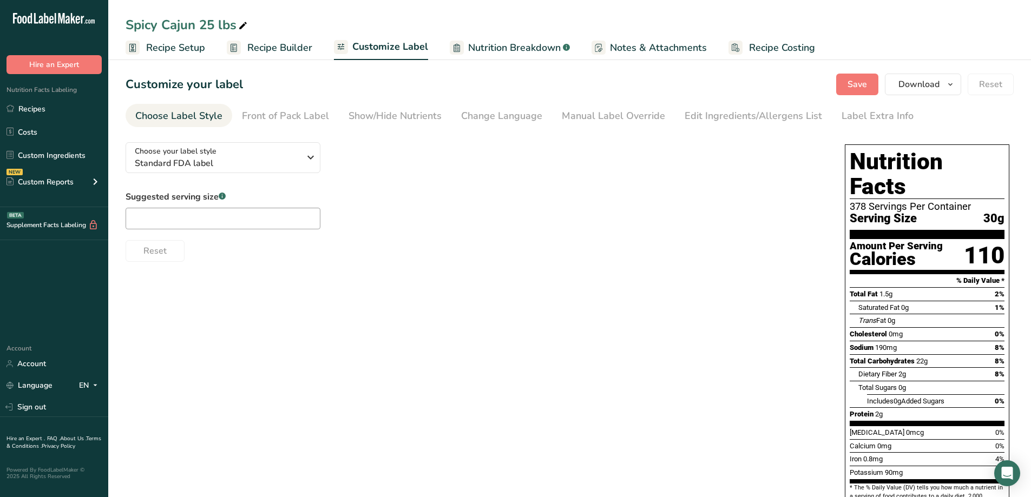
click at [129, 25] on div "Spicy Cajun 25 lbs" at bounding box center [188, 24] width 124 height 19
click at [126, 25] on input "Spicy Cajun 25 lbs" at bounding box center [570, 24] width 888 height 19
type input "AK Spicy Cajun 25 lbs"
click at [958, 90] on button "Download" at bounding box center [923, 85] width 76 height 22
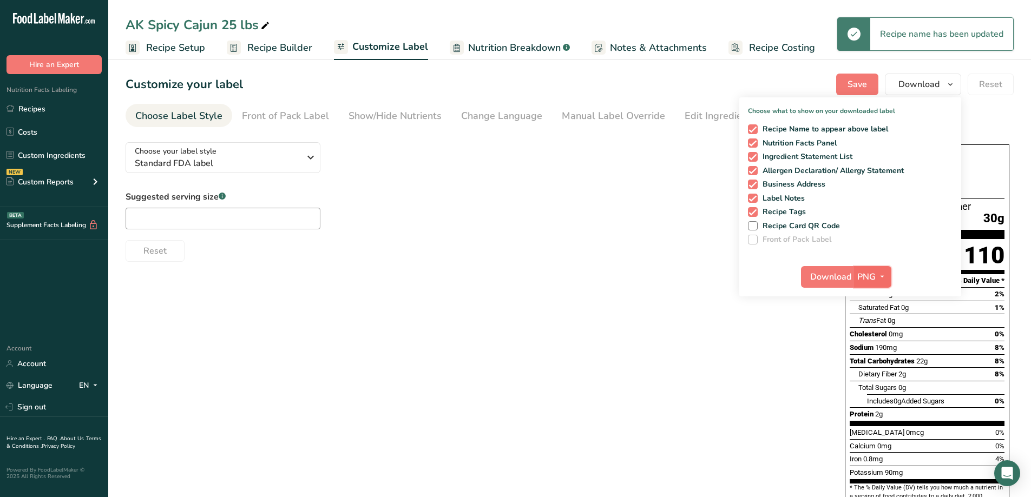
click at [868, 277] on span "PNG" at bounding box center [866, 276] width 18 height 13
click at [880, 352] on link "PDF" at bounding box center [873, 353] width 35 height 18
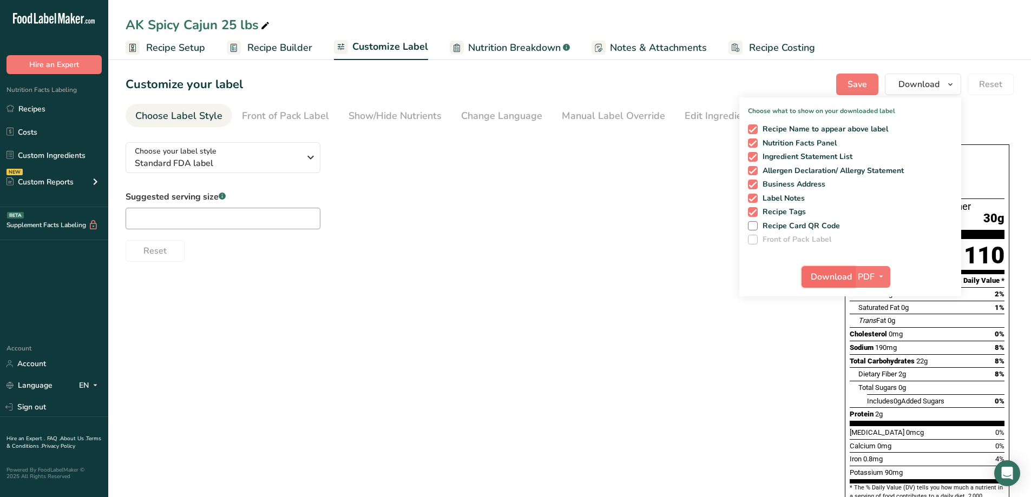
click at [823, 279] on span "Download" at bounding box center [830, 276] width 41 height 13
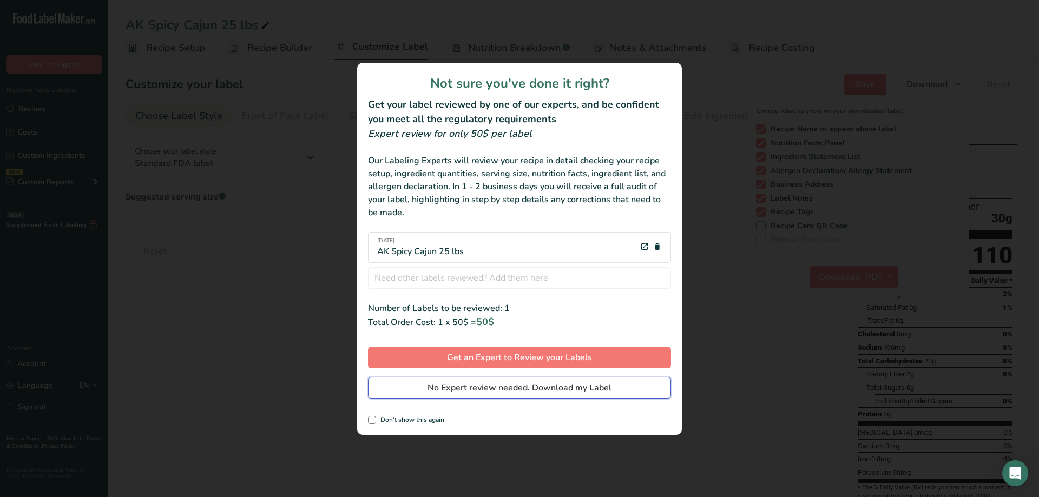
click at [530, 389] on span "No Expert review needed. Download my Label" at bounding box center [519, 387] width 184 height 13
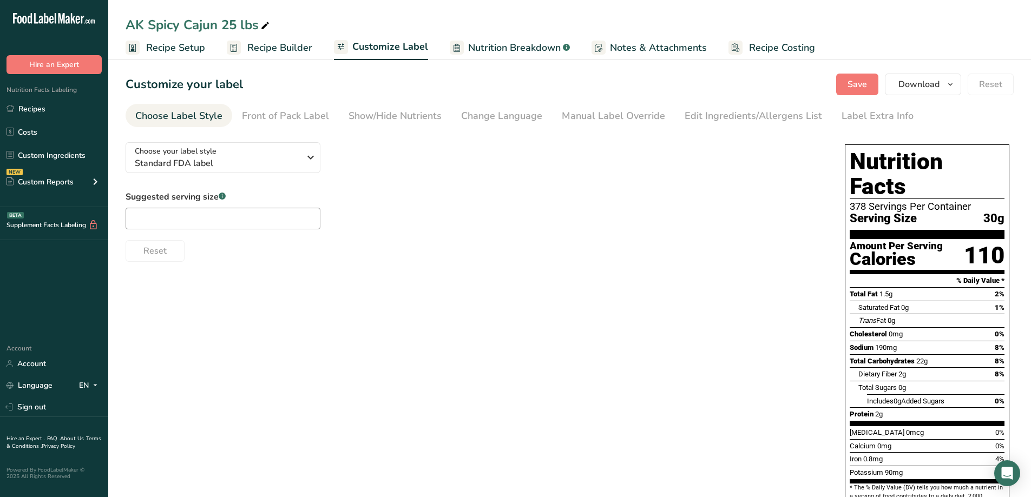
click at [222, 27] on div "AK Spicy Cajun 25 lbs" at bounding box center [199, 24] width 146 height 19
click at [225, 25] on input "AK Spicy Cajun 25 lbs" at bounding box center [570, 24] width 888 height 19
click at [225, 26] on input "AK Spicy Cajun ( Military ) 25 lbs" at bounding box center [570, 24] width 888 height 19
type input "AK Spicy Cajun ( Military ) 25 lbs"
drag, startPoint x: 593, startPoint y: 340, endPoint x: 580, endPoint y: 338, distance: 12.7
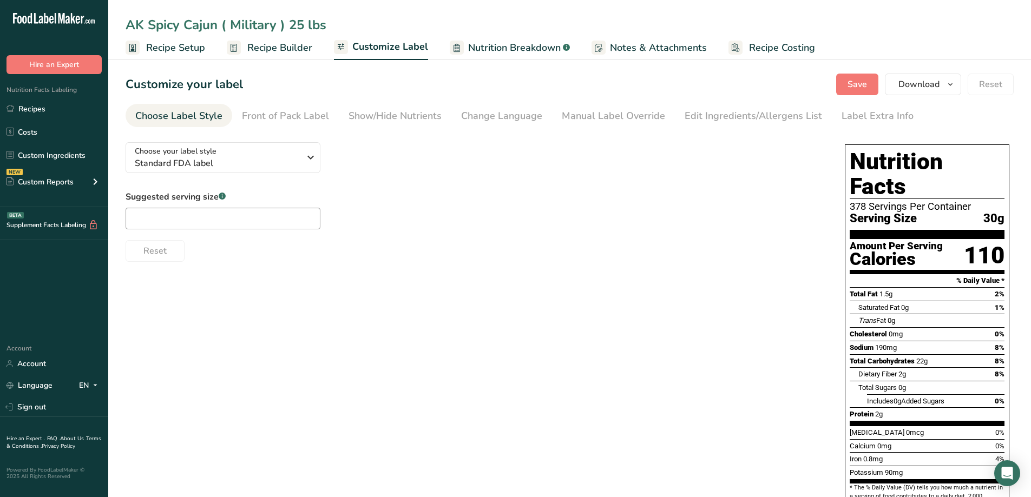
click at [593, 338] on div "Choose your label style Standard FDA label USA (FDA) Standard FDA label Tabular…" at bounding box center [570, 392] width 888 height 516
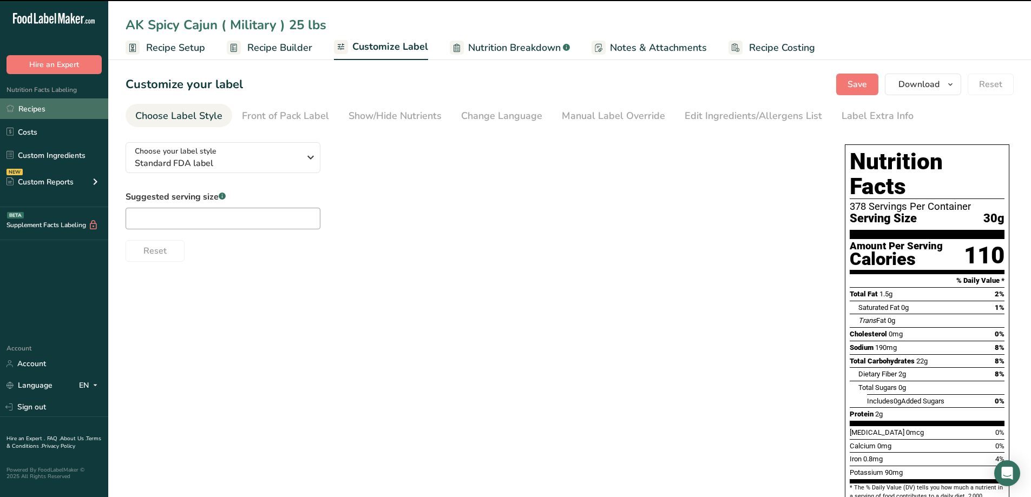
click at [37, 109] on link "Recipes" at bounding box center [54, 108] width 108 height 21
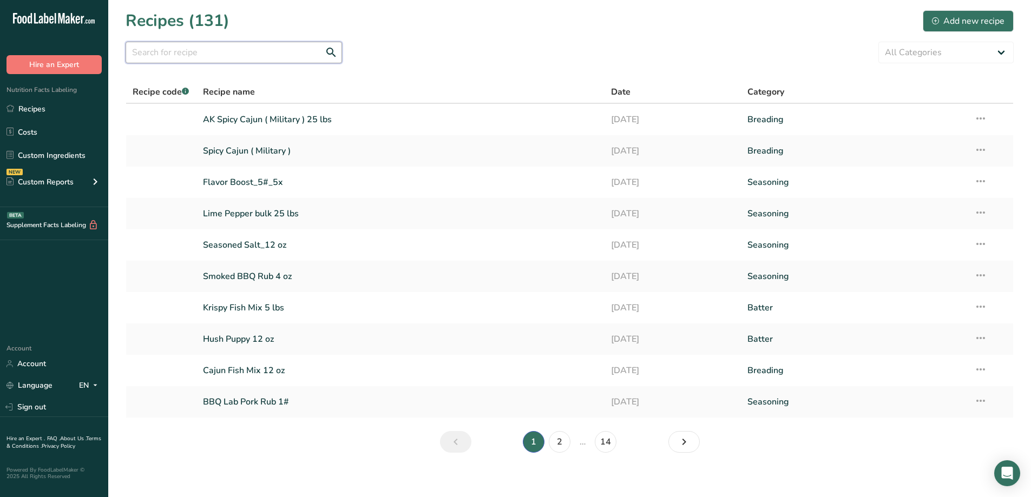
click at [210, 47] on input "text" at bounding box center [234, 53] width 216 height 22
click at [207, 64] on section "Recipes (131) Add new recipe All Categories Baked Goods Batter Beverages Breadi…" at bounding box center [569, 235] width 922 height 470
click at [209, 53] on input "text" at bounding box center [234, 53] width 216 height 22
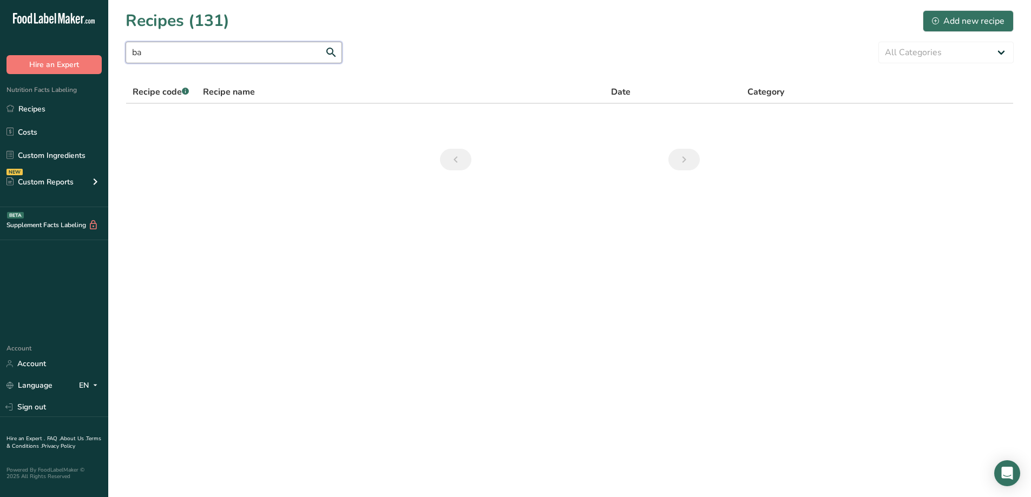
type input "b"
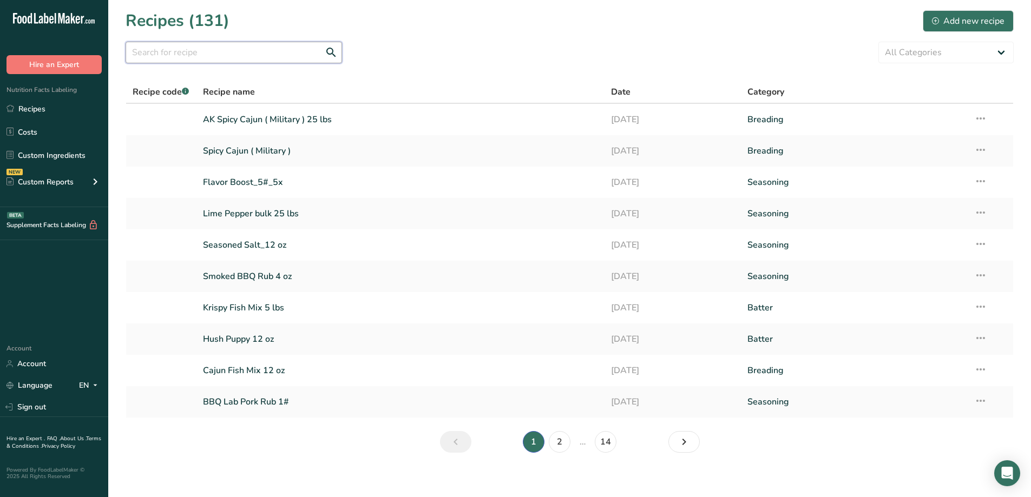
type input "a"
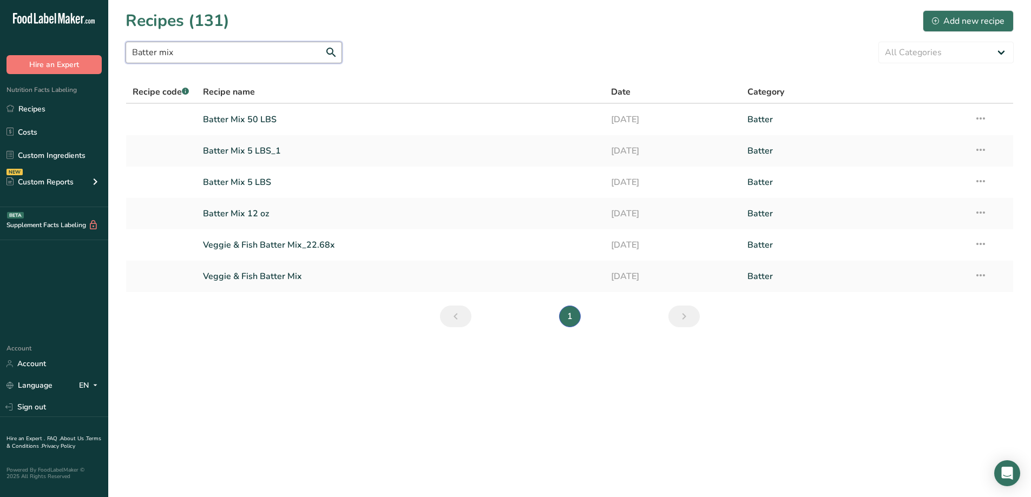
type input "Batter mix"
